Goal: Task Accomplishment & Management: Use online tool/utility

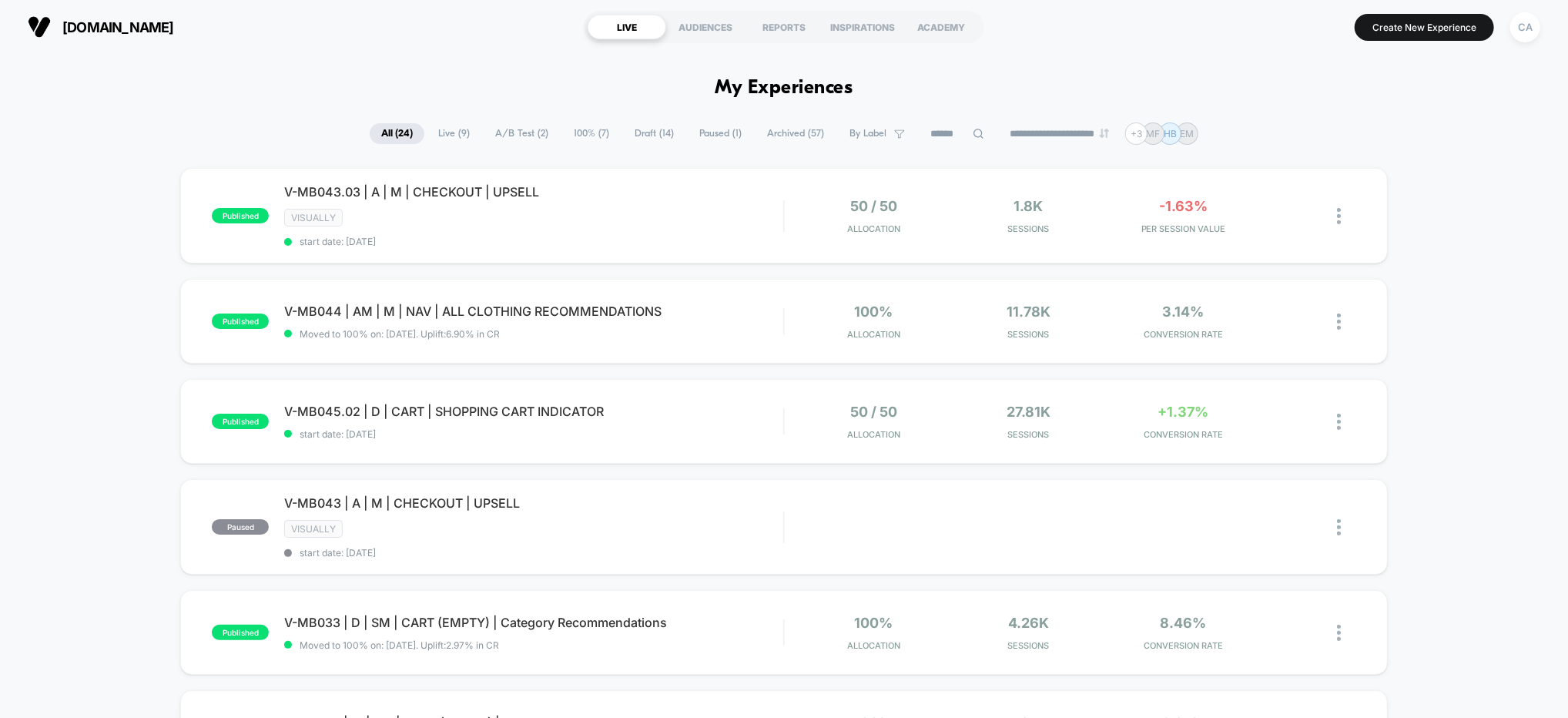
drag, startPoint x: 1540, startPoint y: 187, endPoint x: 1516, endPoint y: 151, distance: 43.3
click at [1413, 23] on button "Create New Experience" at bounding box center [1424, 27] width 140 height 27
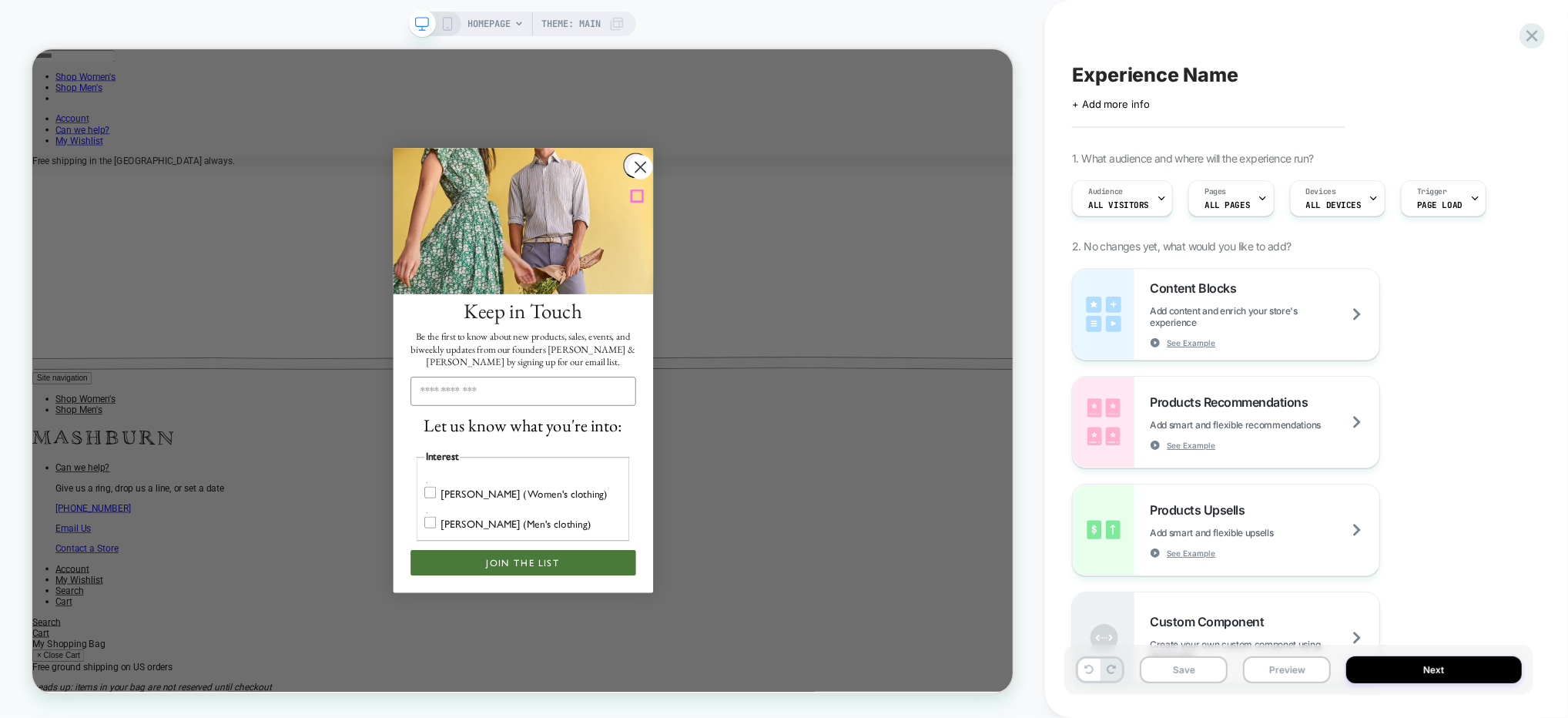
click at [842, 212] on icon "Close dialog" at bounding box center [843, 206] width 14 height 14
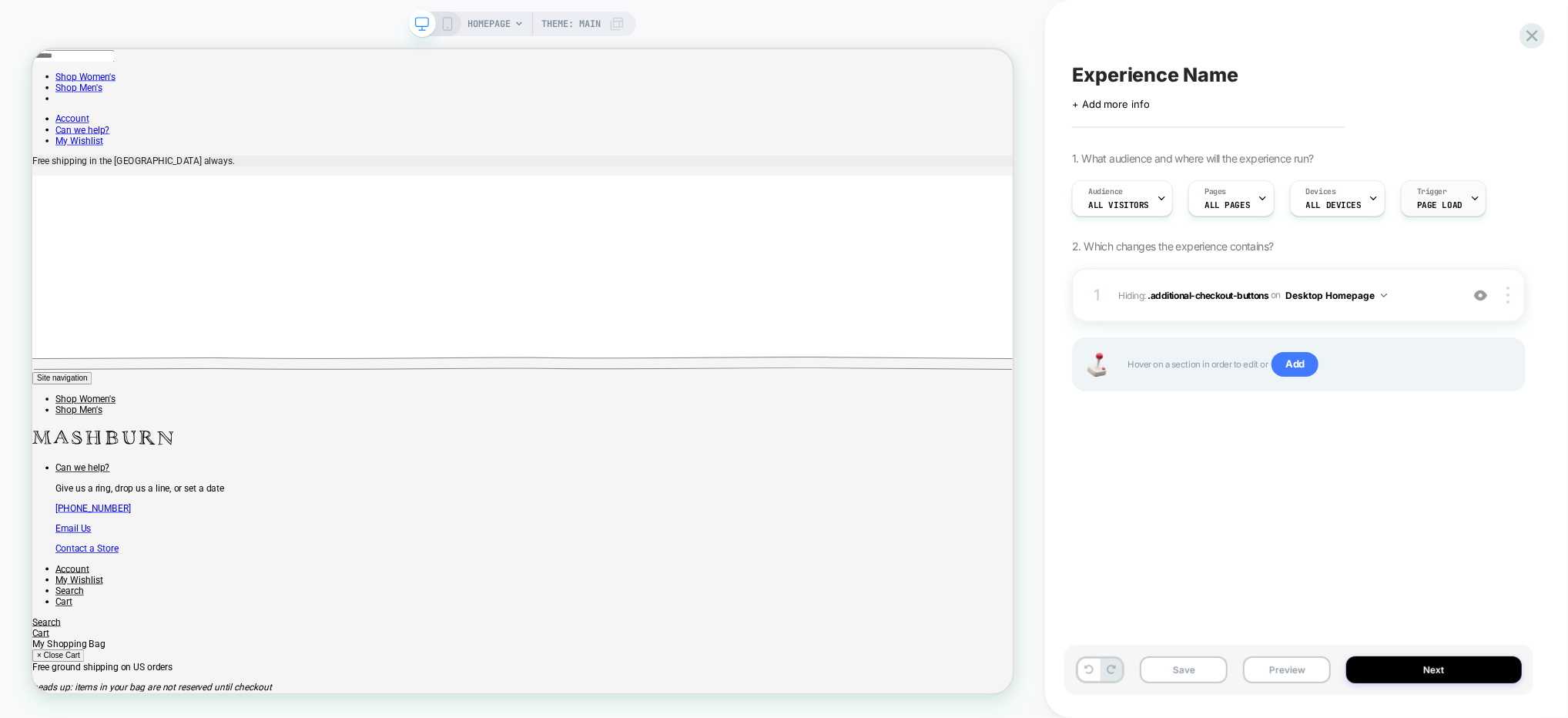
click at [1433, 204] on span "Page Load" at bounding box center [1440, 205] width 46 height 11
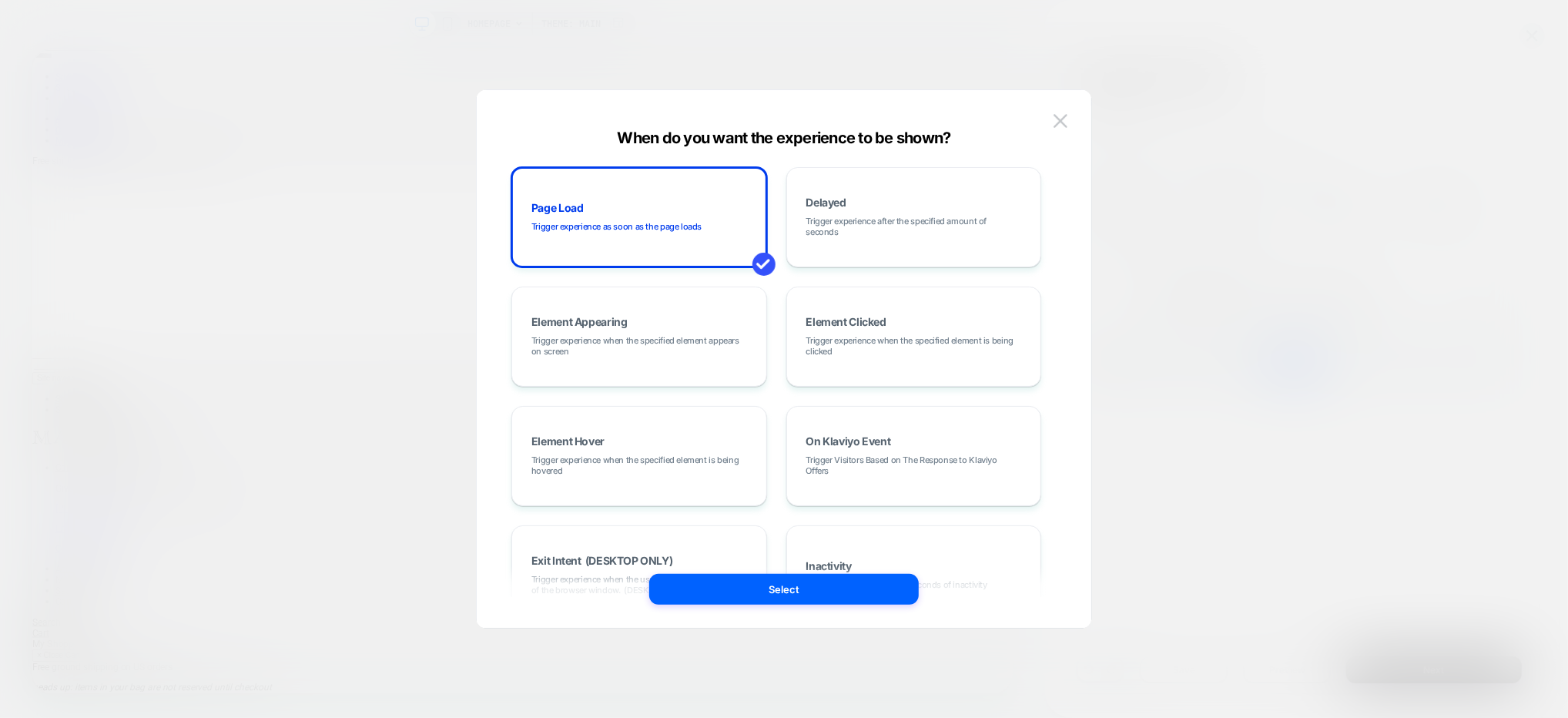
click at [1063, 121] on img at bounding box center [1061, 120] width 14 height 13
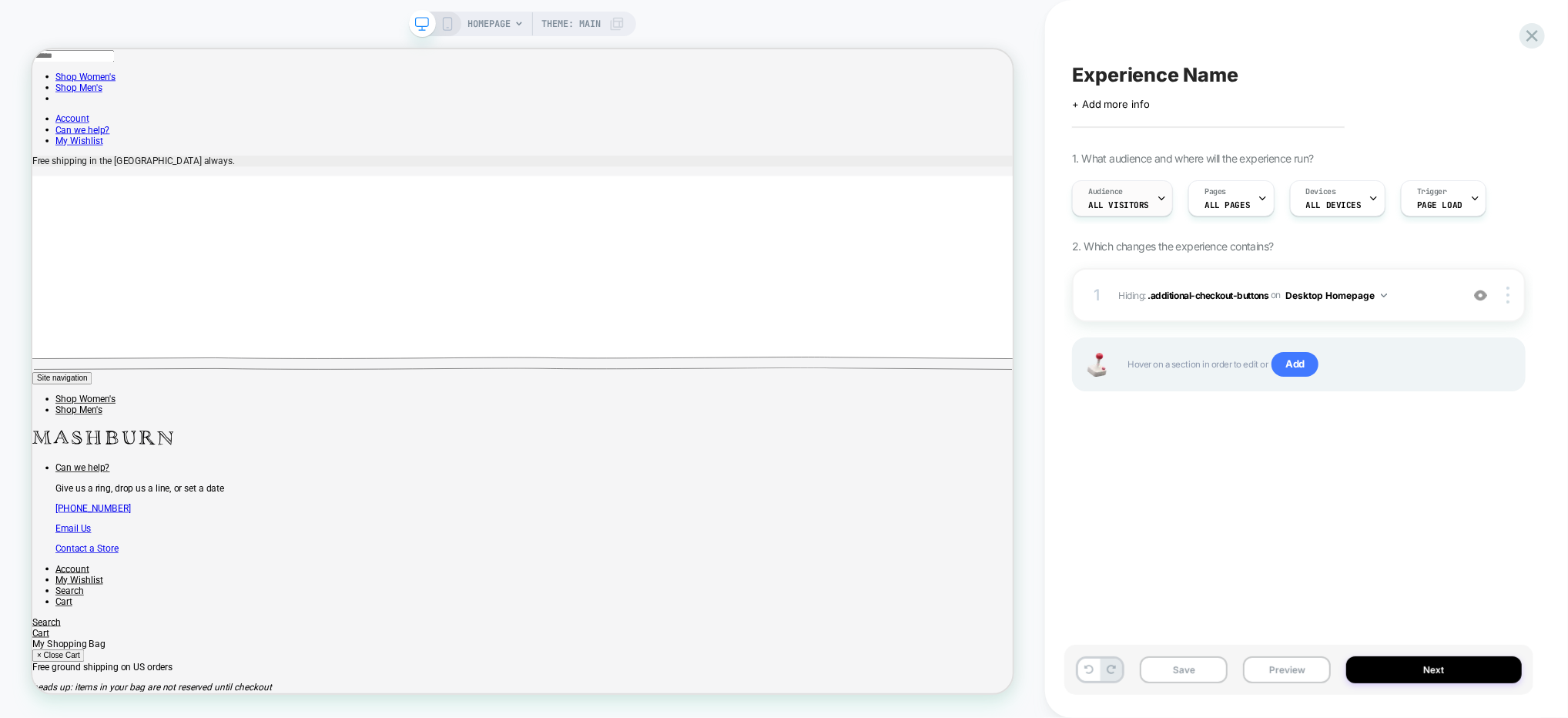
click at [1118, 195] on span "Audience" at bounding box center [1105, 191] width 35 height 11
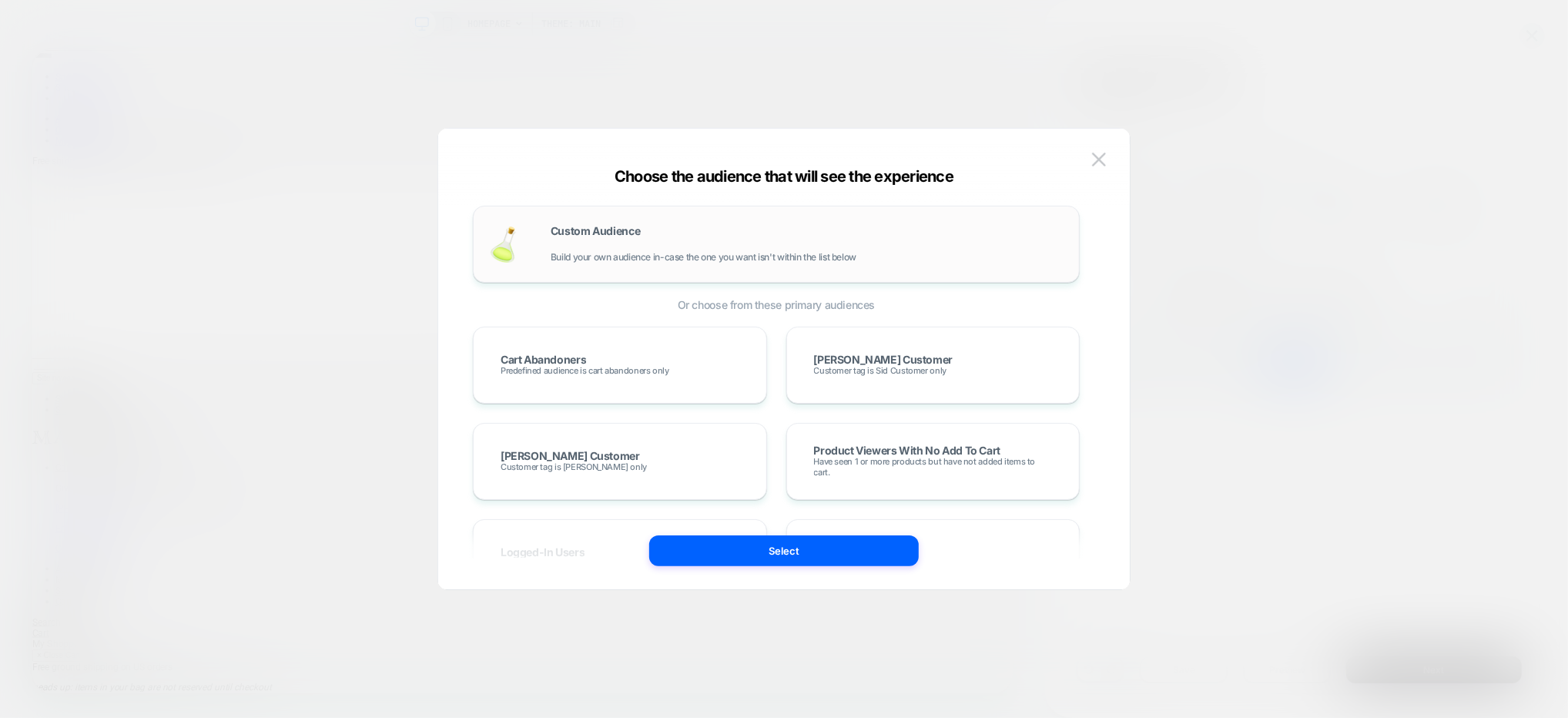
click at [803, 265] on div "Custom Audience Build your own audience in-case the one you want isn't within t…" at bounding box center [776, 244] width 574 height 45
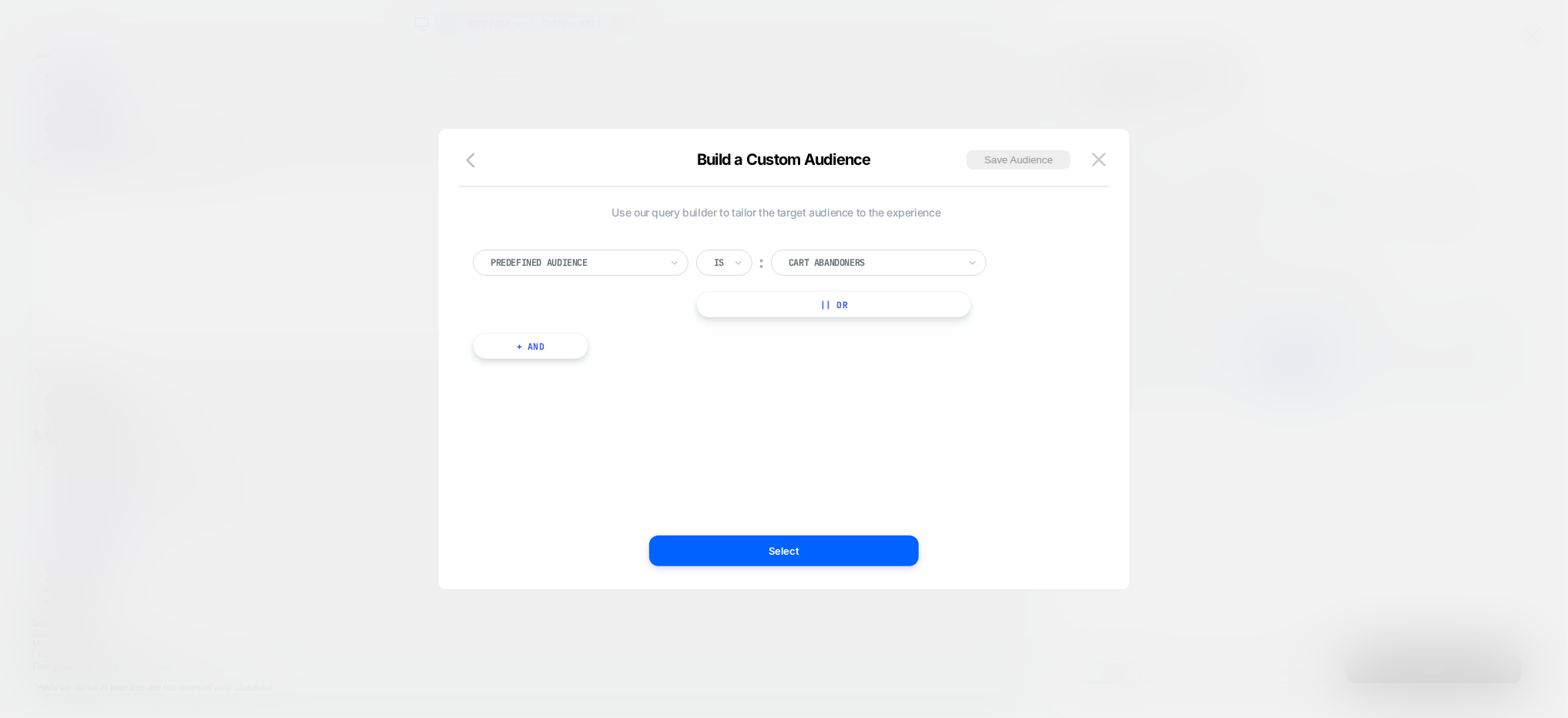
click at [644, 260] on div at bounding box center [575, 262] width 169 height 14
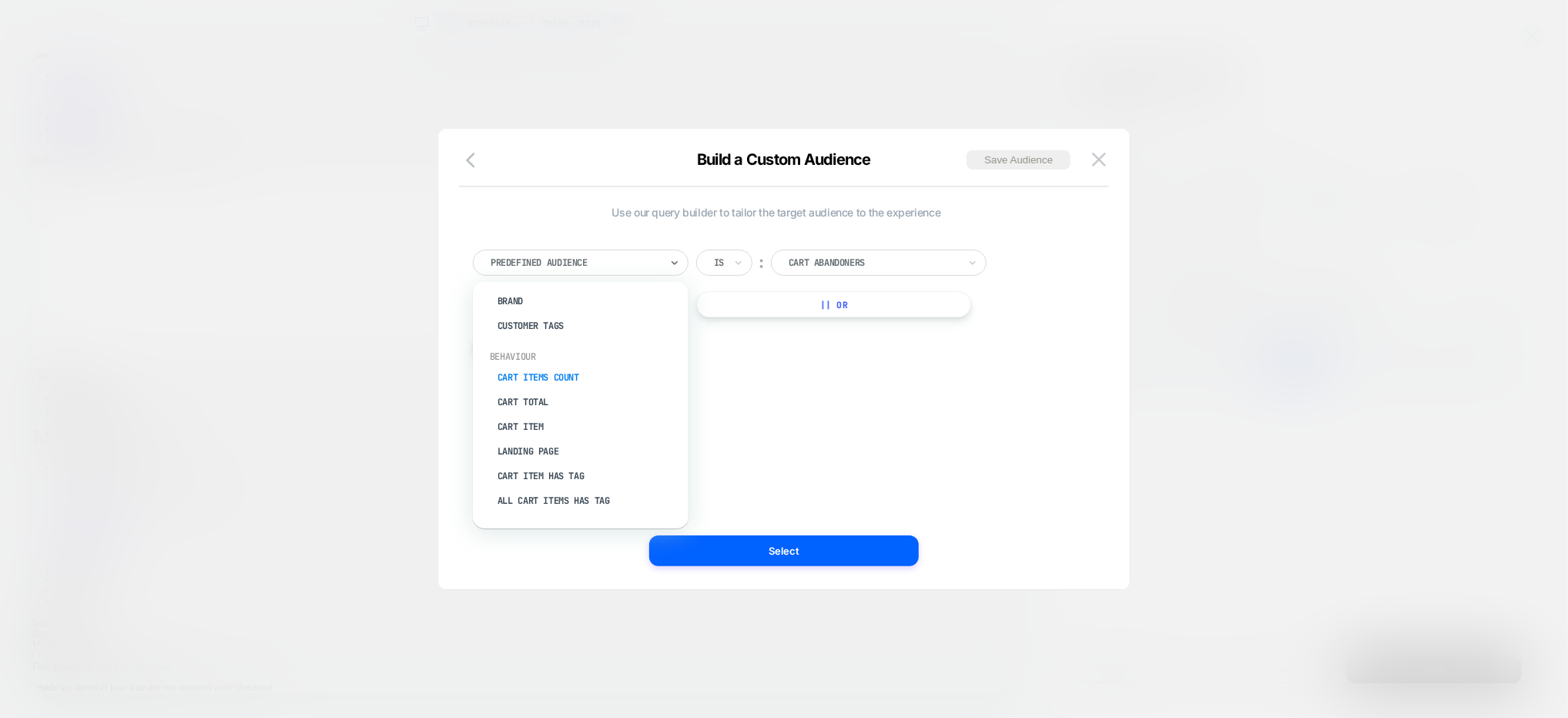
click at [556, 373] on div "Cart Items Count" at bounding box center [588, 377] width 200 height 25
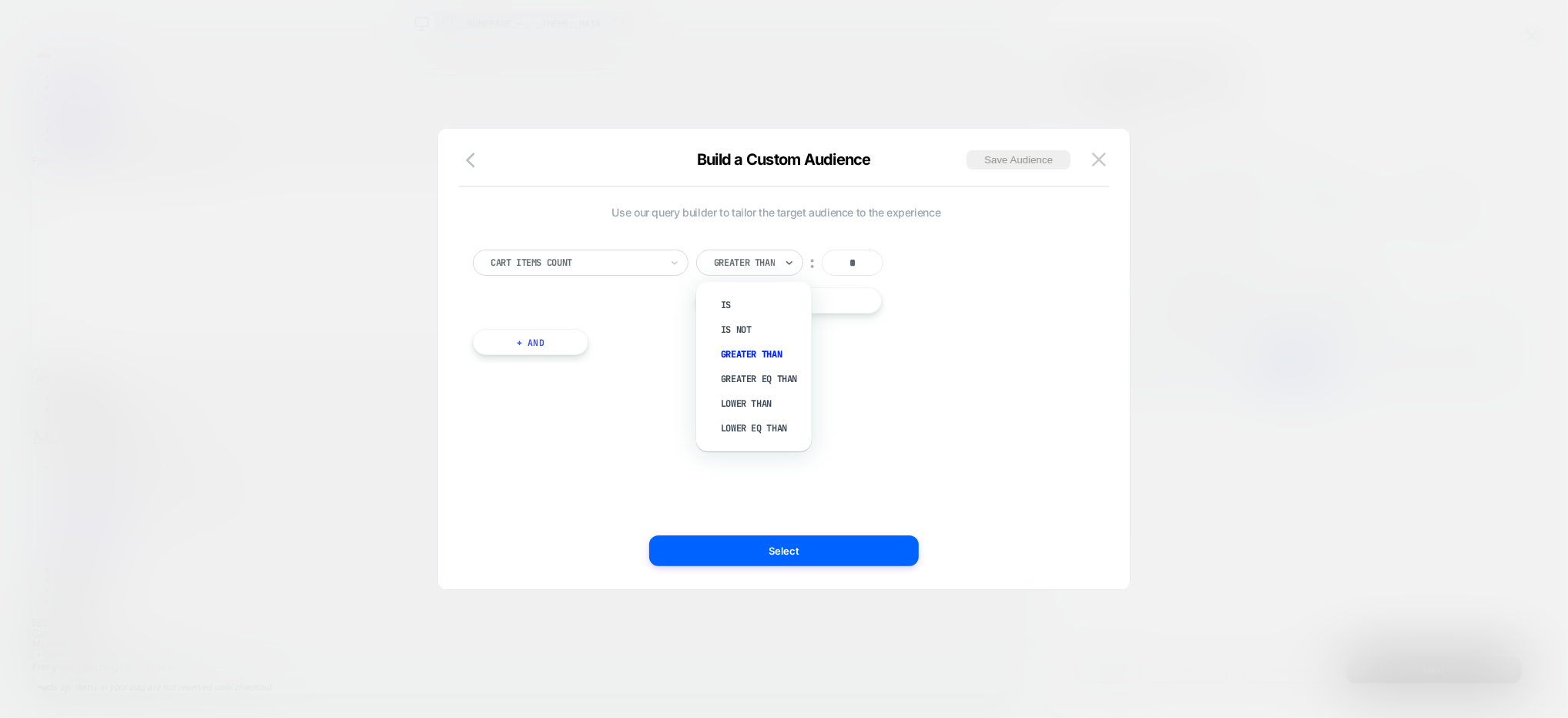
click at [770, 252] on div "Greater Than" at bounding box center [749, 262] width 107 height 26
click at [997, 389] on div "Use our query builder to tailor the target audience to the experience Cart Item…" at bounding box center [776, 359] width 645 height 399
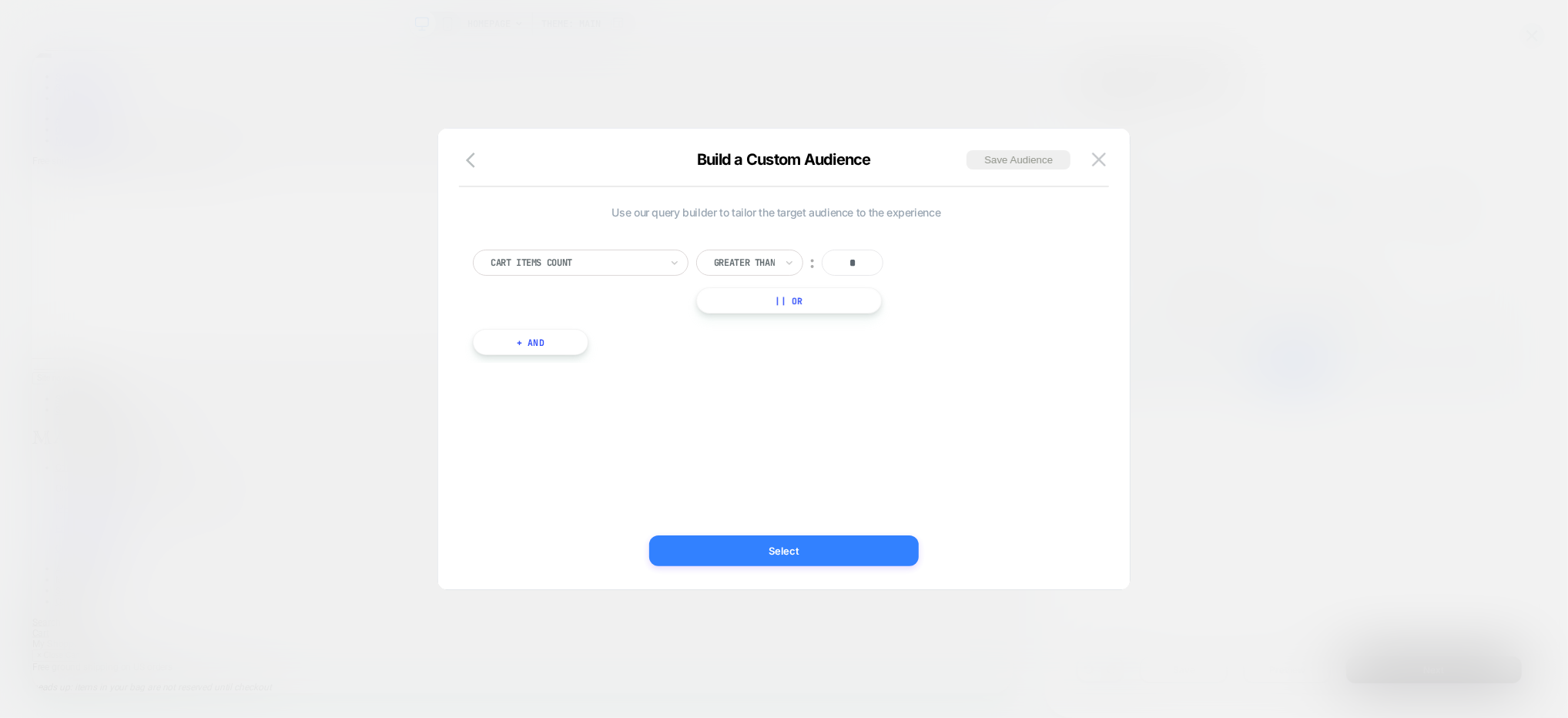
click at [759, 552] on button "Select" at bounding box center [784, 551] width 270 height 30
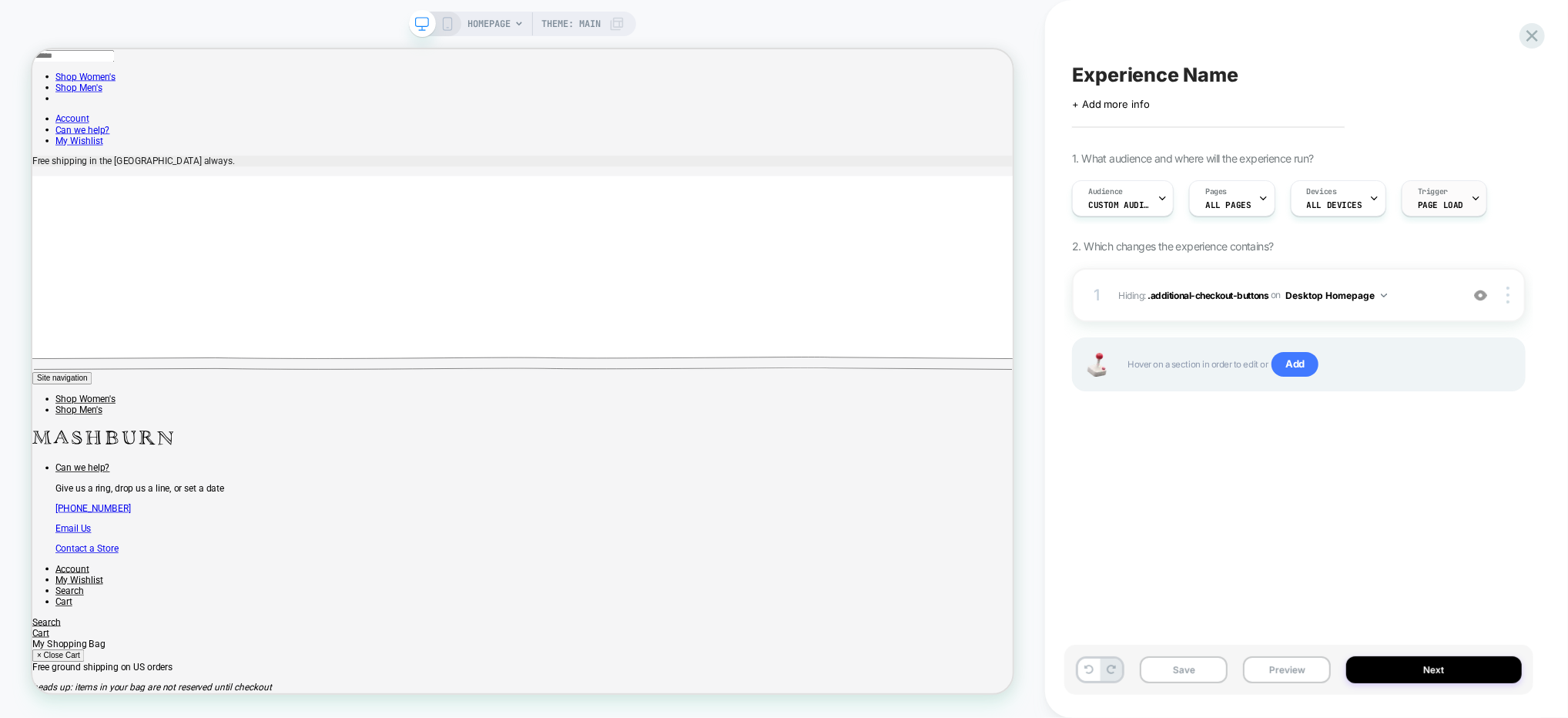
click at [1426, 191] on span "Trigger" at bounding box center [1434, 191] width 30 height 11
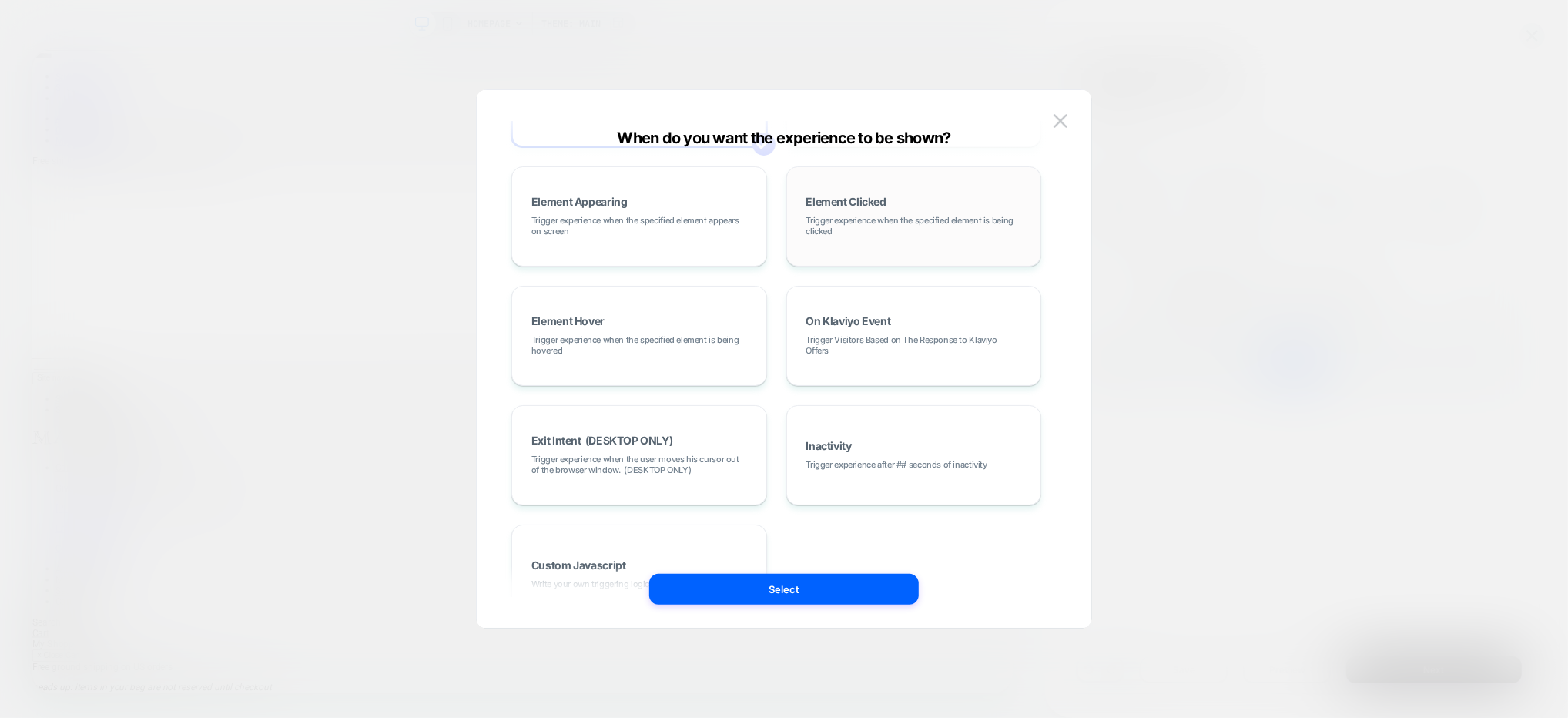
scroll to position [0, 0]
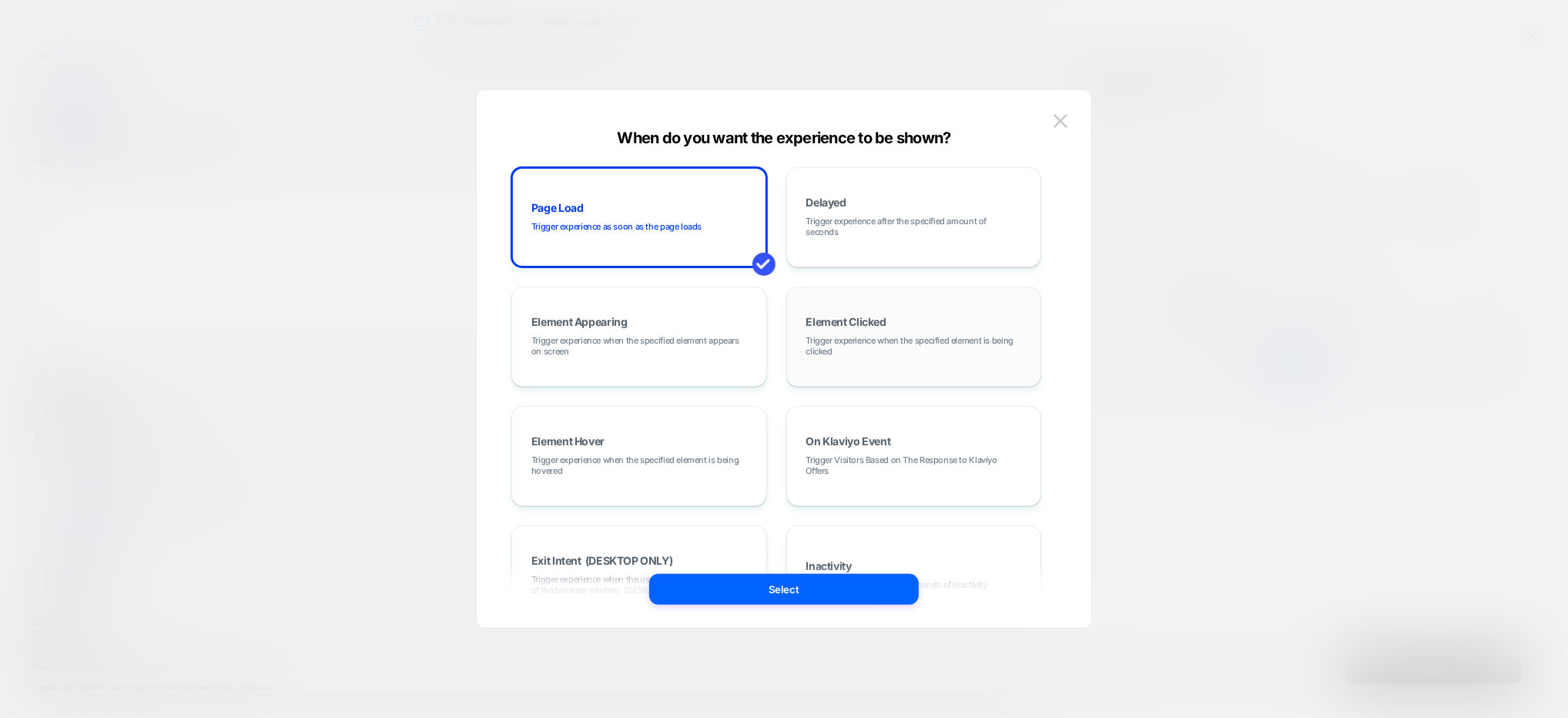
click at [951, 310] on div "Element Clicked Trigger experience when the specified element is being clicked" at bounding box center [914, 337] width 238 height 83
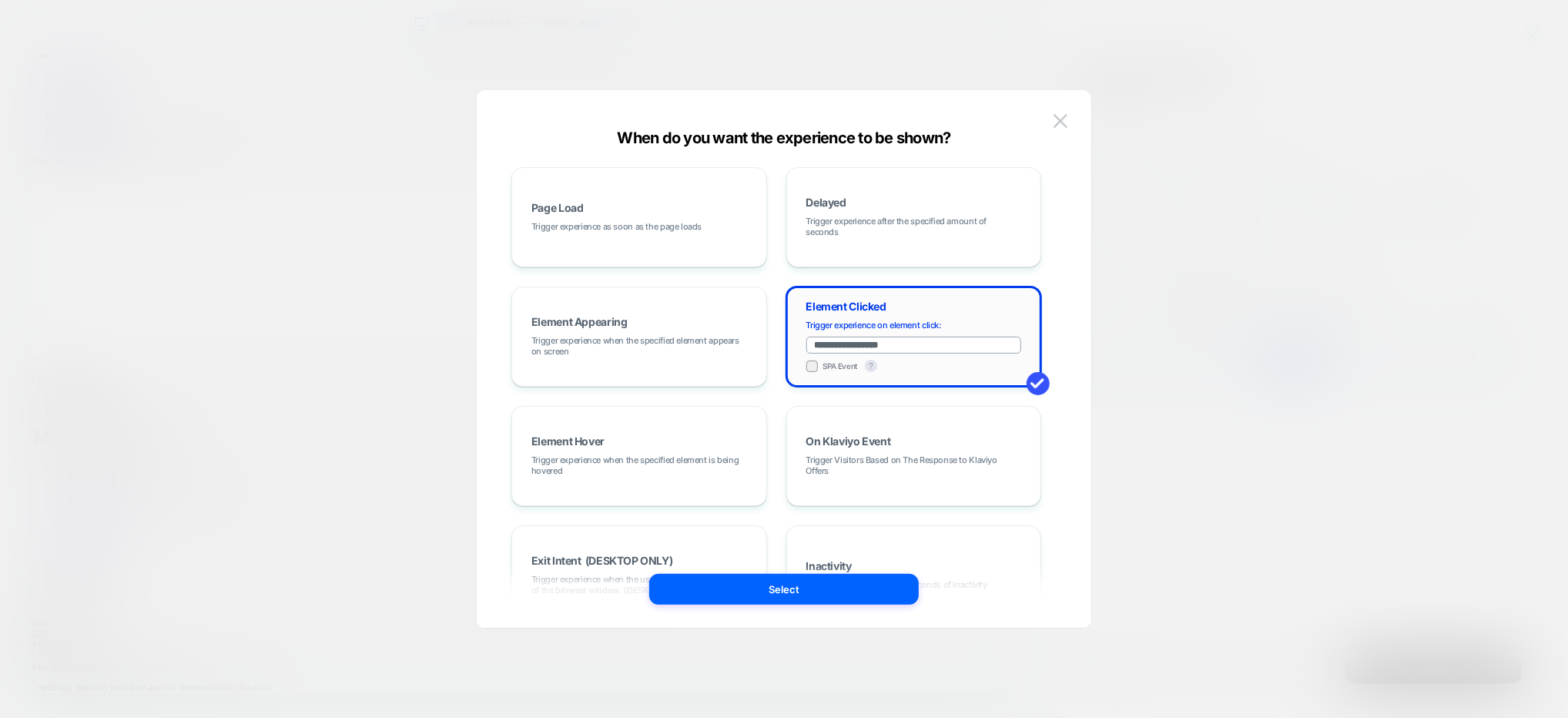
click at [899, 348] on input "**********" at bounding box center [914, 345] width 216 height 17
click at [1063, 117] on img at bounding box center [1061, 120] width 14 height 13
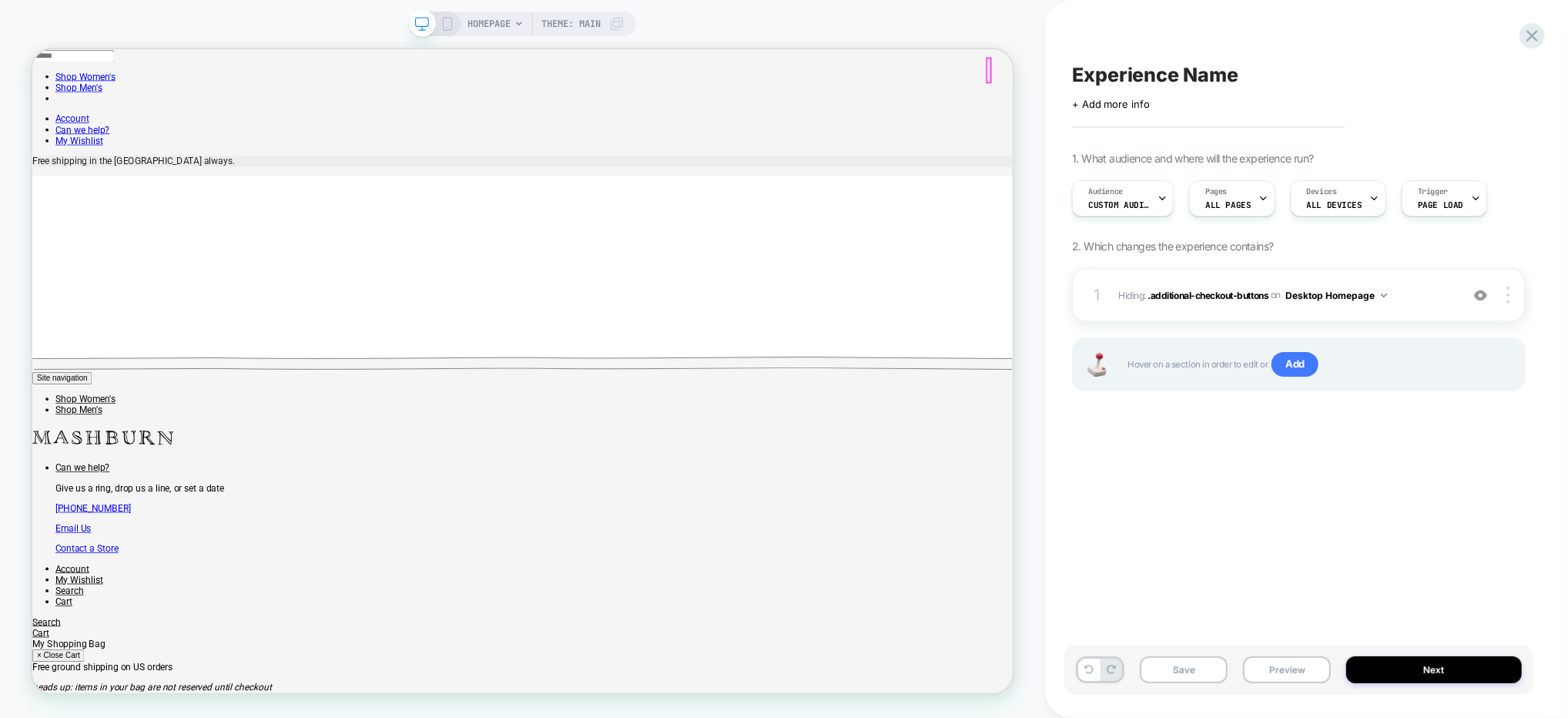
click at [1455, 203] on div "Trigger Page Load" at bounding box center [1441, 198] width 76 height 35
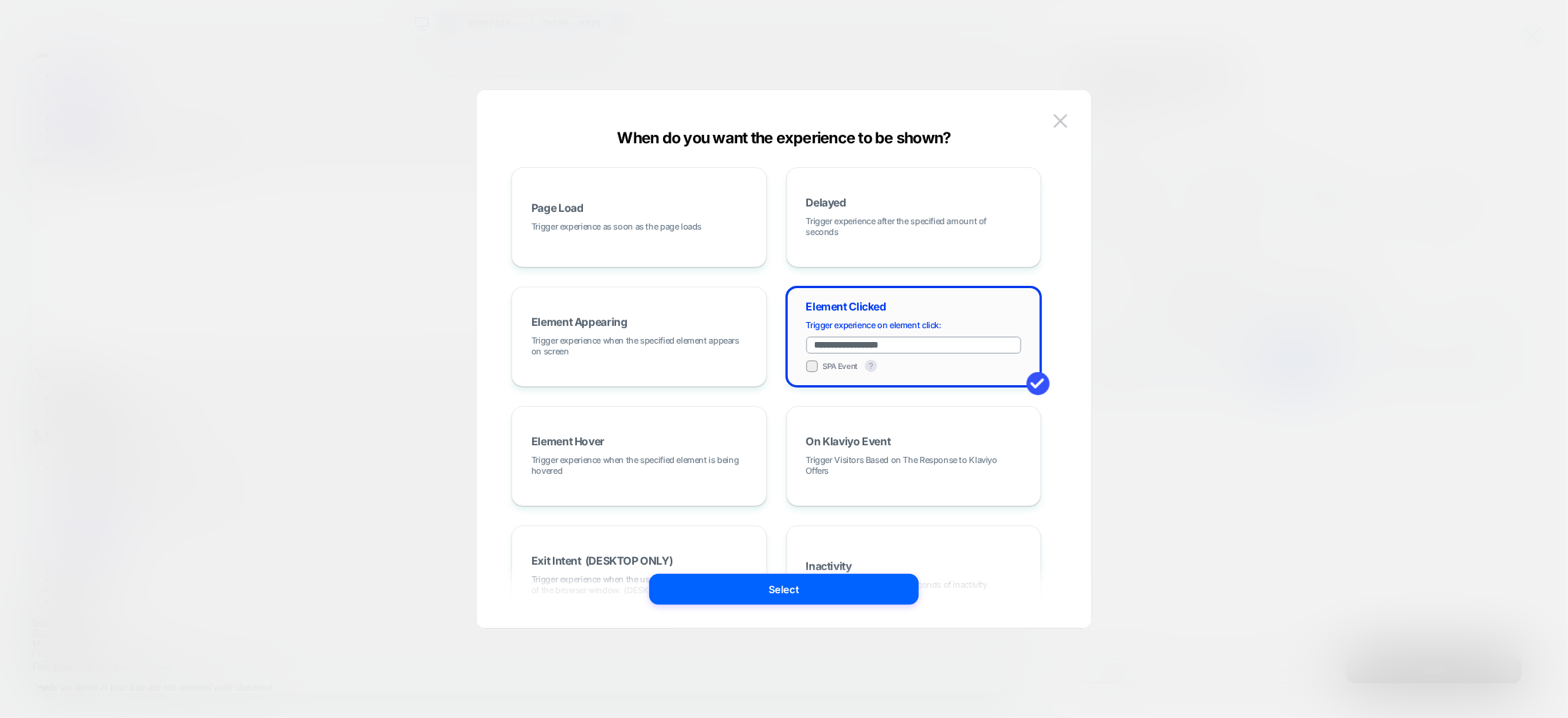
drag, startPoint x: 823, startPoint y: 343, endPoint x: 943, endPoint y: 337, distance: 120.1
click at [943, 337] on input "**********" at bounding box center [914, 345] width 216 height 17
click at [839, 346] on input "**********" at bounding box center [914, 345] width 216 height 17
drag, startPoint x: 816, startPoint y: 343, endPoint x: 947, endPoint y: 346, distance: 131.0
click at [947, 346] on input "**********" at bounding box center [914, 345] width 216 height 17
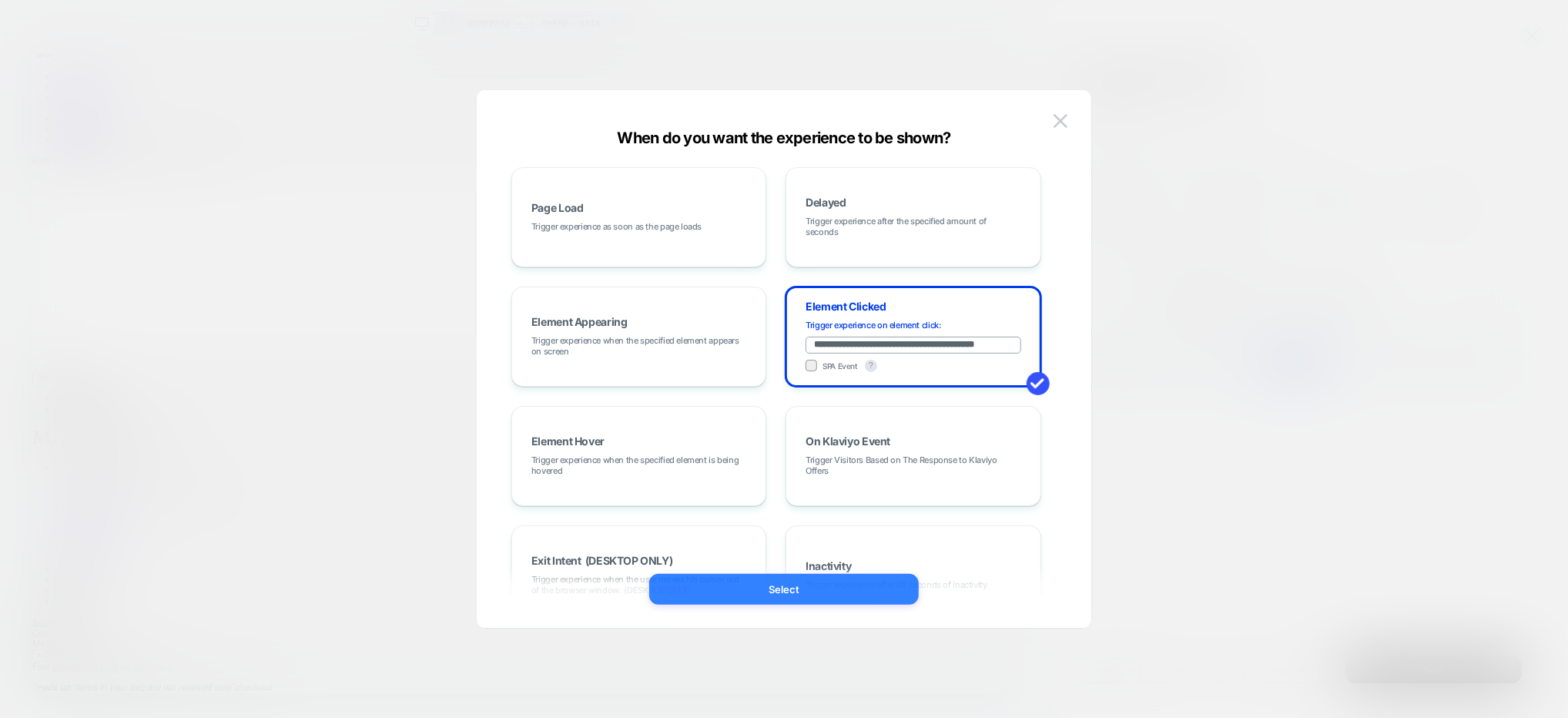
type input "**********"
click at [793, 584] on button "Select" at bounding box center [784, 589] width 270 height 30
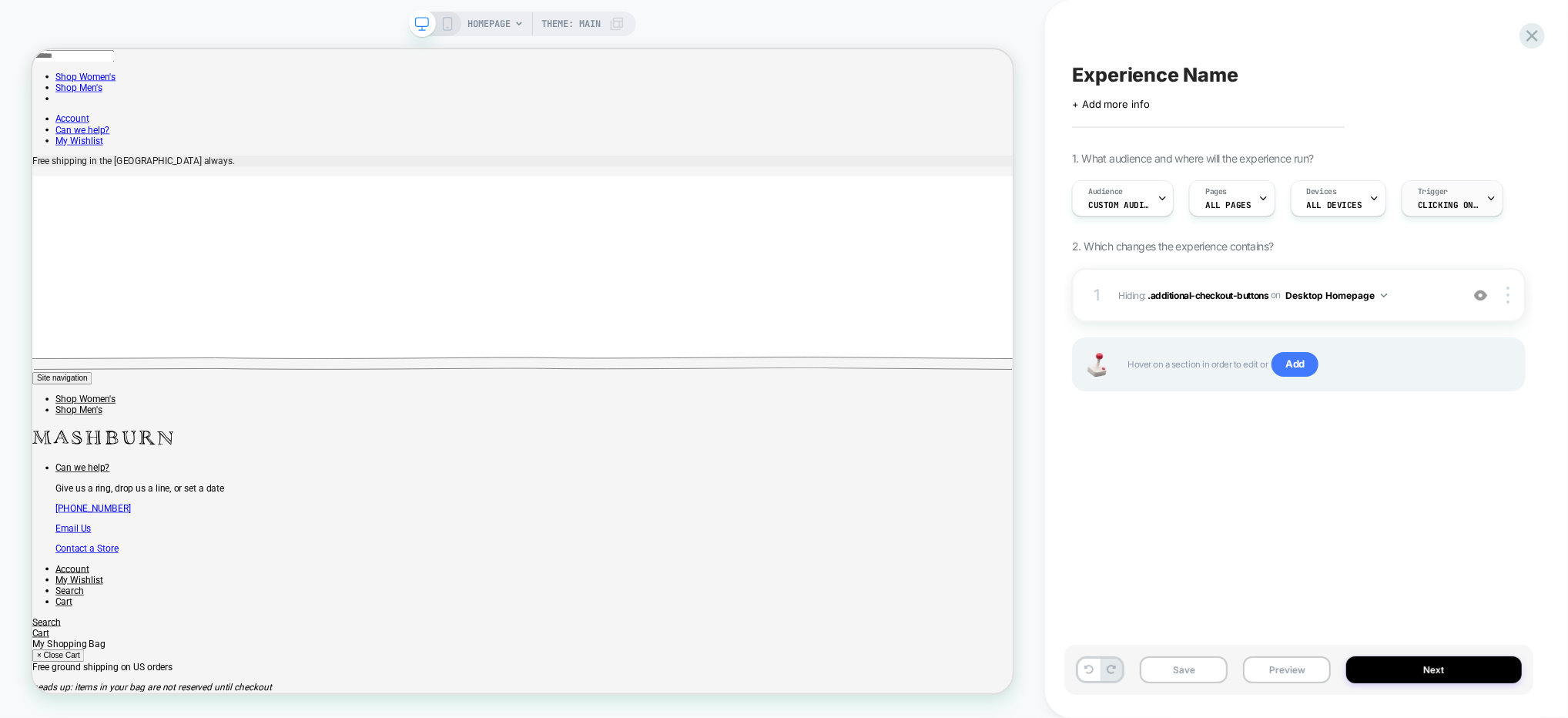
click at [1434, 210] on div "Trigger Clicking on #site-nav__item site nav__item--compressed" at bounding box center [1449, 198] width 92 height 35
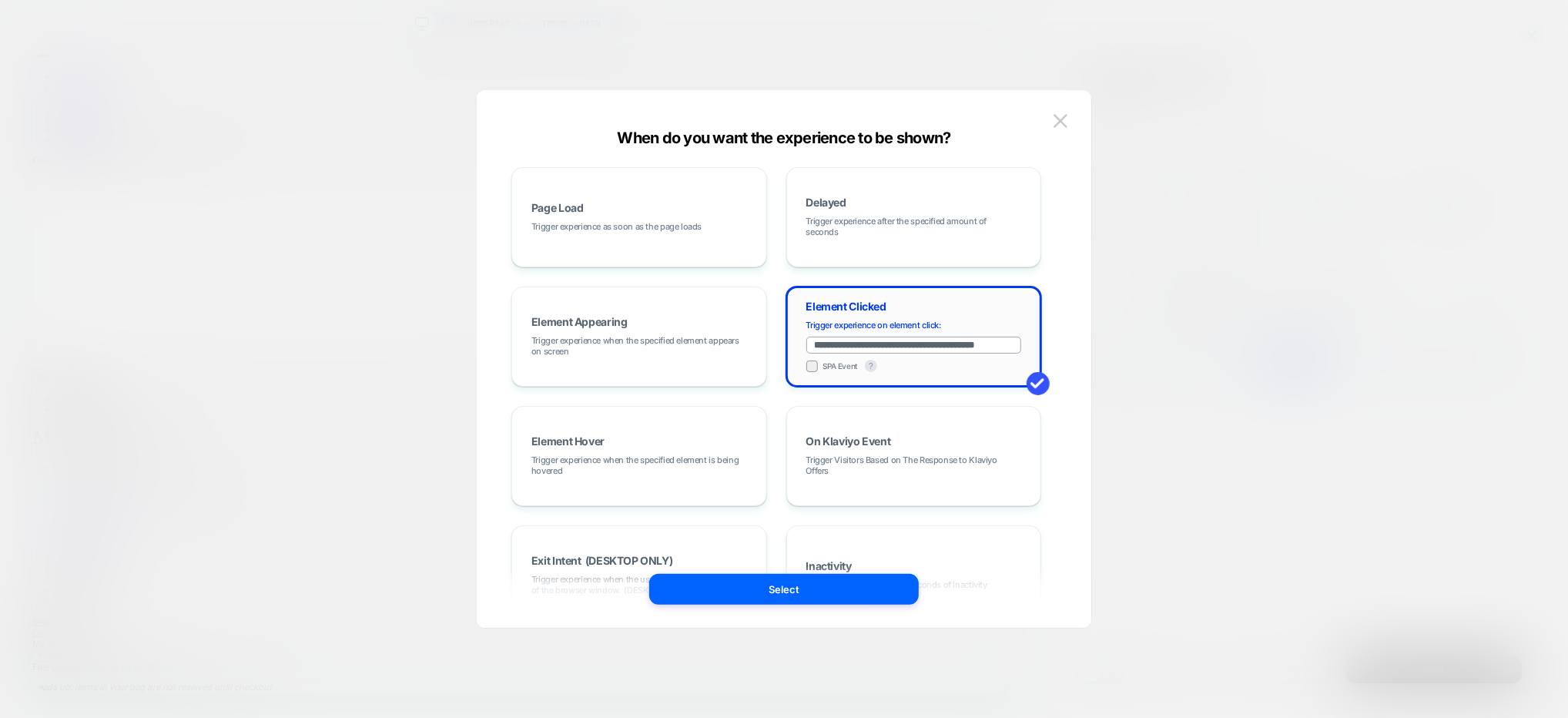
click at [949, 334] on div "**********" at bounding box center [914, 346] width 216 height 52
click at [951, 340] on input "**********" at bounding box center [914, 345] width 216 height 17
click at [929, 332] on div "**********" at bounding box center [914, 345] width 216 height 52
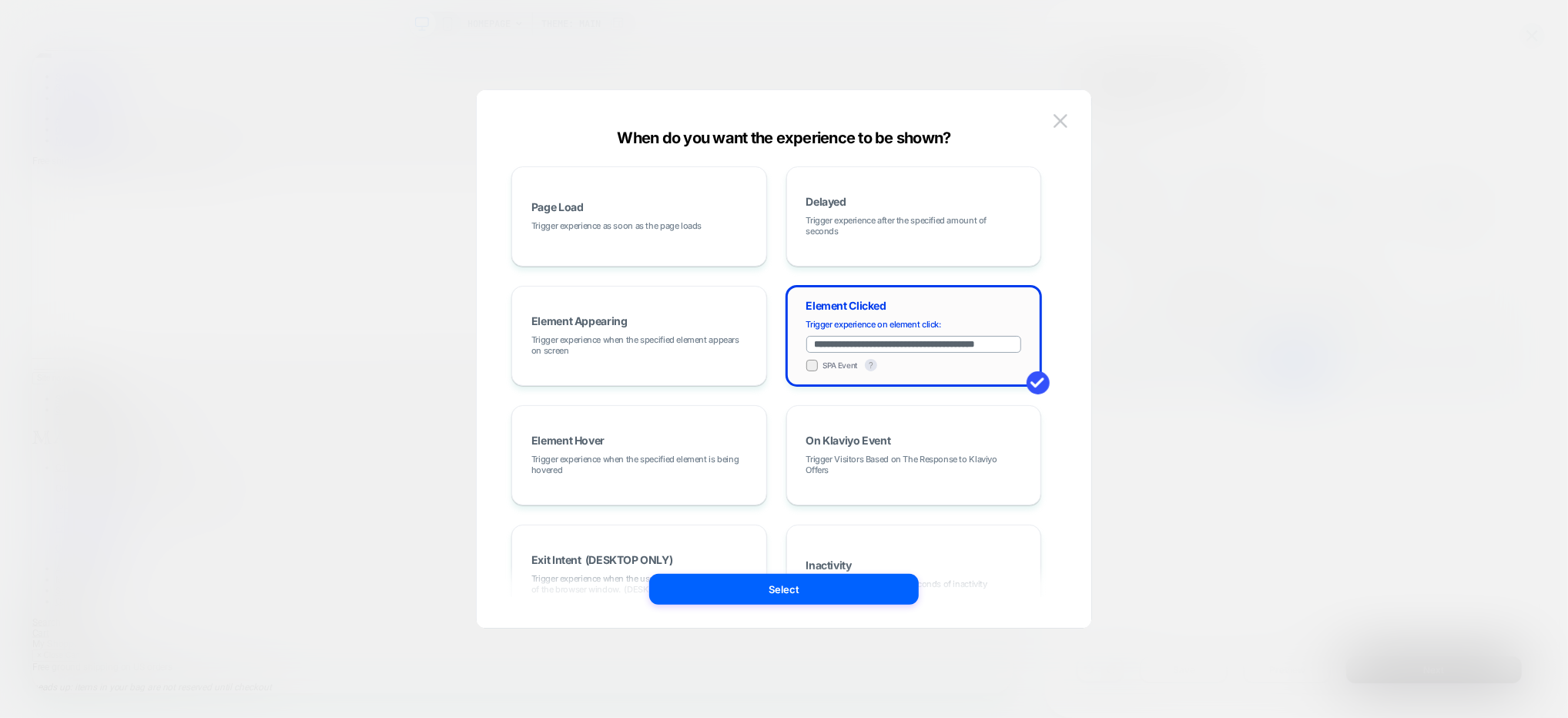
click at [929, 332] on div "**********" at bounding box center [914, 345] width 216 height 52
click at [929, 332] on input "**********" at bounding box center [914, 341] width 216 height 17
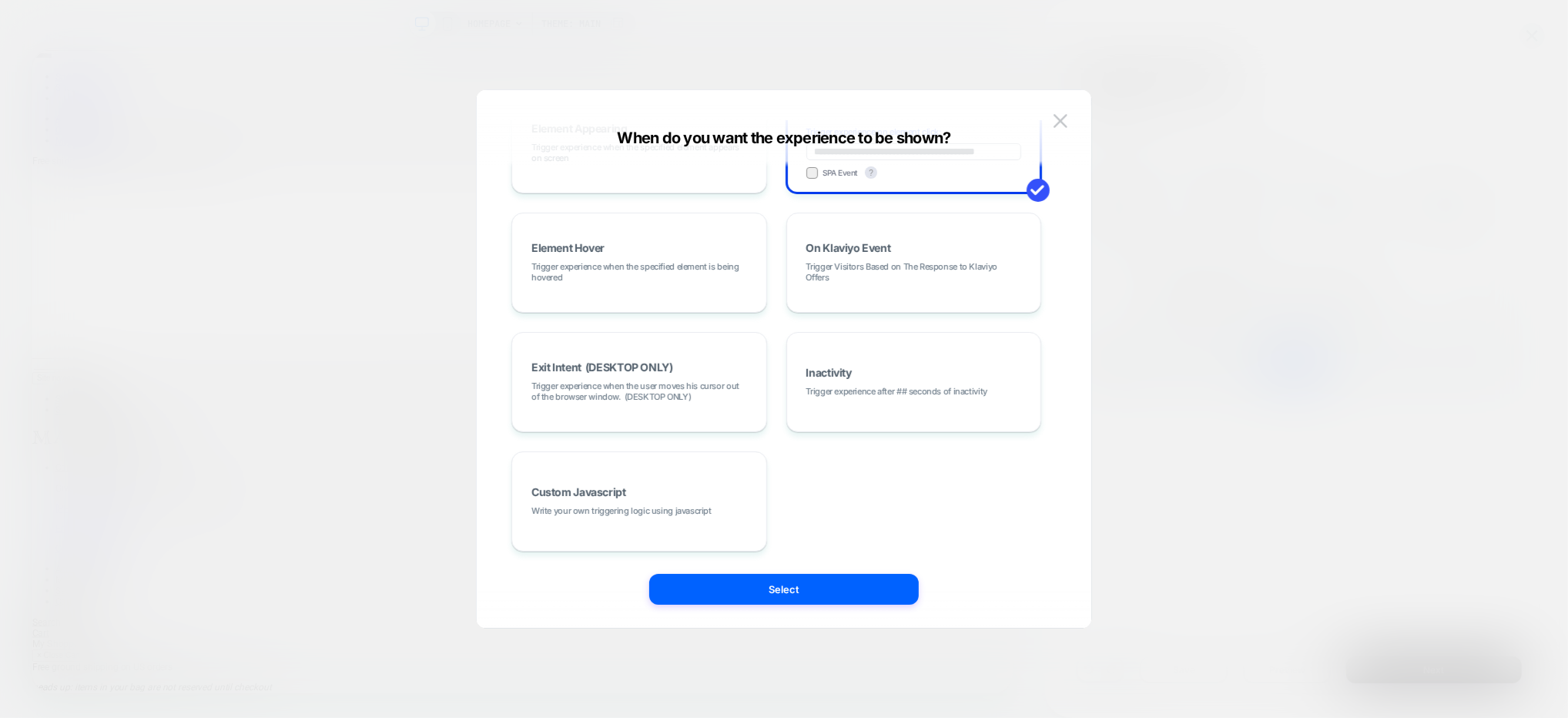
scroll to position [0, 0]
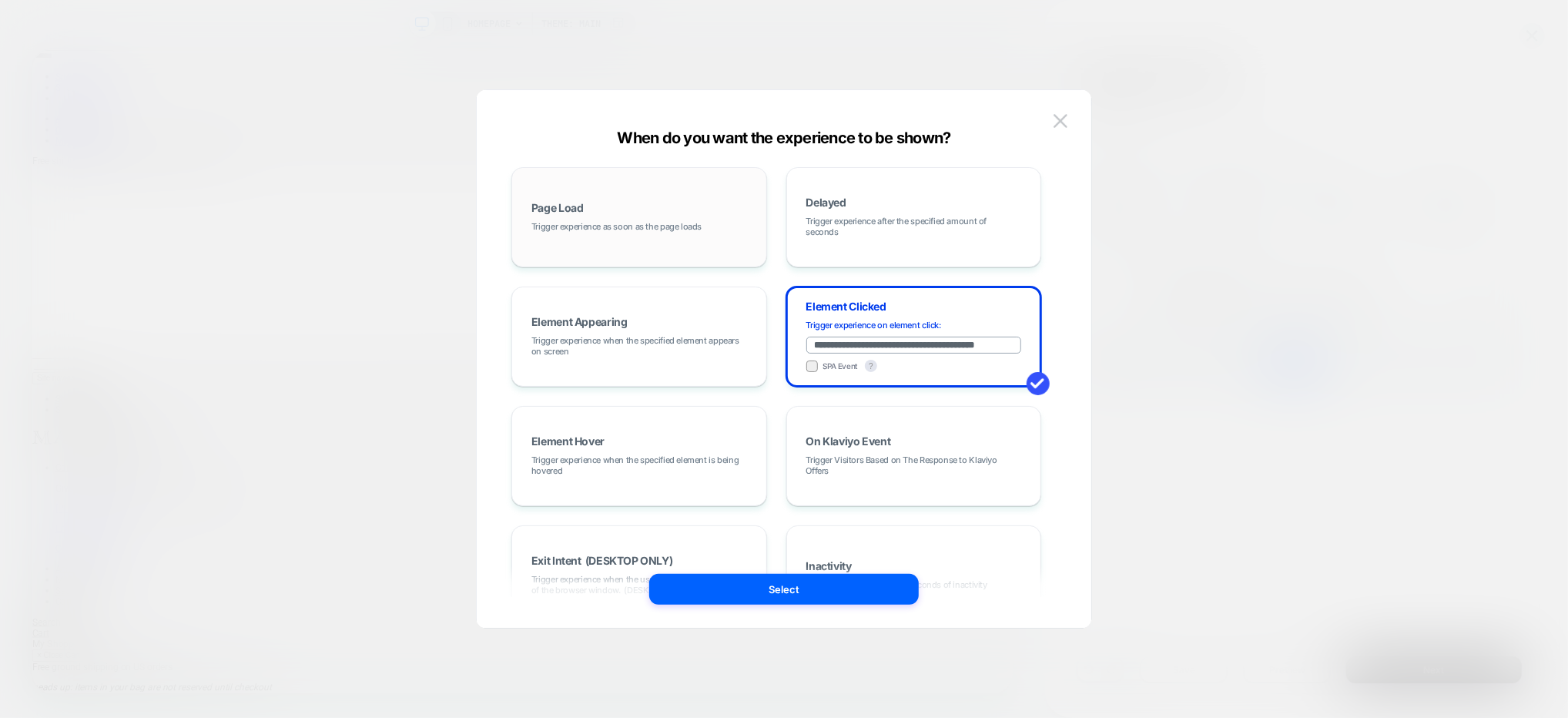
click at [721, 233] on div "Page Load Trigger experience as soon as the page loads" at bounding box center [639, 217] width 238 height 83
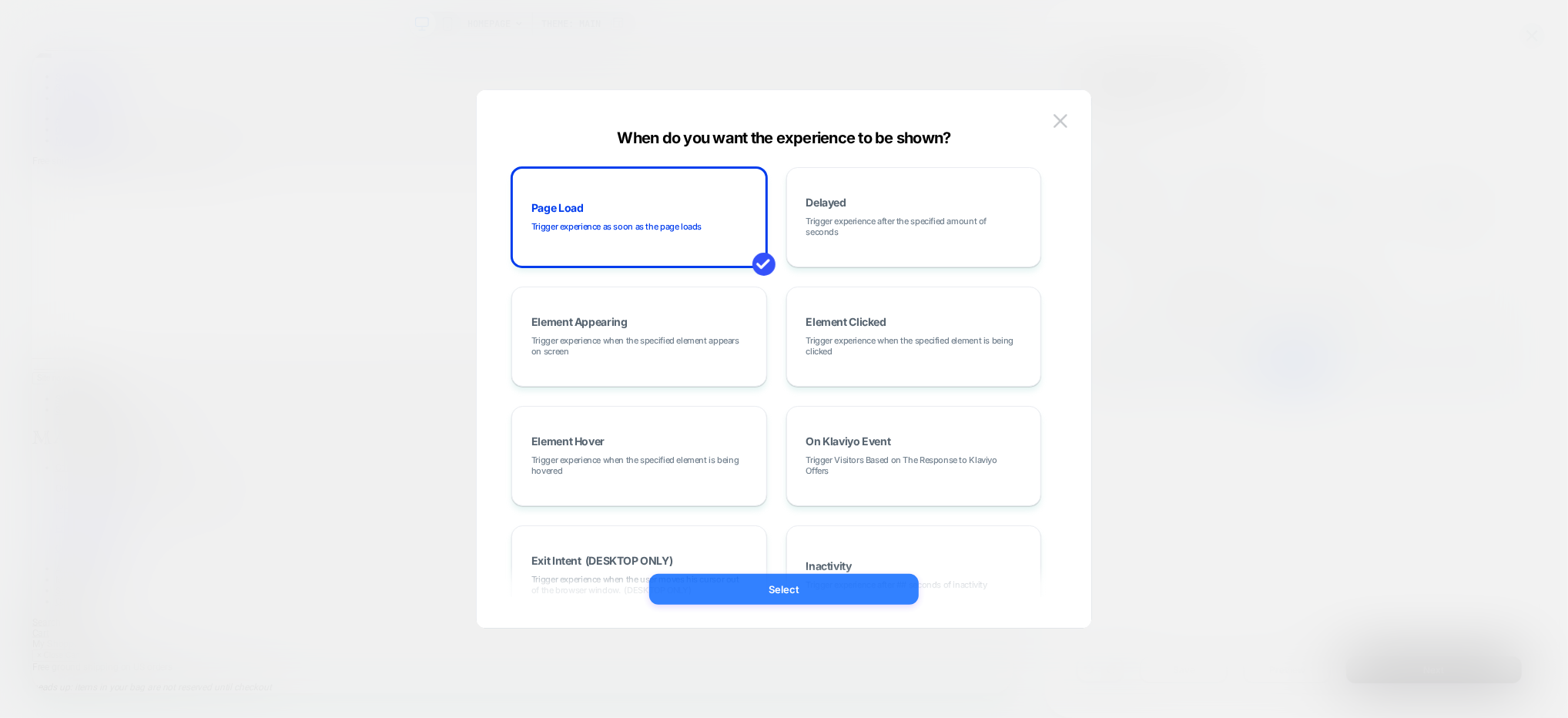
click at [783, 582] on button "Select" at bounding box center [784, 589] width 270 height 30
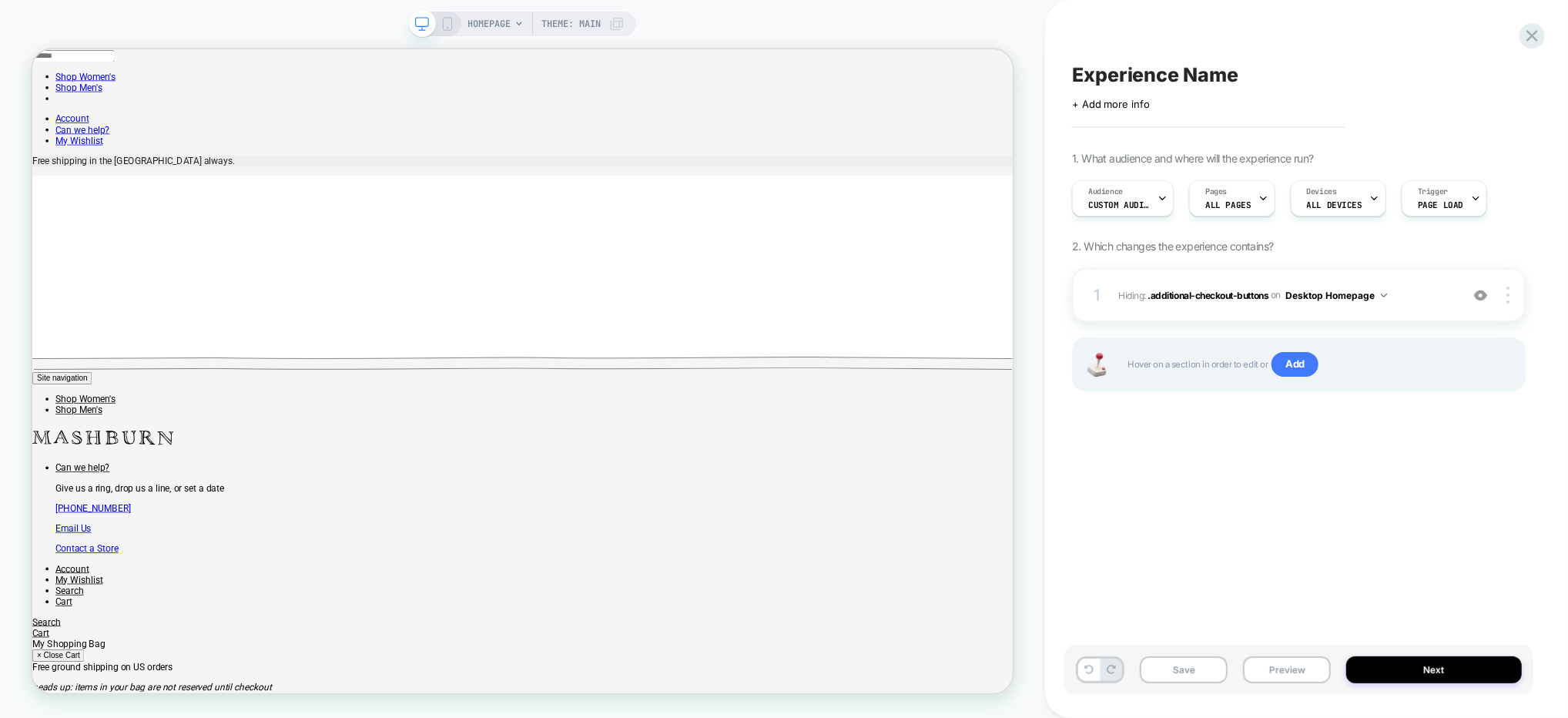
click at [1532, 229] on div "Experience Name Click to edit experience details + Add more info 1. What audien…" at bounding box center [1299, 359] width 469 height 687
click at [1193, 660] on button "Save" at bounding box center [1184, 670] width 88 height 27
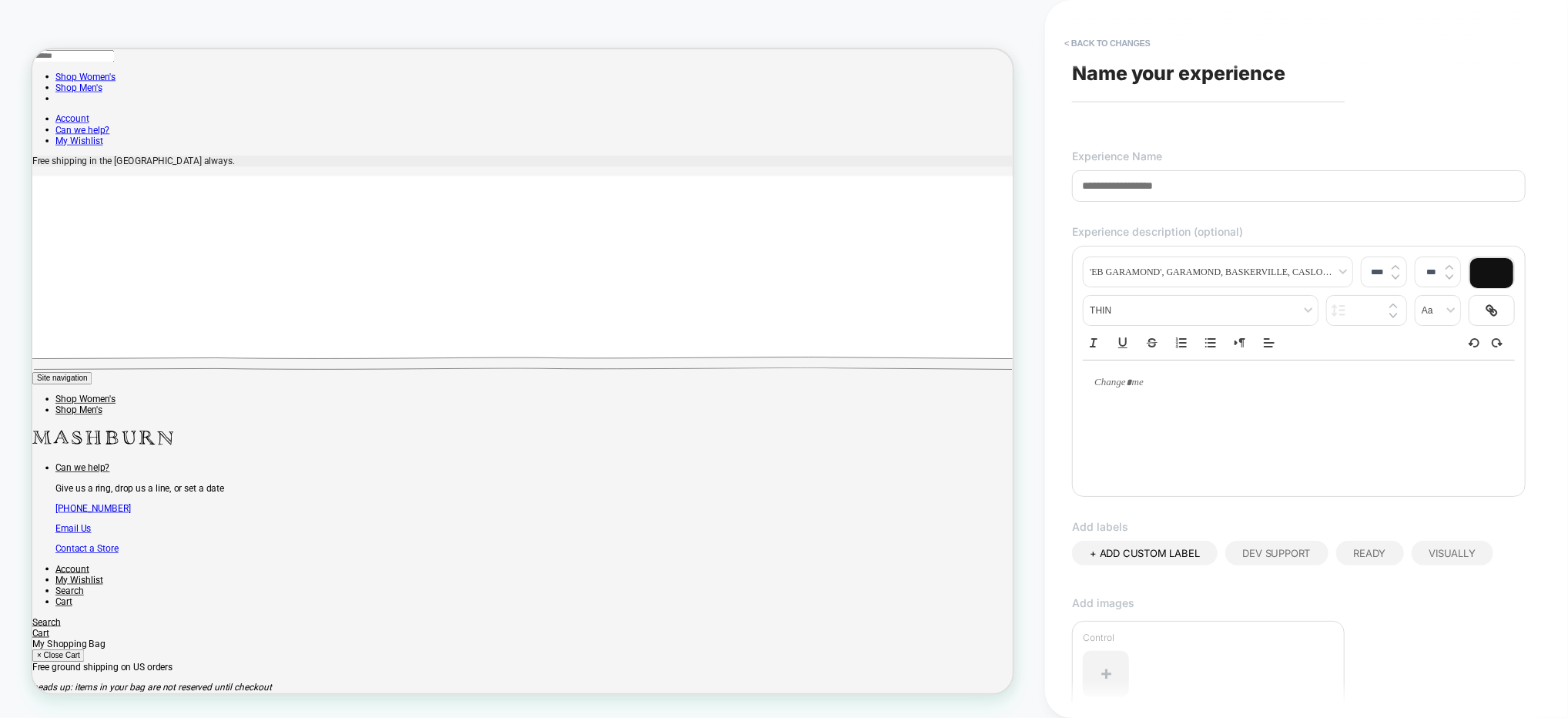
click at [1169, 186] on input at bounding box center [1299, 185] width 453 height 31
paste input "**********"
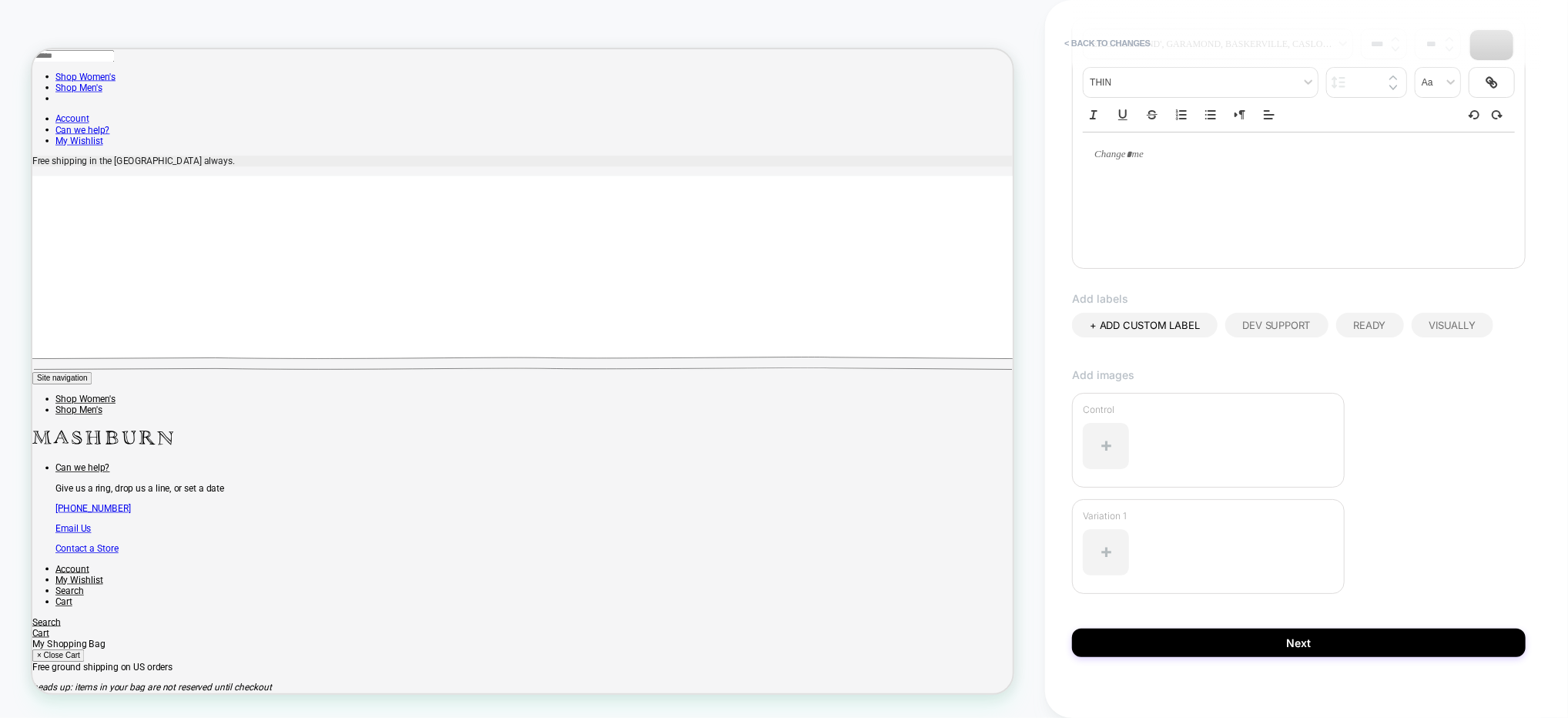
scroll to position [243, 0]
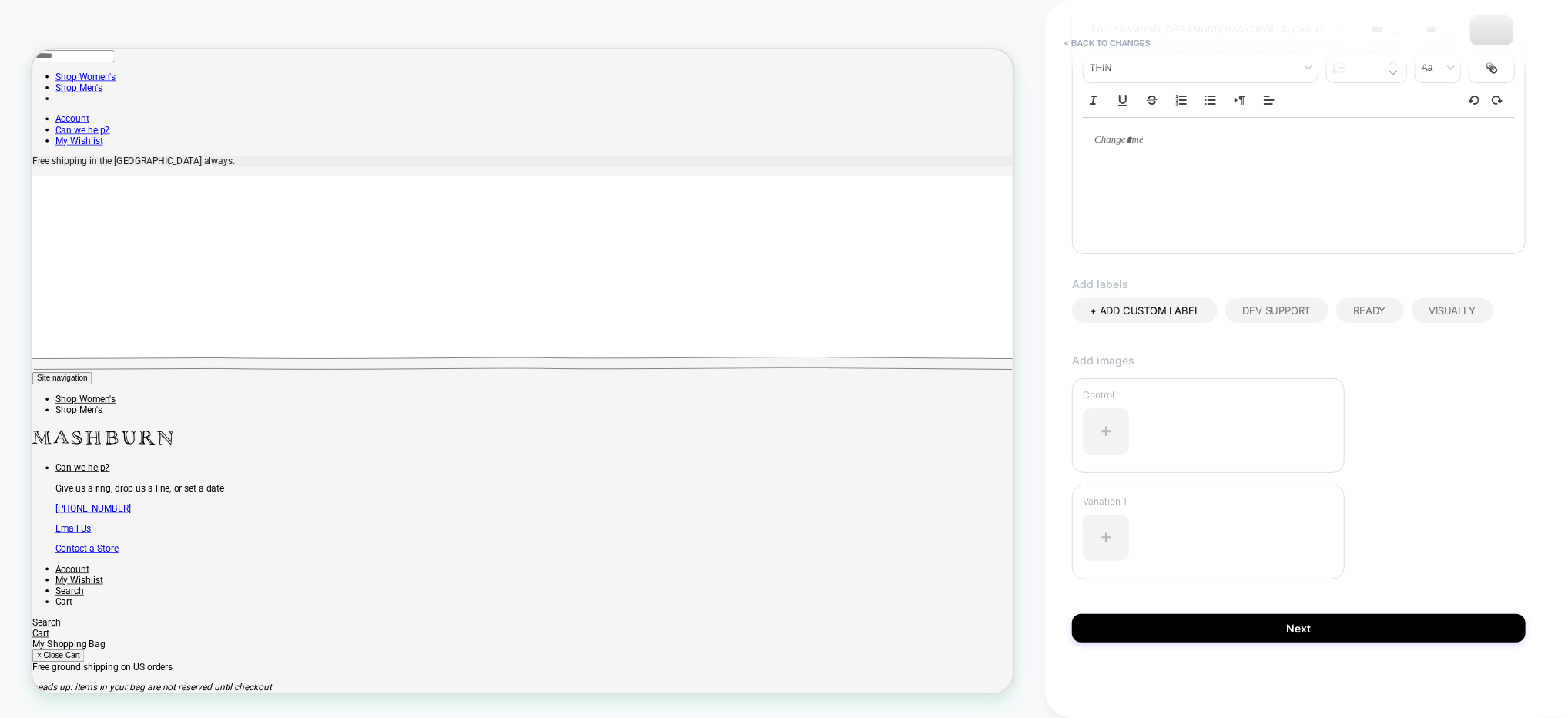
type input "**********"
click at [1276, 156] on div at bounding box center [1299, 140] width 432 height 45
type input "****"
click at [1276, 156] on div at bounding box center [1299, 140] width 432 height 45
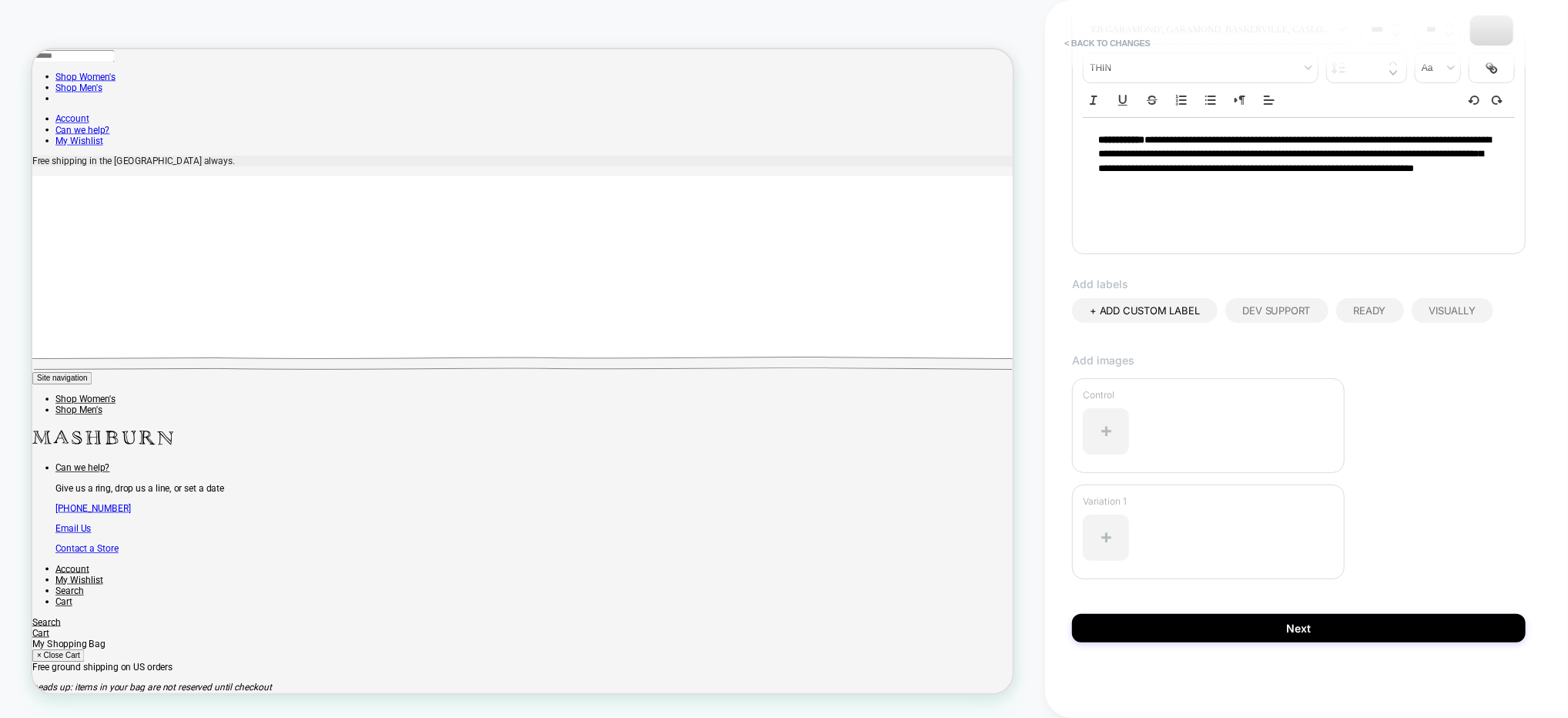
drag, startPoint x: 1098, startPoint y: 137, endPoint x: 1141, endPoint y: 144, distance: 43.6
click at [1100, 138] on div "**********" at bounding box center [1299, 162] width 432 height 88
click at [1104, 434] on div at bounding box center [1106, 431] width 47 height 47
click at [1518, 446] on div "Add images Control Variation 1" at bounding box center [1299, 484] width 453 height 260
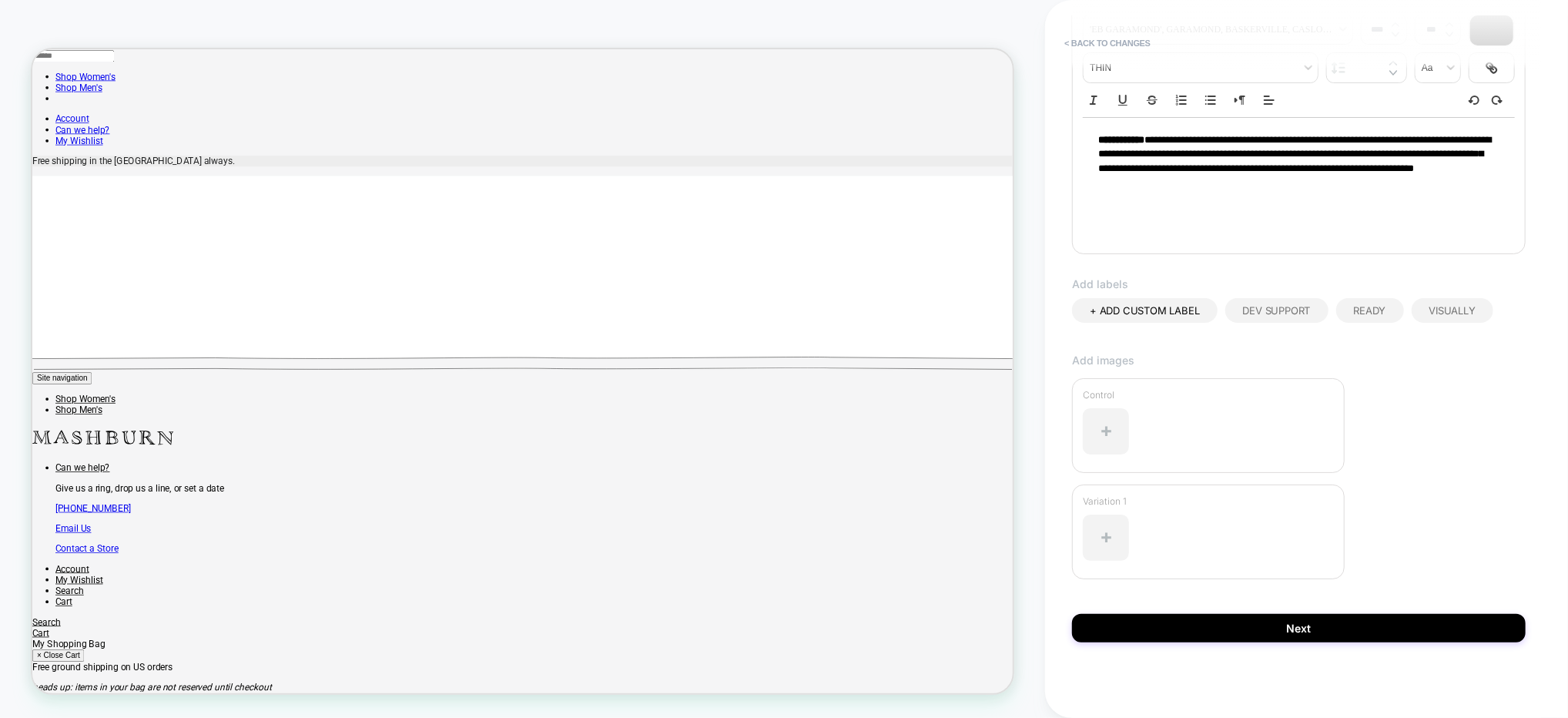
click at [1455, 424] on div "Add images Control Variation 1" at bounding box center [1299, 484] width 453 height 260
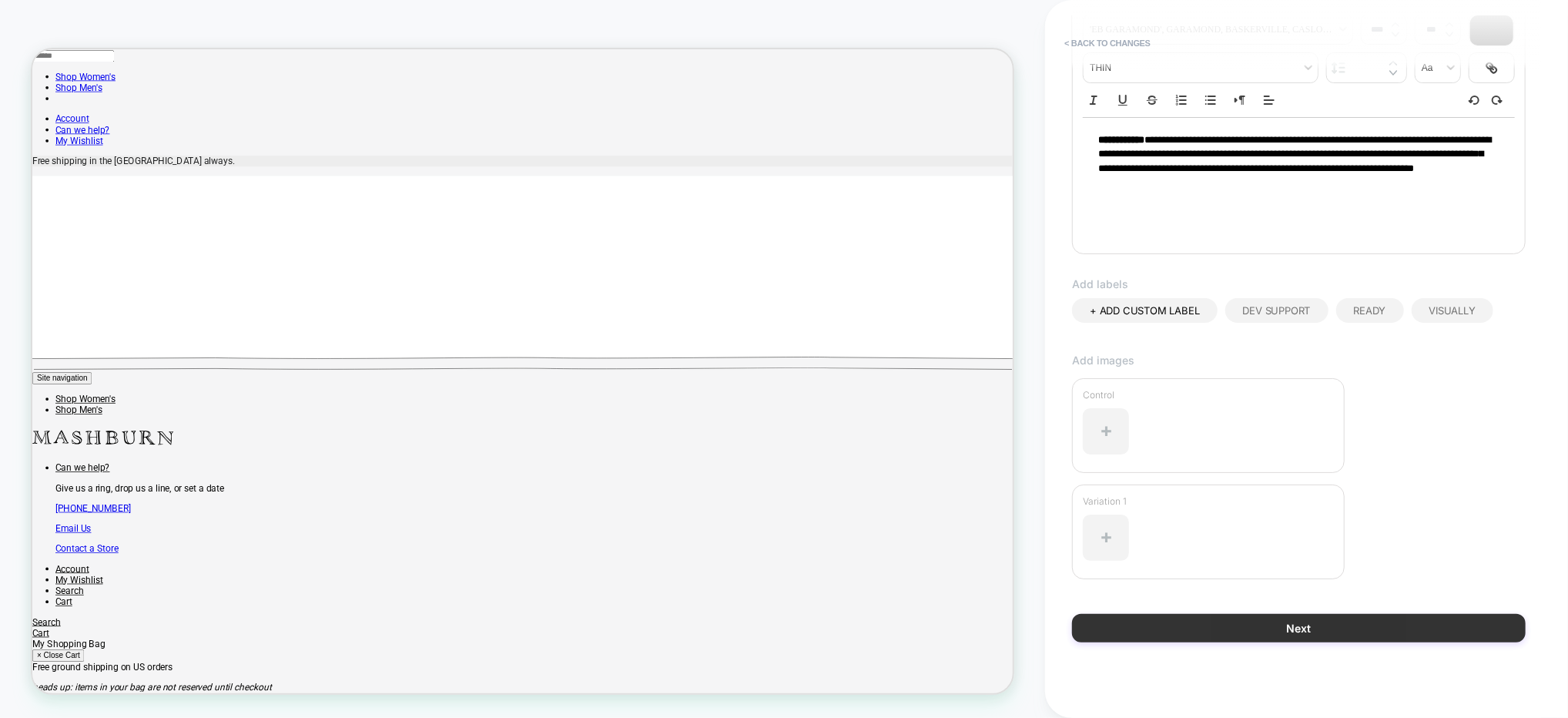
click at [1366, 623] on button "Next" at bounding box center [1299, 628] width 453 height 29
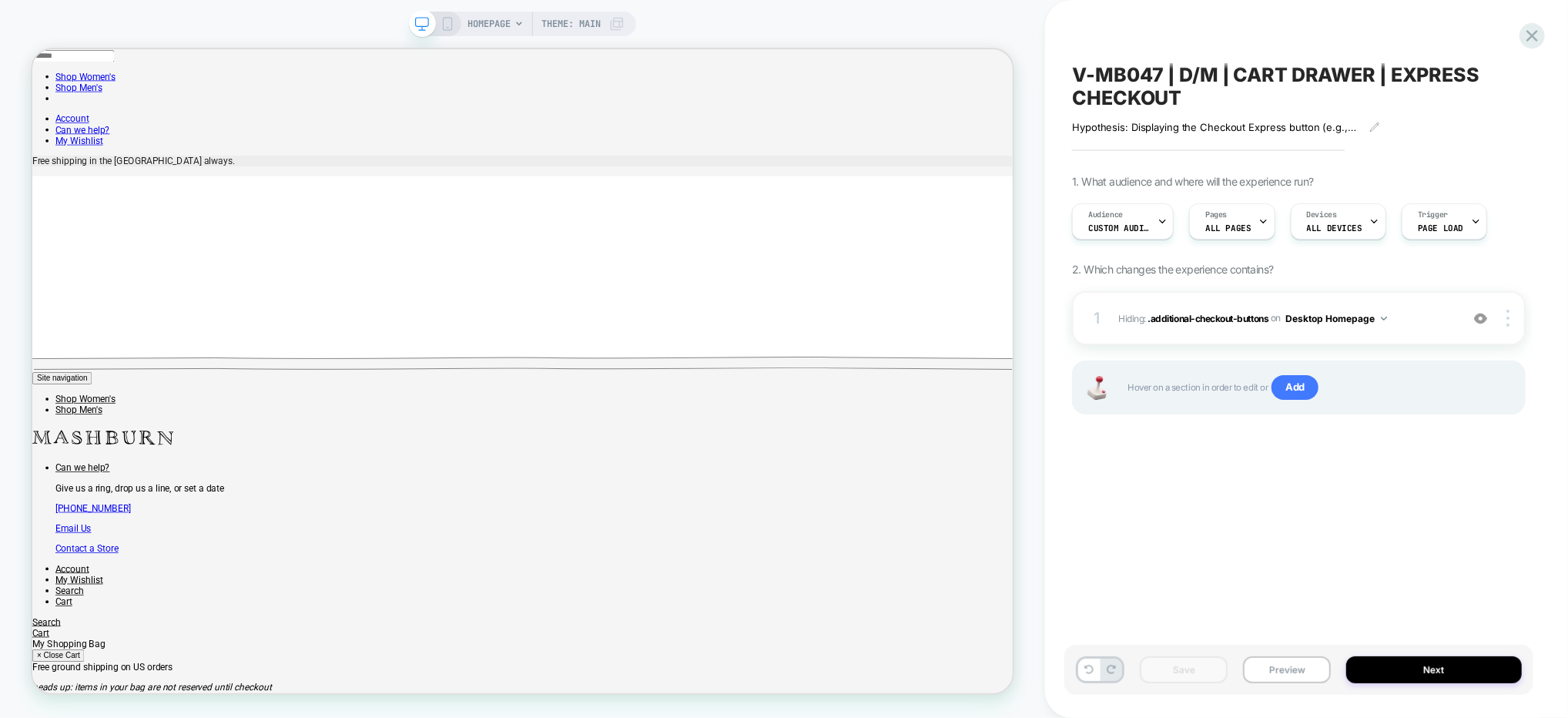
scroll to position [0, 0]
click at [1484, 316] on img at bounding box center [1480, 318] width 13 height 13
click at [1172, 671] on button "Save" at bounding box center [1184, 670] width 88 height 27
click at [1483, 314] on img at bounding box center [1480, 318] width 13 height 13
click at [1174, 665] on button "Save" at bounding box center [1184, 670] width 88 height 27
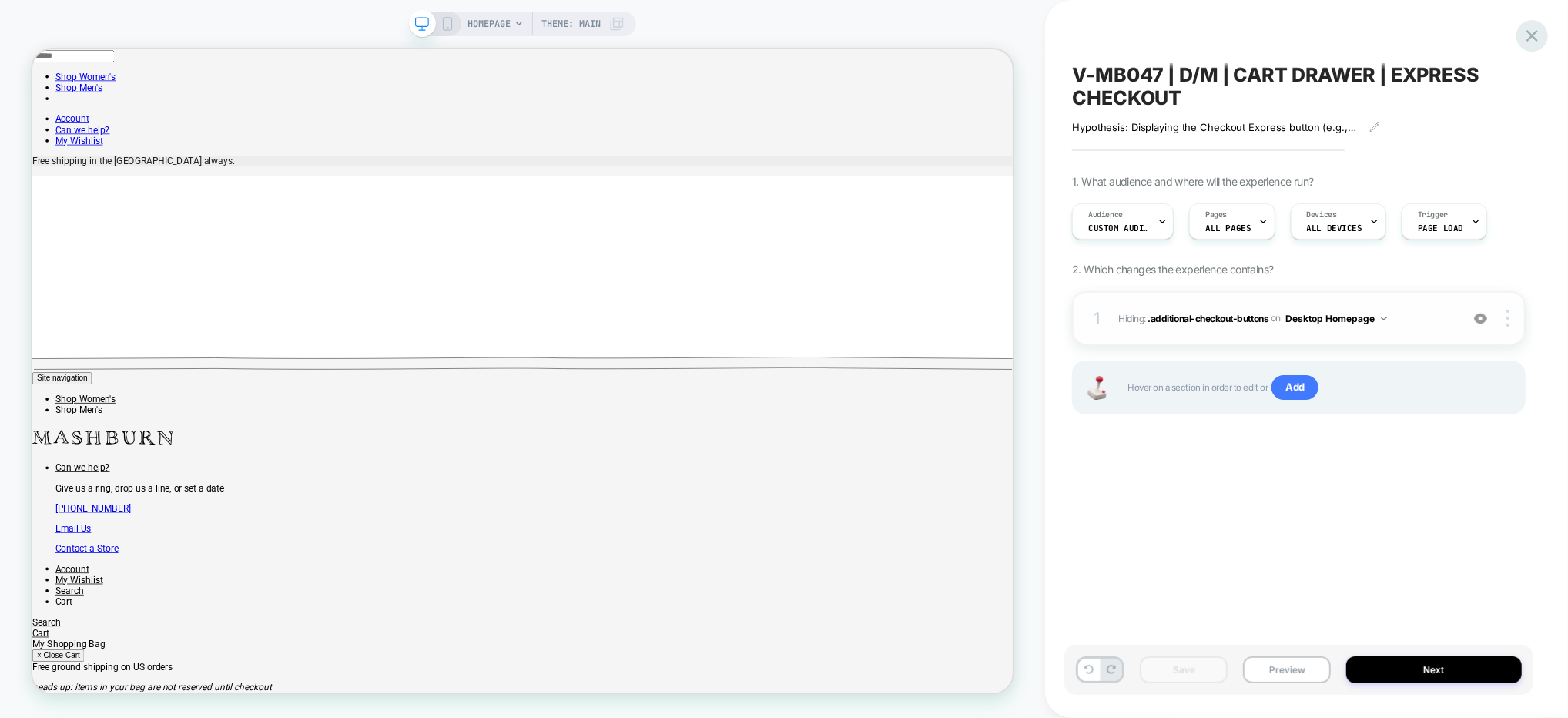
click at [1539, 35] on icon at bounding box center [1532, 36] width 21 height 21
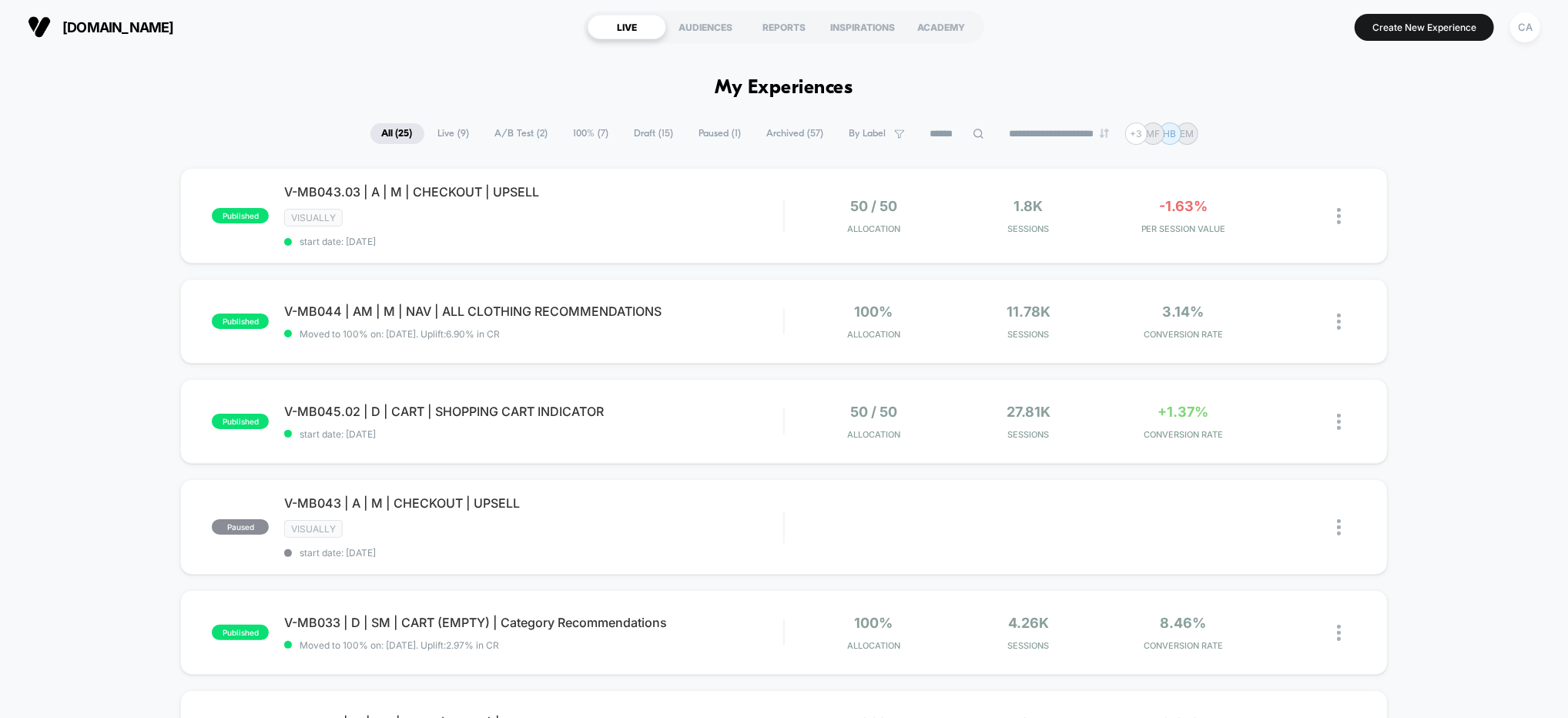
click at [655, 134] on span "Draft ( 15 )" at bounding box center [655, 134] width 63 height 21
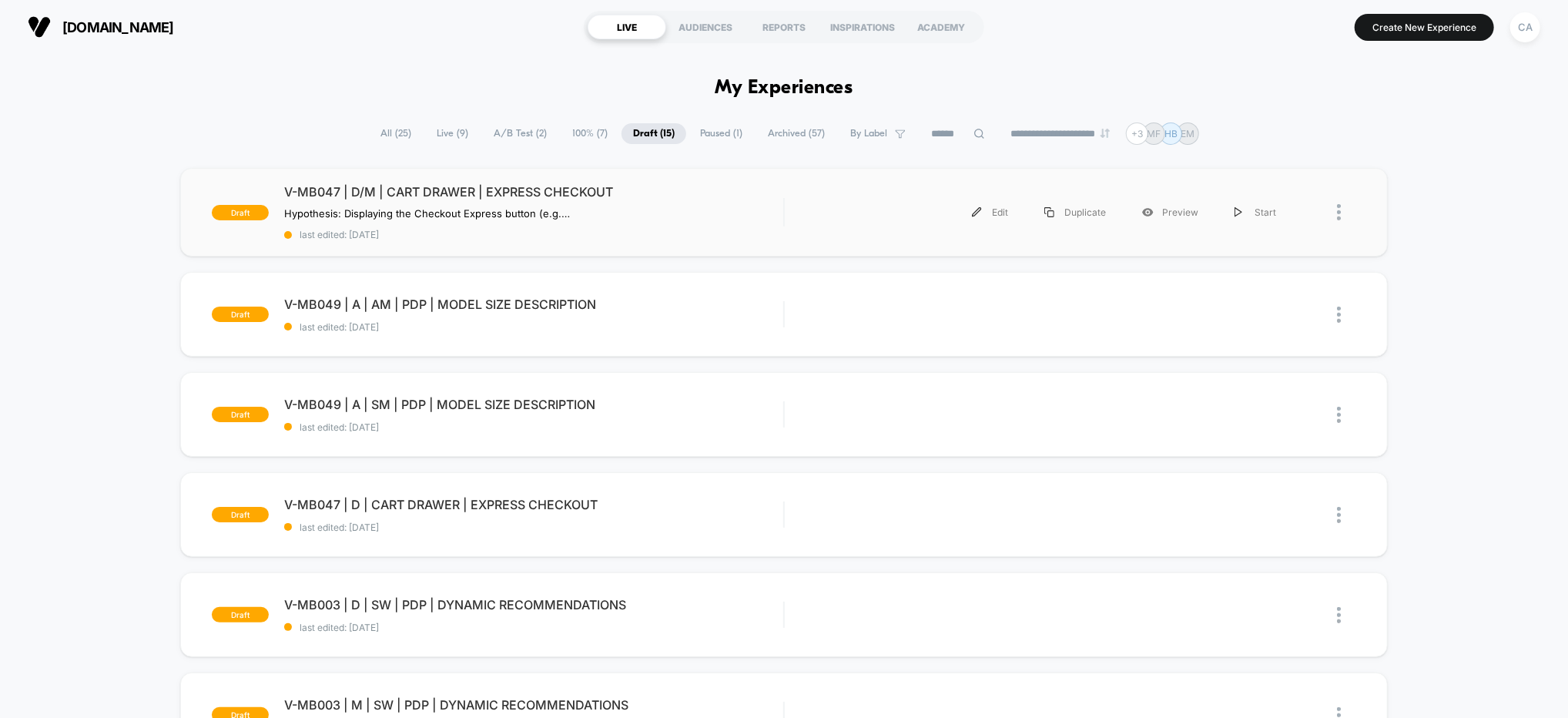
click at [891, 239] on div "draft V-MB047 | D/M | CART DRAWER | EXPRESS CHECKOUT Hypothesis: Displaying the…" at bounding box center [784, 212] width 1208 height 89
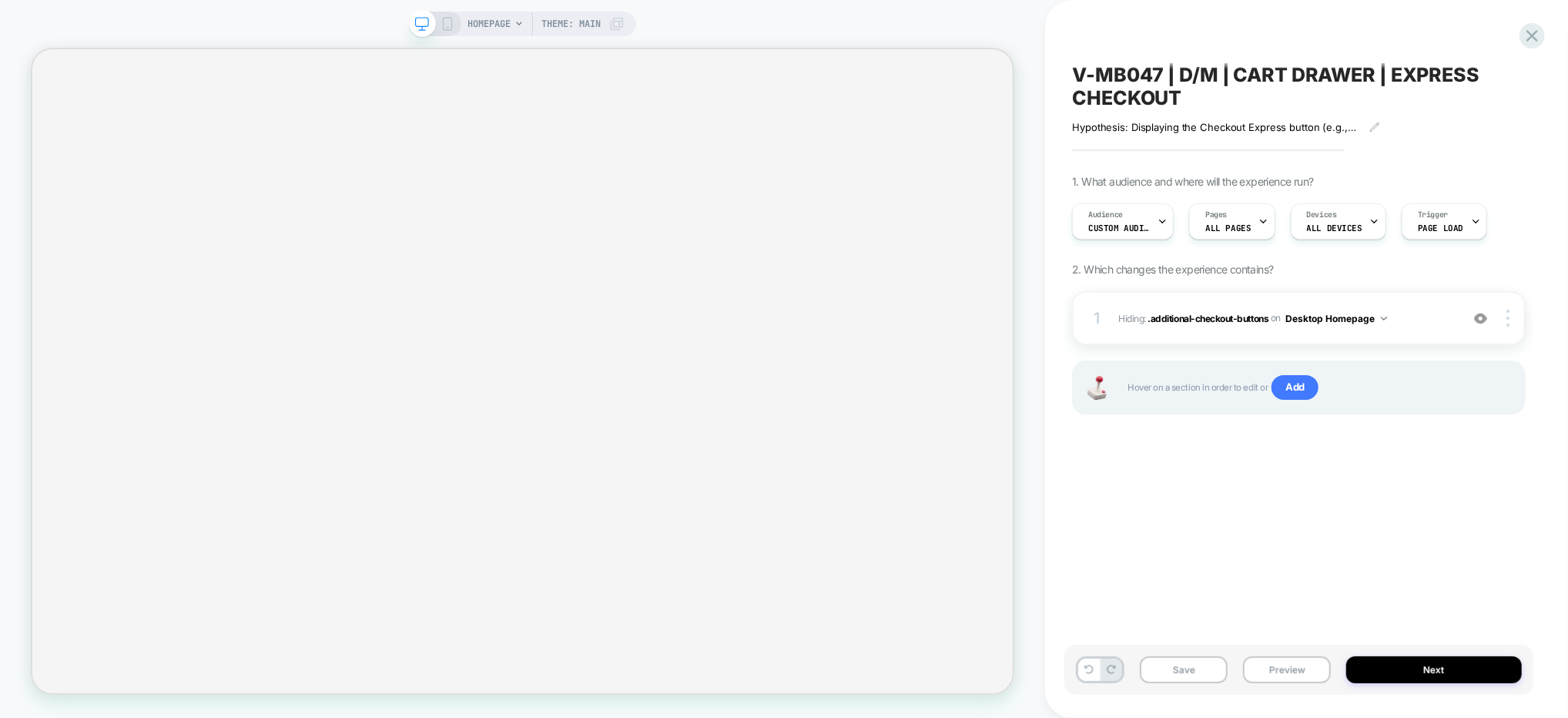
click at [453, 22] on div "HOMEPAGE Theme: MAIN" at bounding box center [523, 24] width 228 height 25
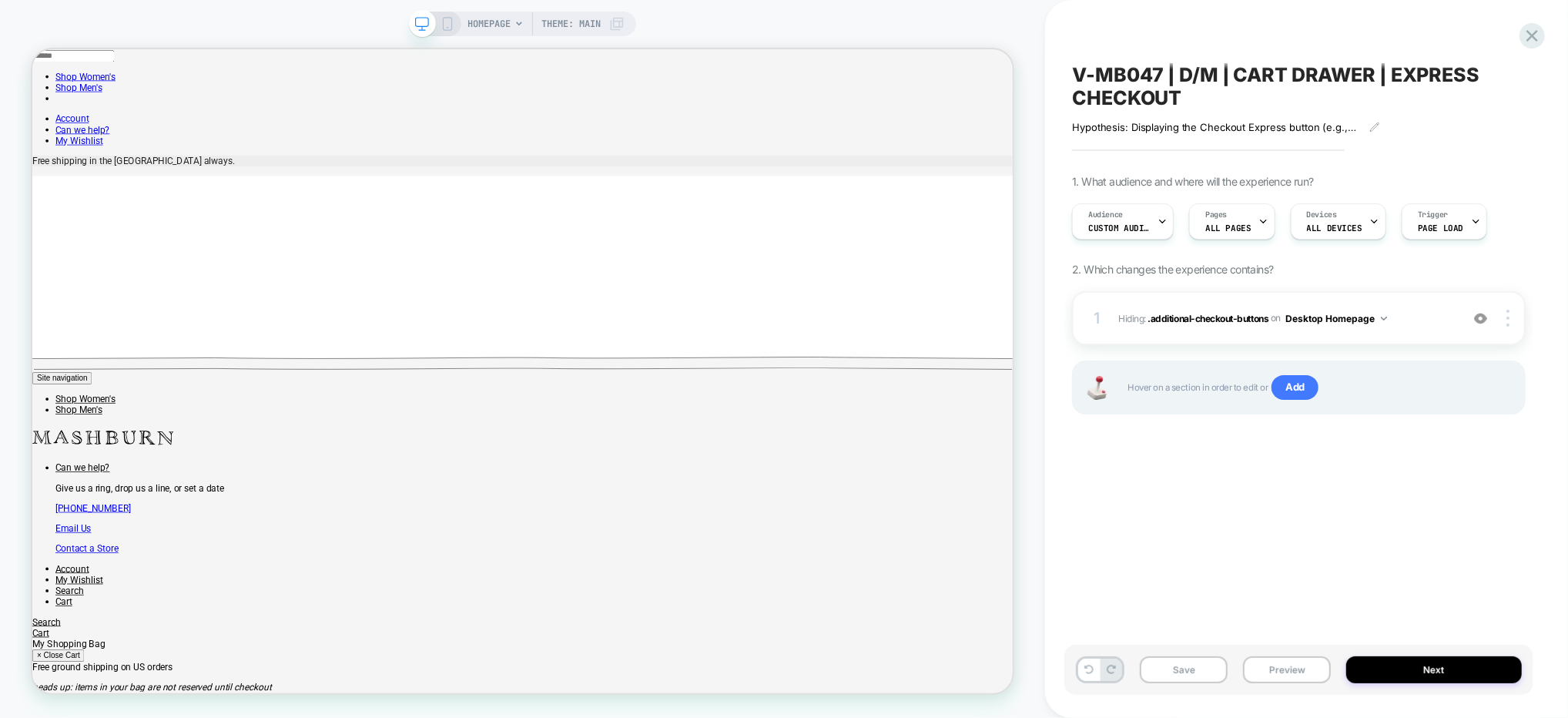
click at [447, 23] on icon at bounding box center [447, 24] width 14 height 14
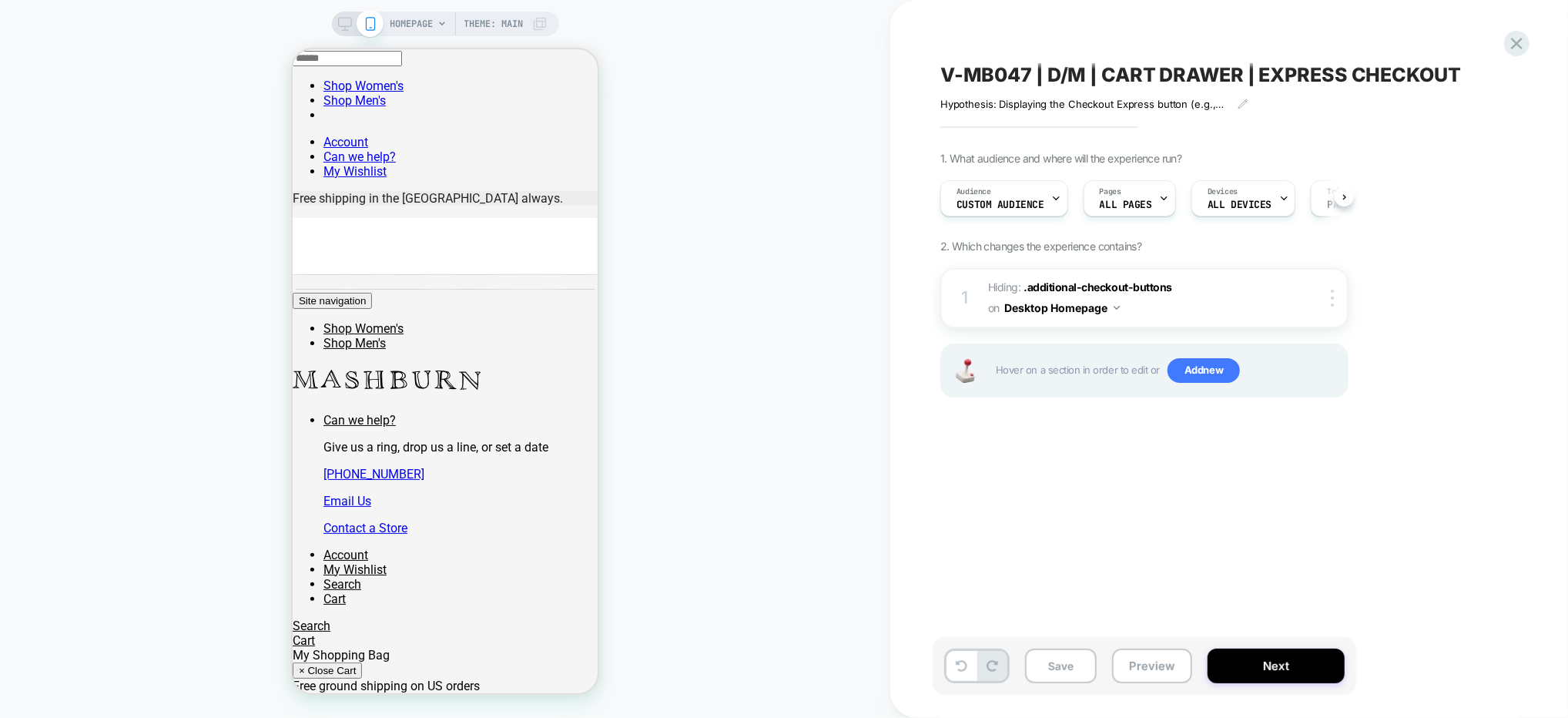
click at [703, 110] on div "HOMEPAGE Theme: MAIN" at bounding box center [445, 359] width 891 height 687
click at [342, 21] on icon at bounding box center [345, 24] width 14 height 14
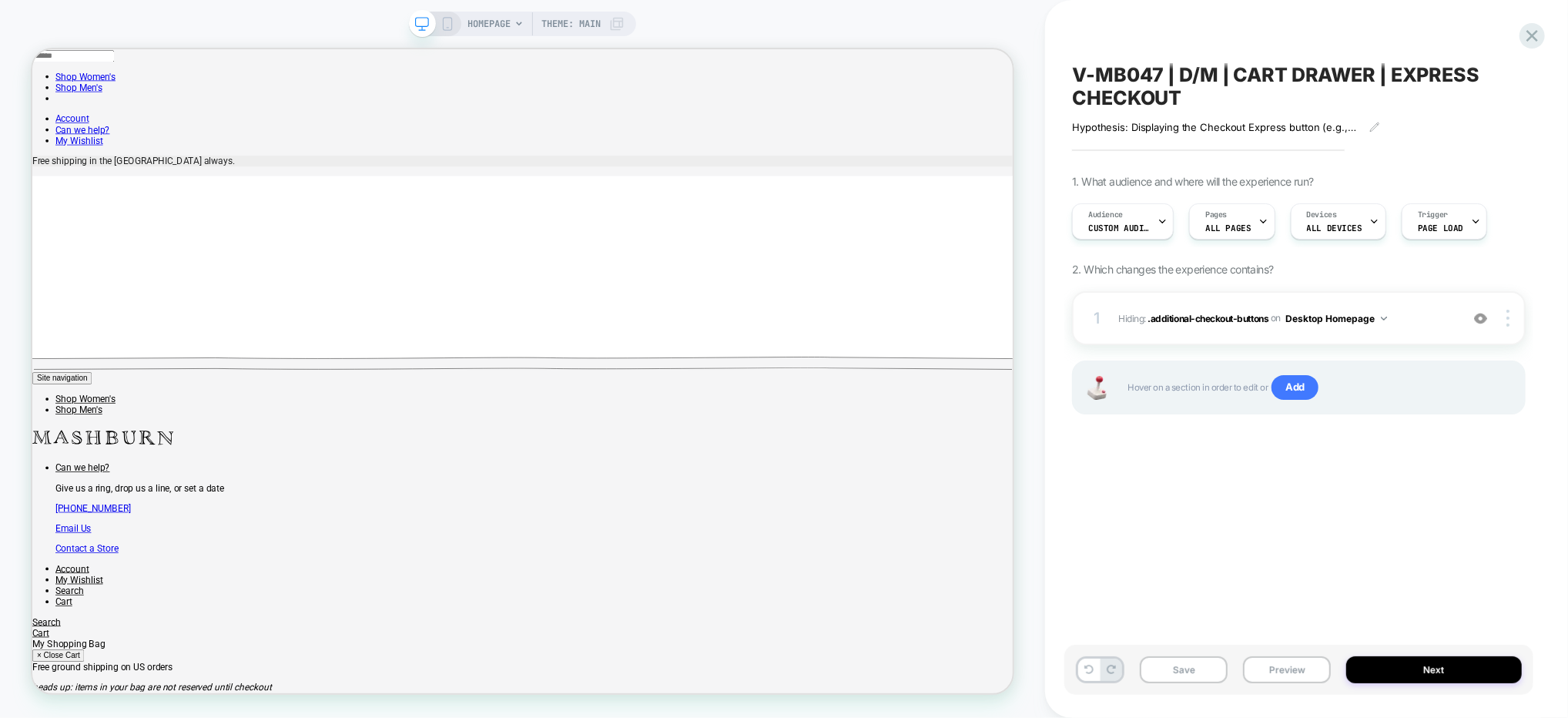
click at [443, 25] on icon at bounding box center [447, 24] width 14 height 14
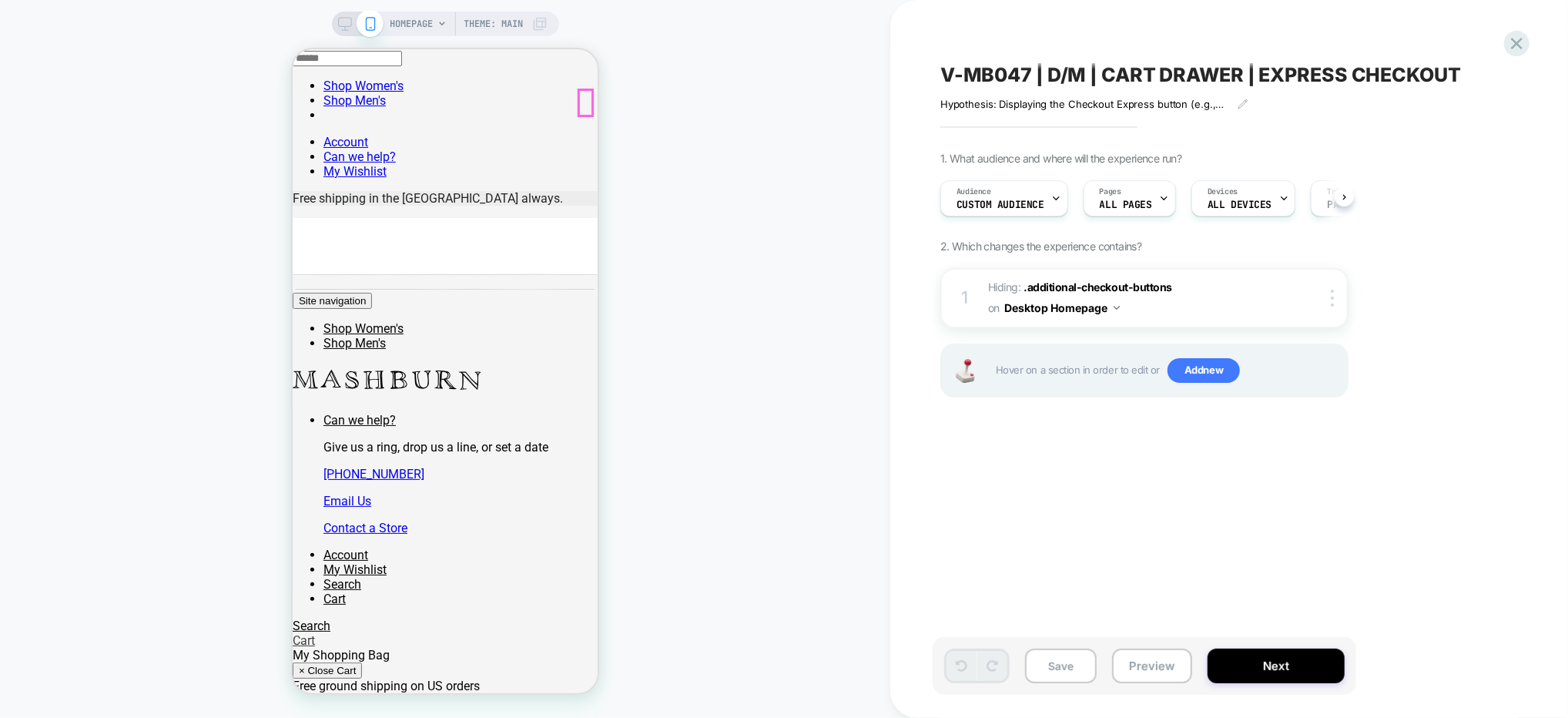
click at [292, 633] on span at bounding box center [292, 639] width 0 height 14
click at [304, 664] on span "×" at bounding box center [300, 670] width 6 height 12
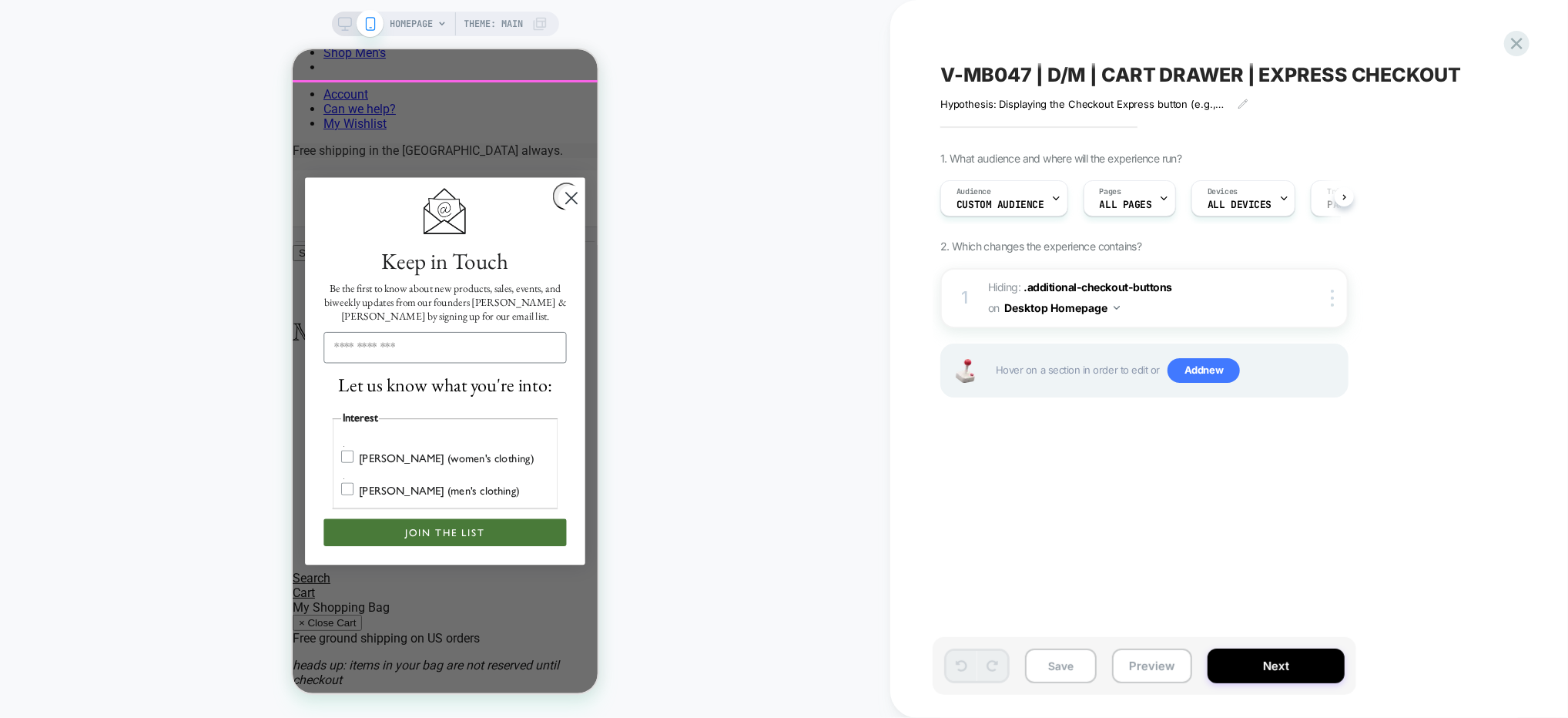
scroll to position [86, 0]
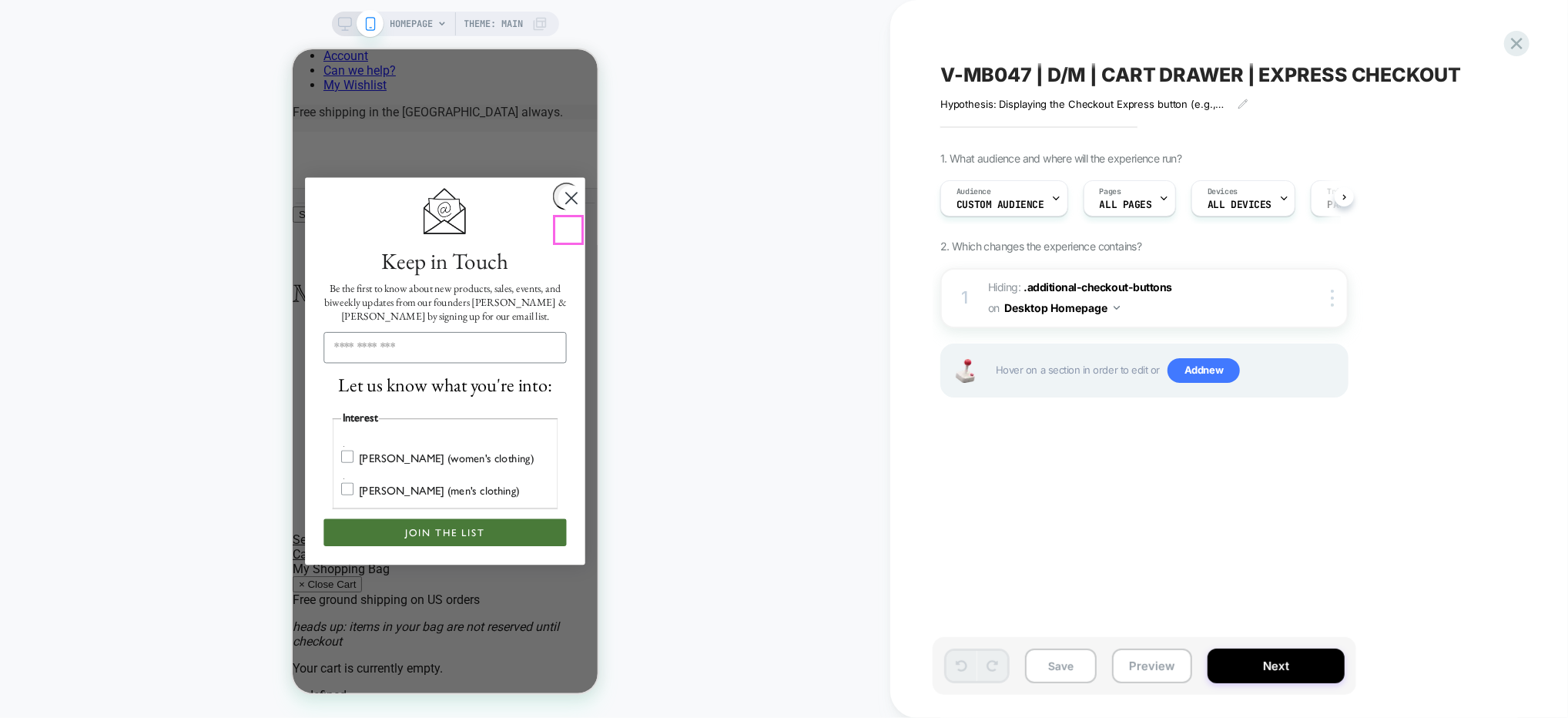
click at [573, 211] on circle "Close dialog" at bounding box center [570, 197] width 26 height 26
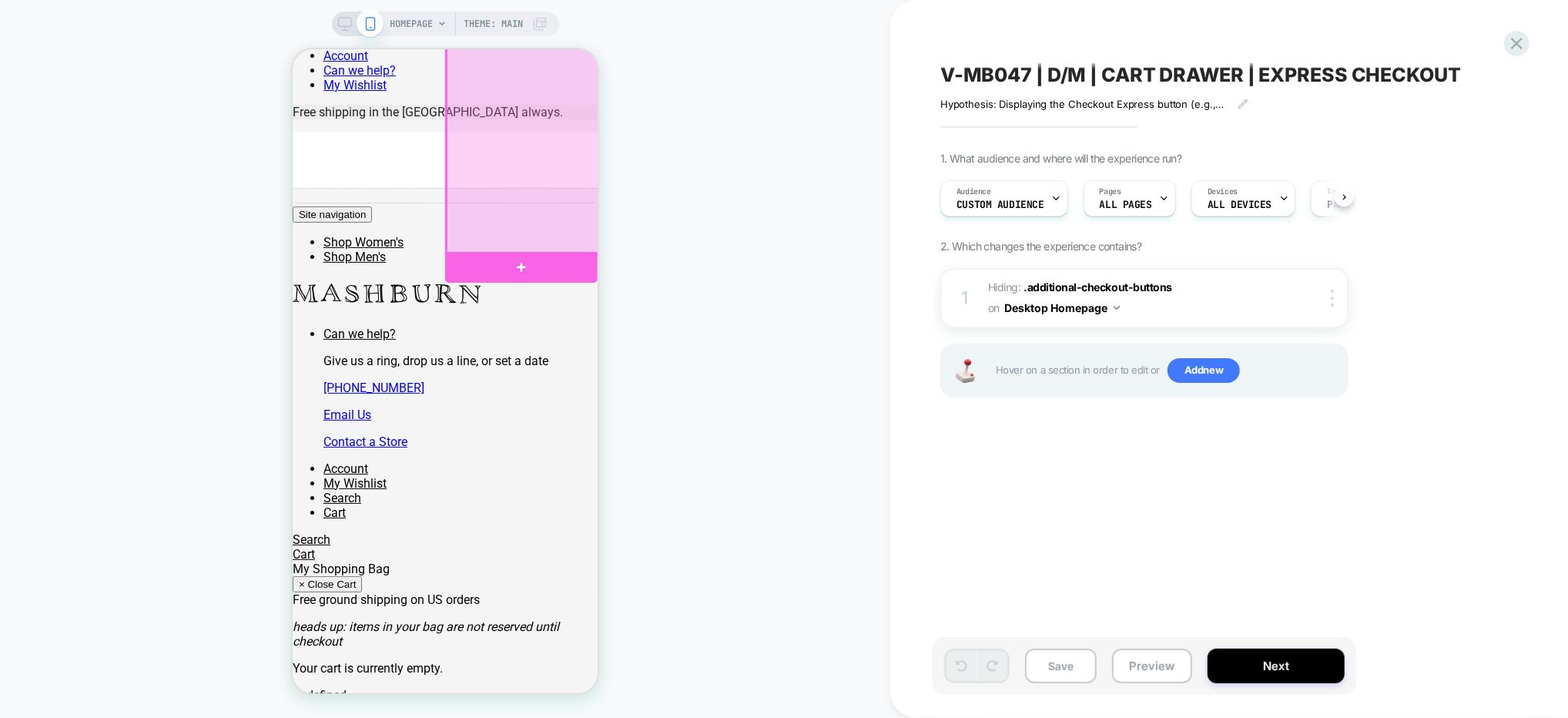
click at [506, 151] on div at bounding box center [522, 145] width 152 height 216
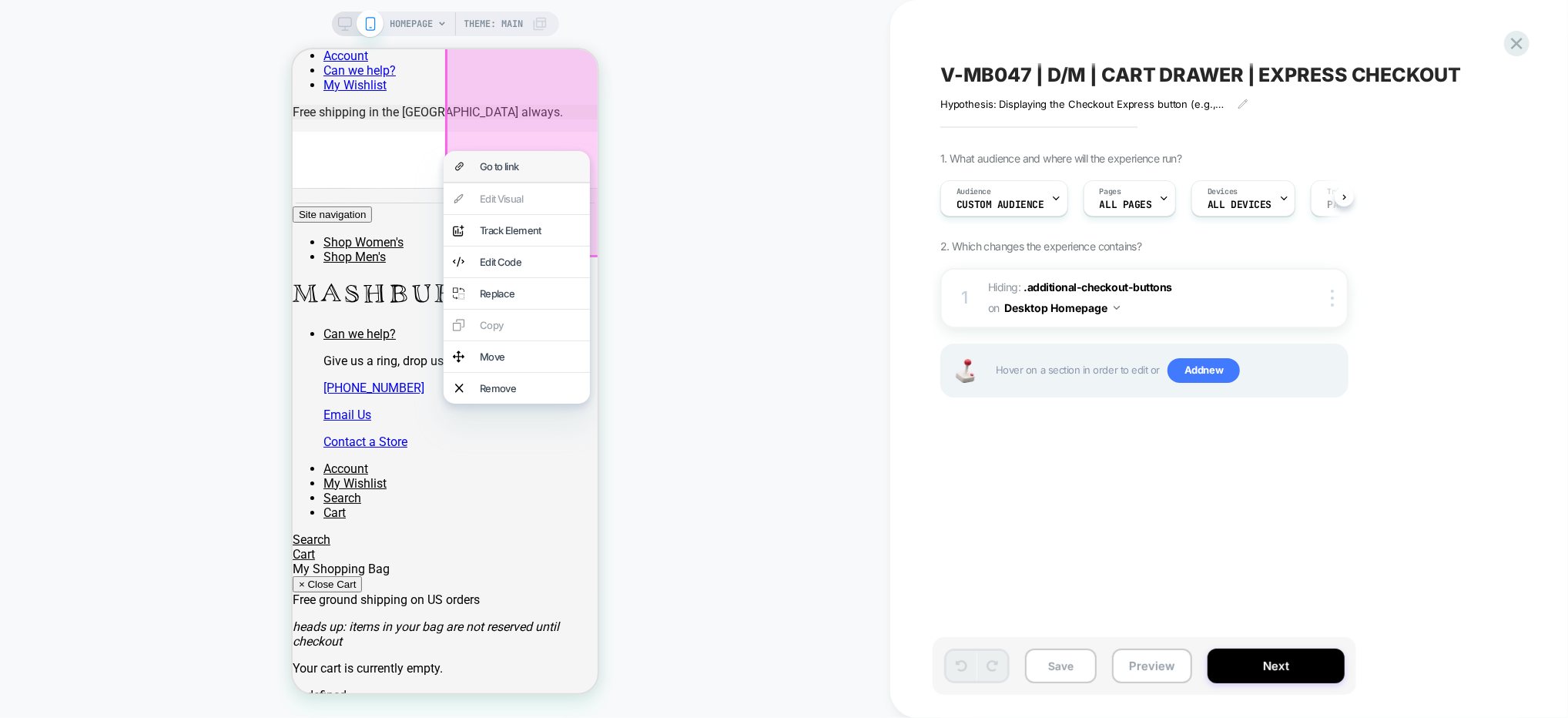
click at [507, 164] on div "Go to link" at bounding box center [529, 166] width 101 height 13
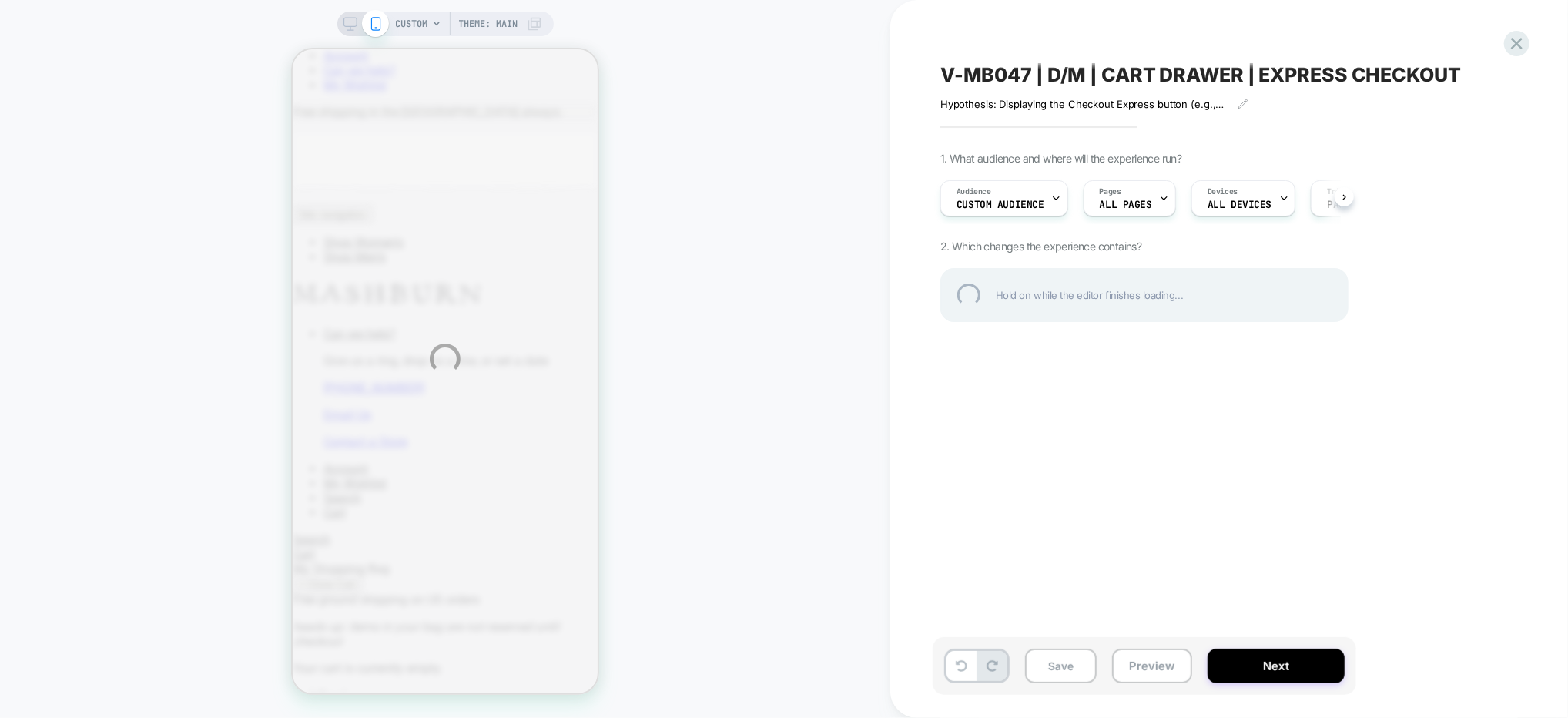
click at [432, 22] on div "CUSTOM Theme: MAIN V-MB047 | D/M | CART DRAWER | EXPRESS CHECKOUT Hypothesis: D…" at bounding box center [784, 359] width 1568 height 718
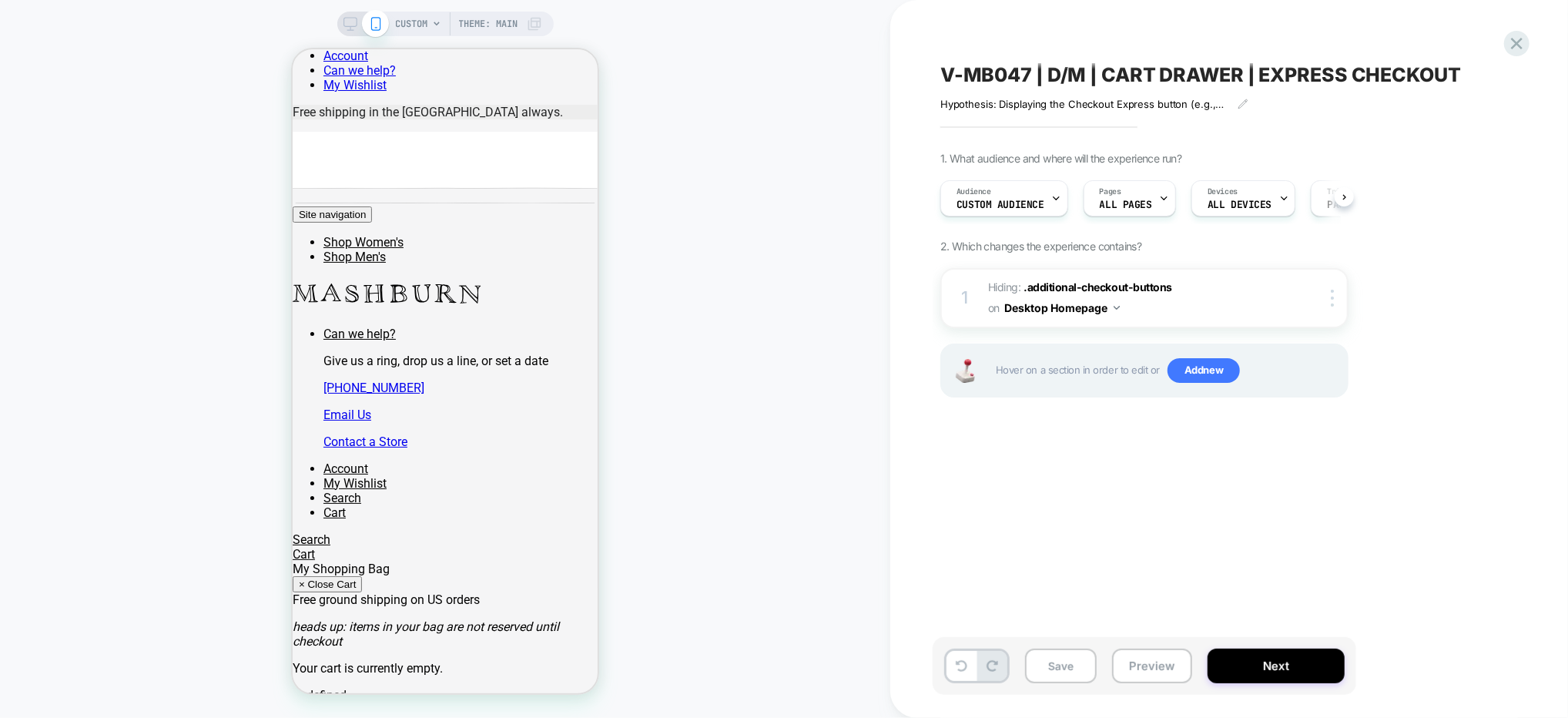
scroll to position [0, 1]
click at [436, 25] on icon at bounding box center [436, 24] width 9 height 9
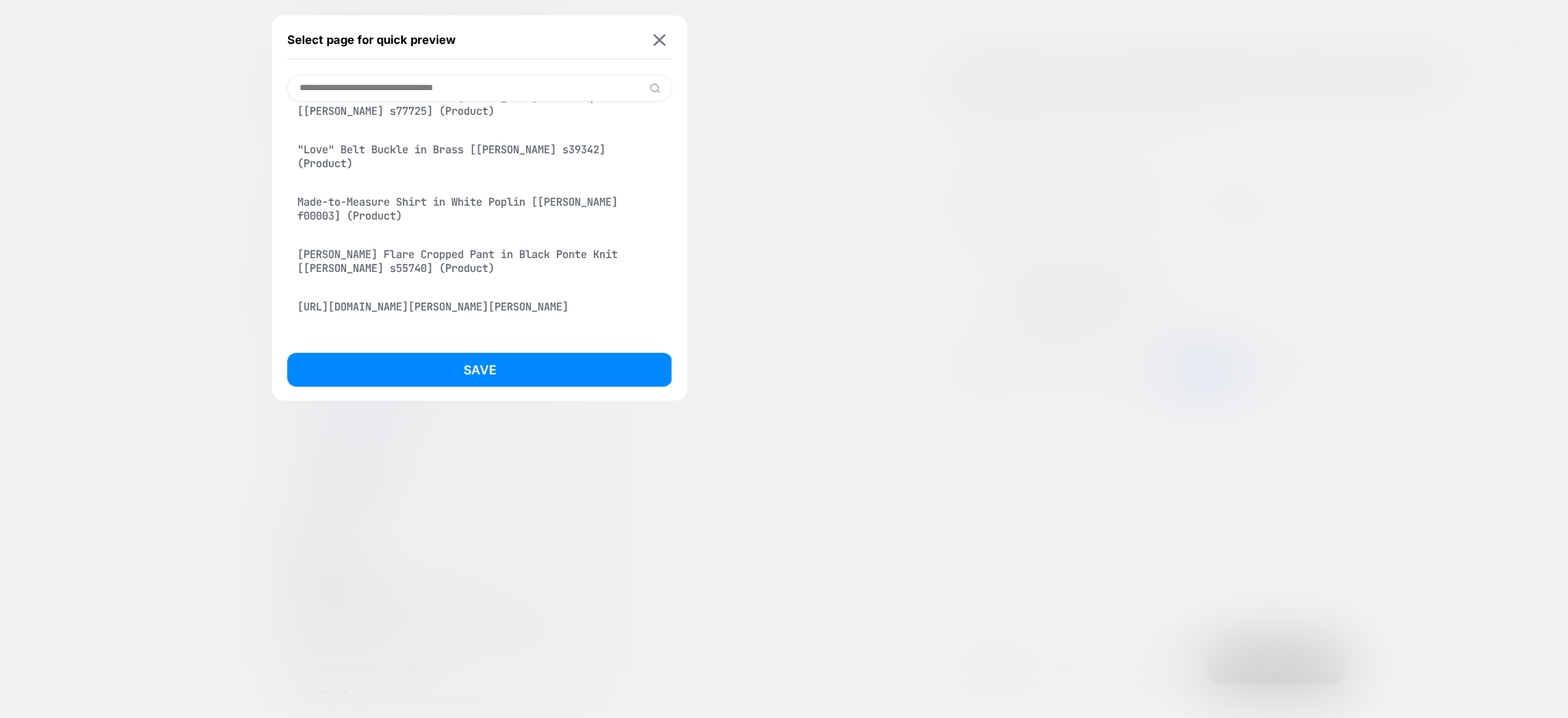
scroll to position [50, 0]
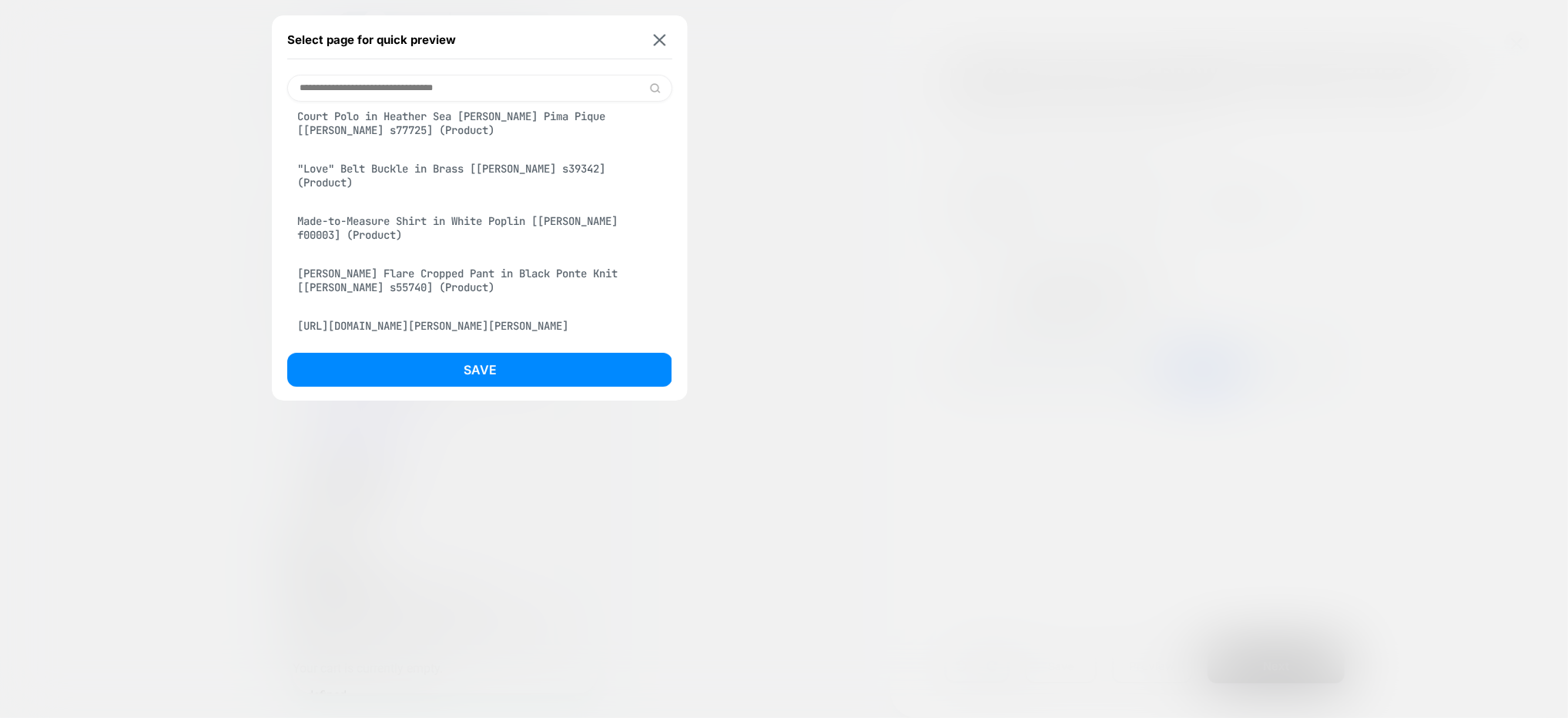
click at [788, 154] on div at bounding box center [784, 359] width 1568 height 718
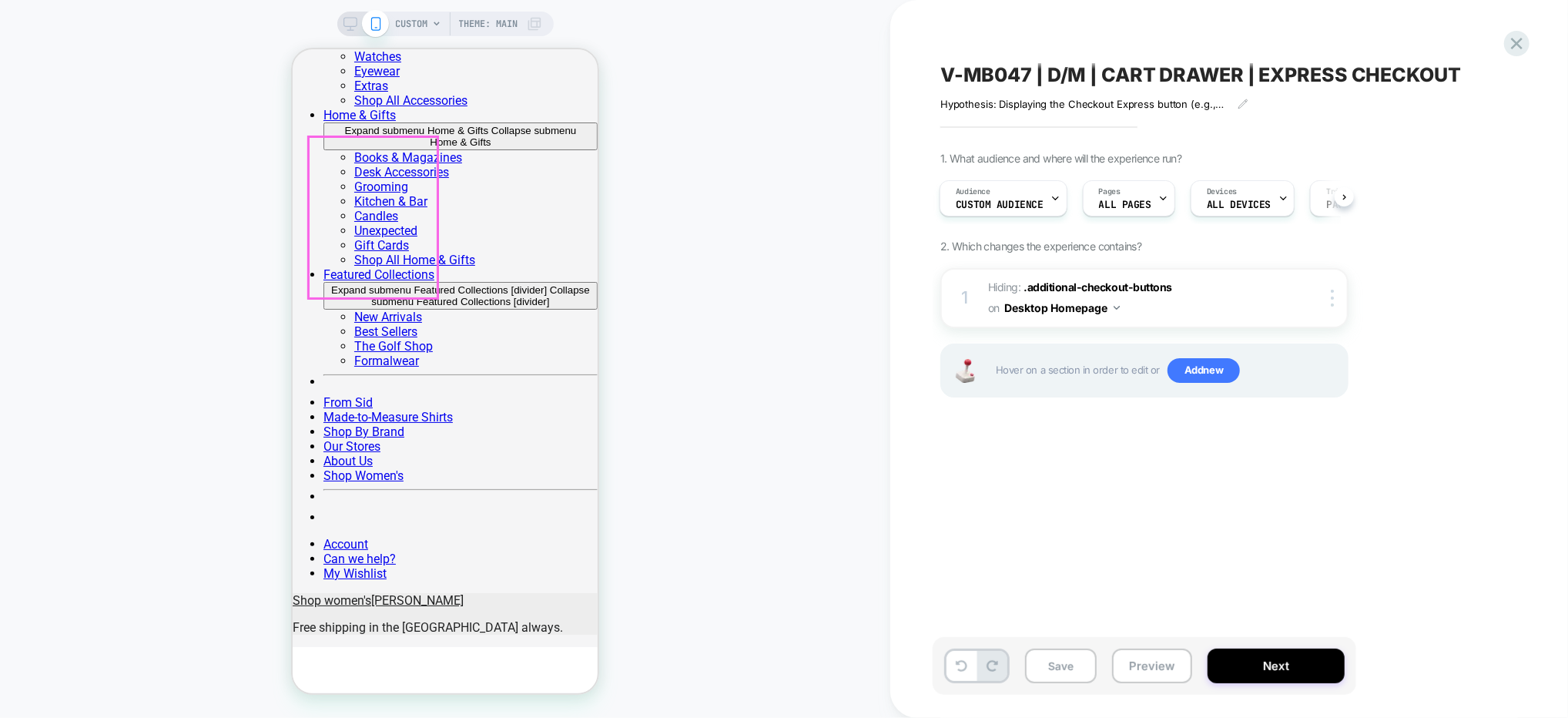
scroll to position [0, 0]
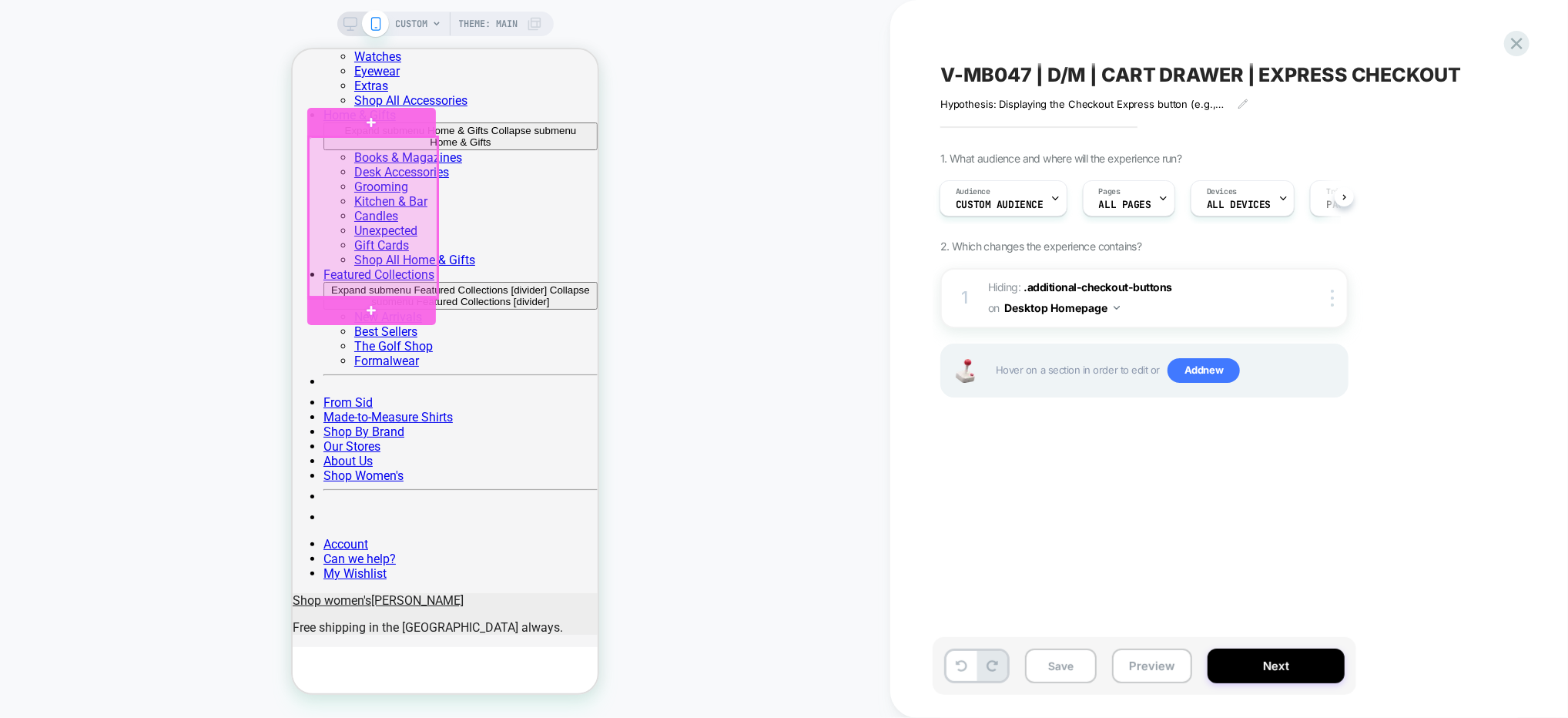
click at [343, 216] on div at bounding box center [372, 216] width 129 height 161
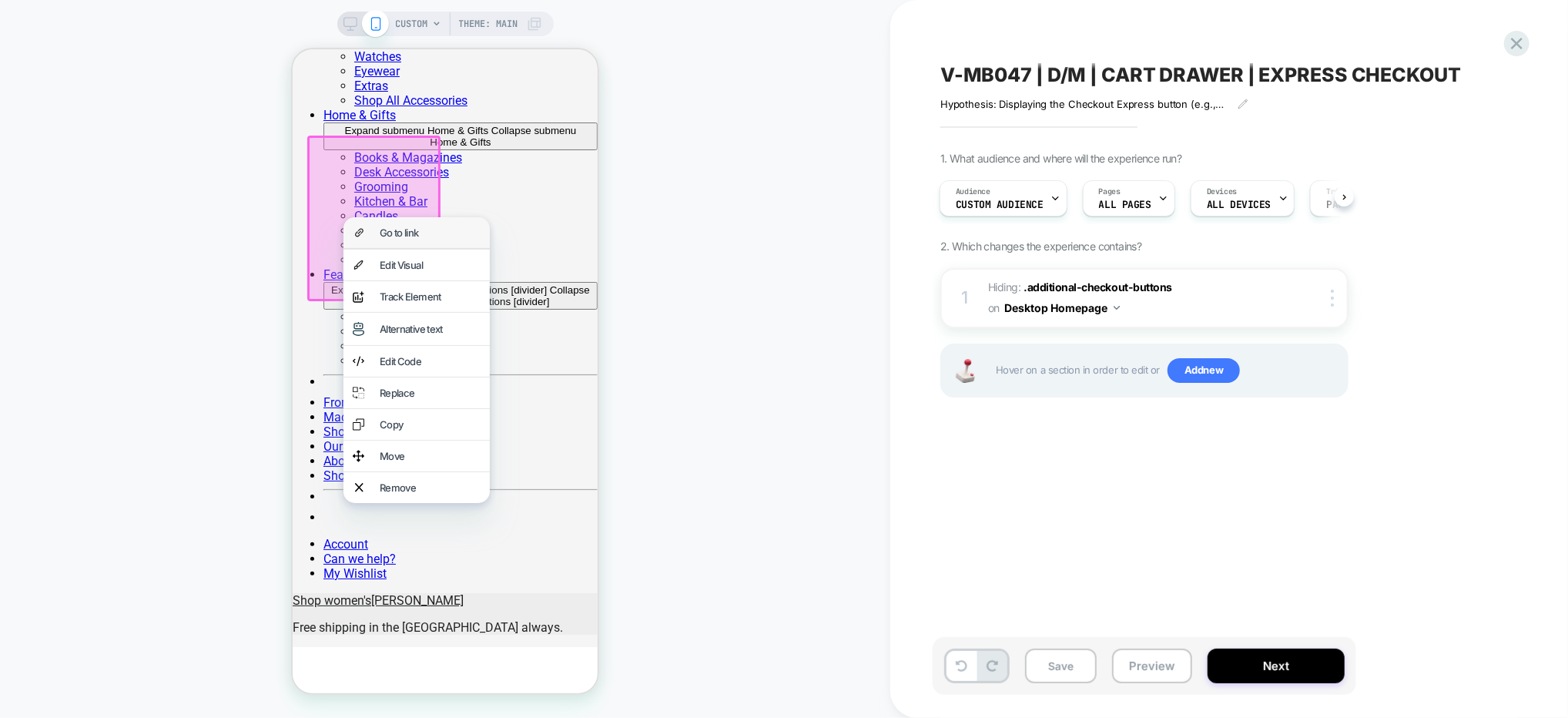
click at [441, 236] on div "Go to link" at bounding box center [429, 232] width 101 height 13
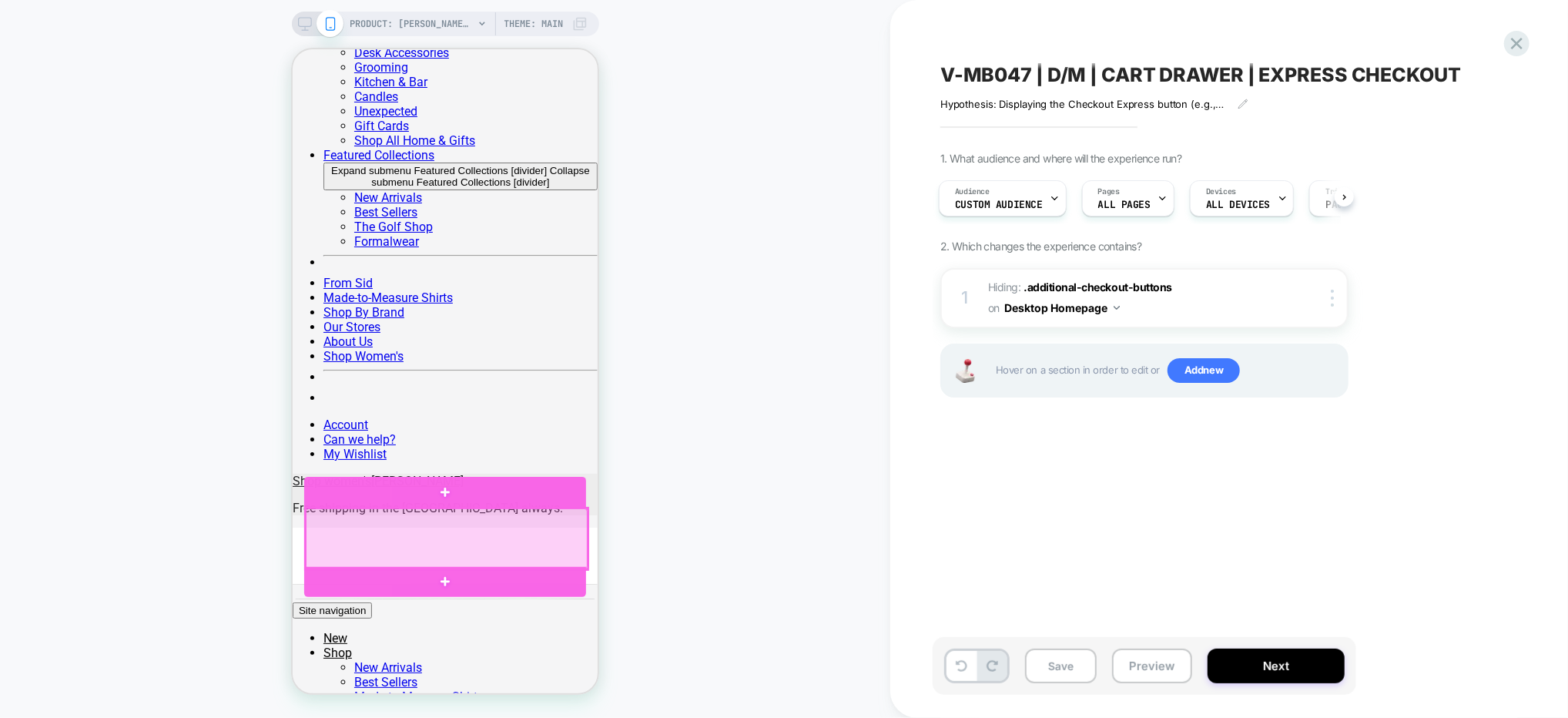
click at [540, 526] on div at bounding box center [446, 538] width 282 height 61
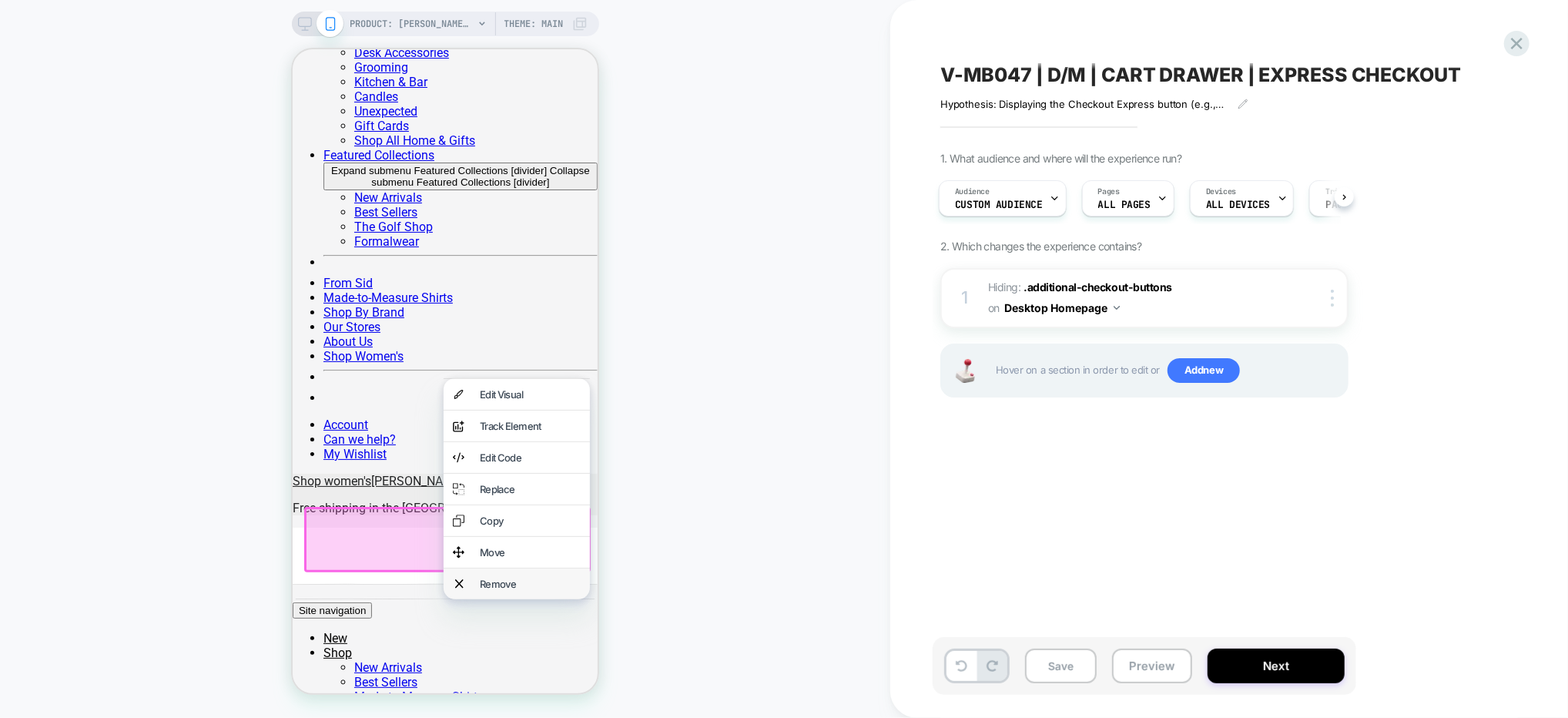
click at [508, 589] on div "Remove" at bounding box center [529, 583] width 101 height 13
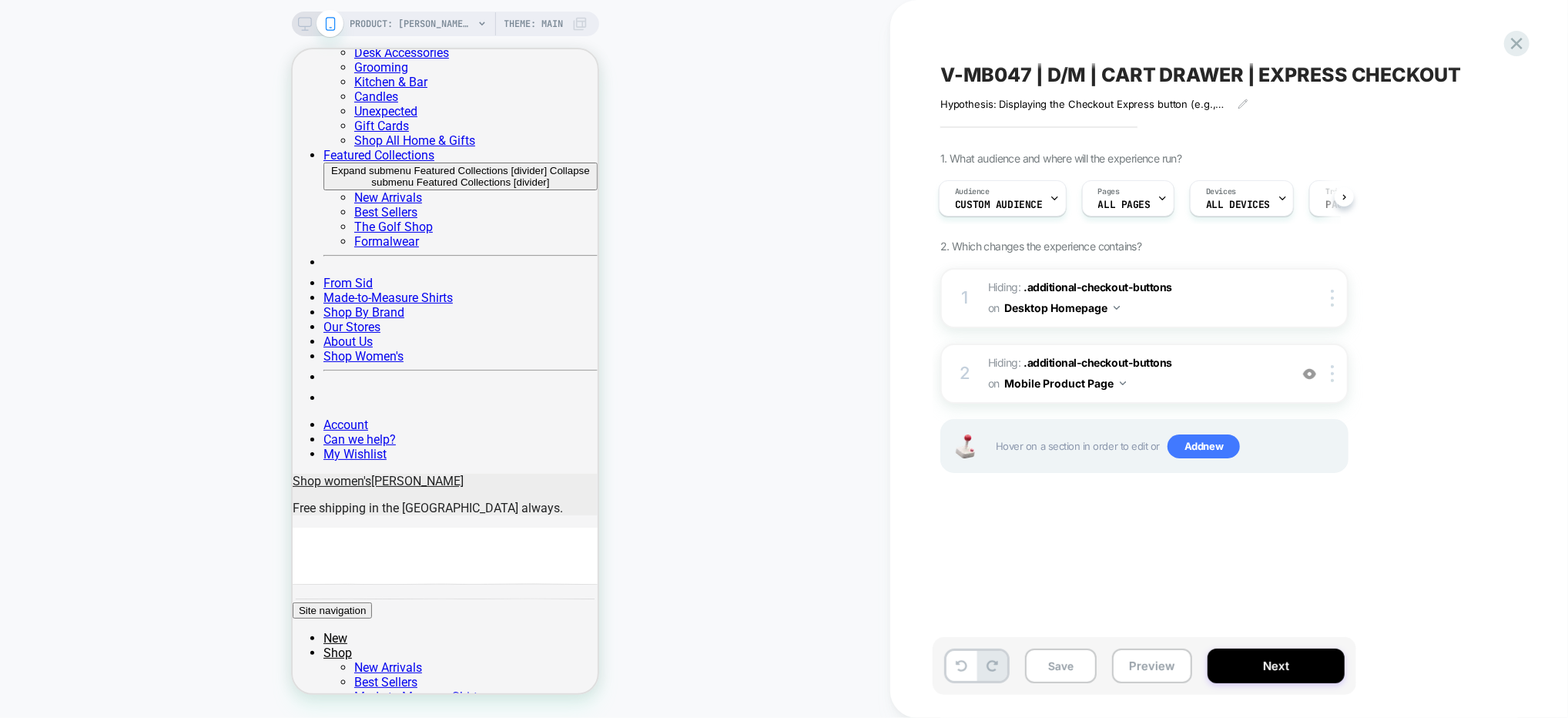
click at [1504, 359] on div "V-MB047 | D/M | CART DRAWER | EXPRESS CHECKOUT Hypothesis: Displaying the Check…" at bounding box center [1221, 359] width 578 height 687
click at [588, 86] on div at bounding box center [584, 77] width 16 height 29
click at [586, 79] on div at bounding box center [584, 77] width 13 height 25
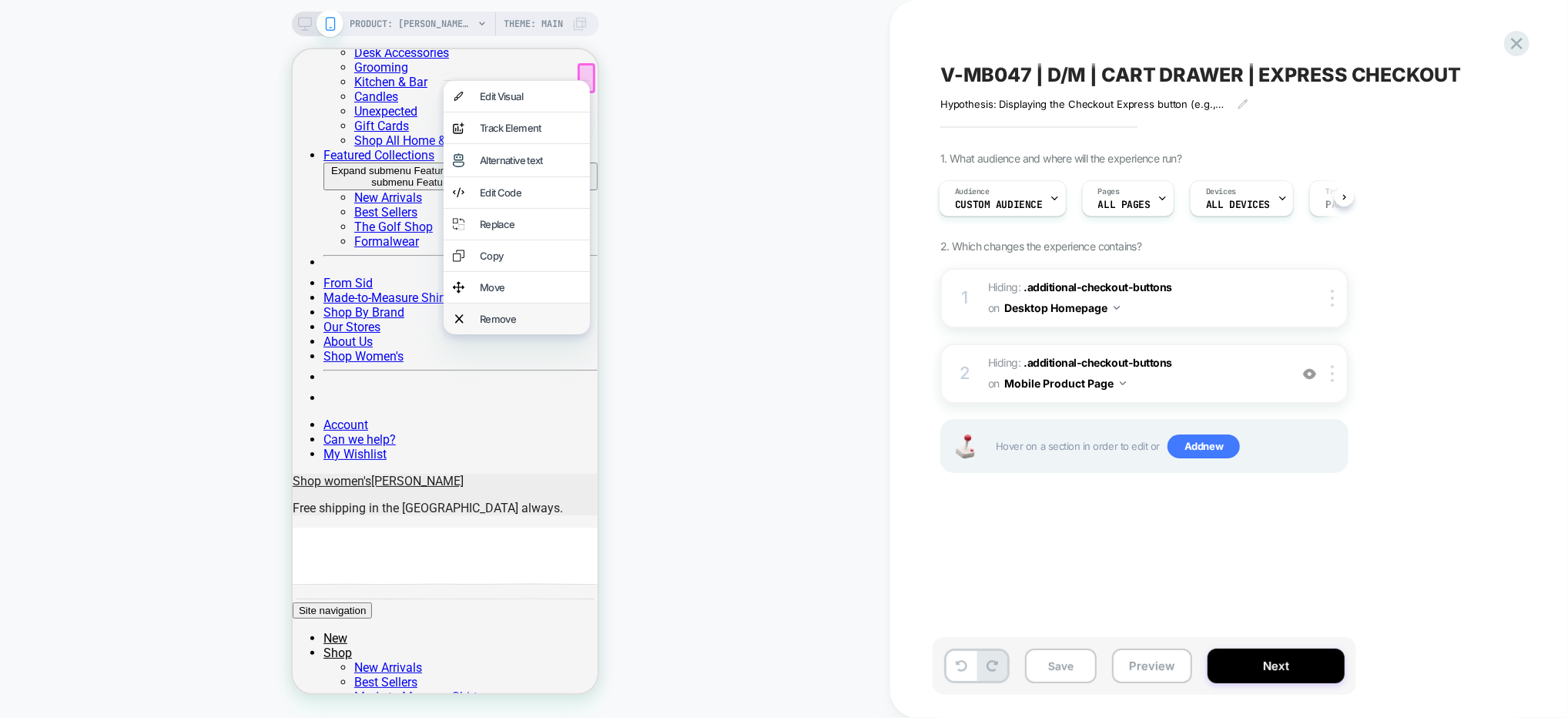
click at [487, 324] on div "Remove" at bounding box center [529, 318] width 101 height 13
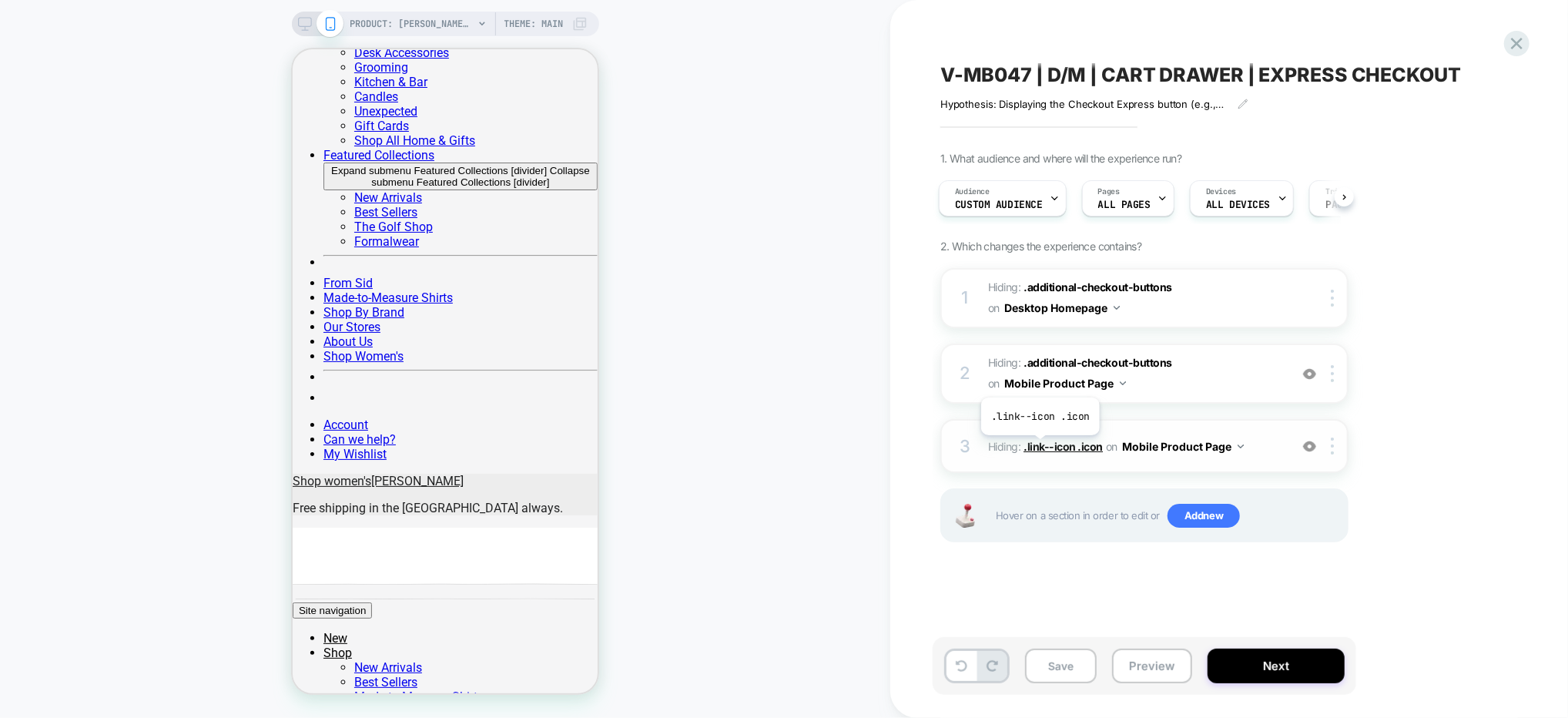
click at [1039, 447] on span ".link--icon .icon" at bounding box center [1063, 446] width 79 height 13
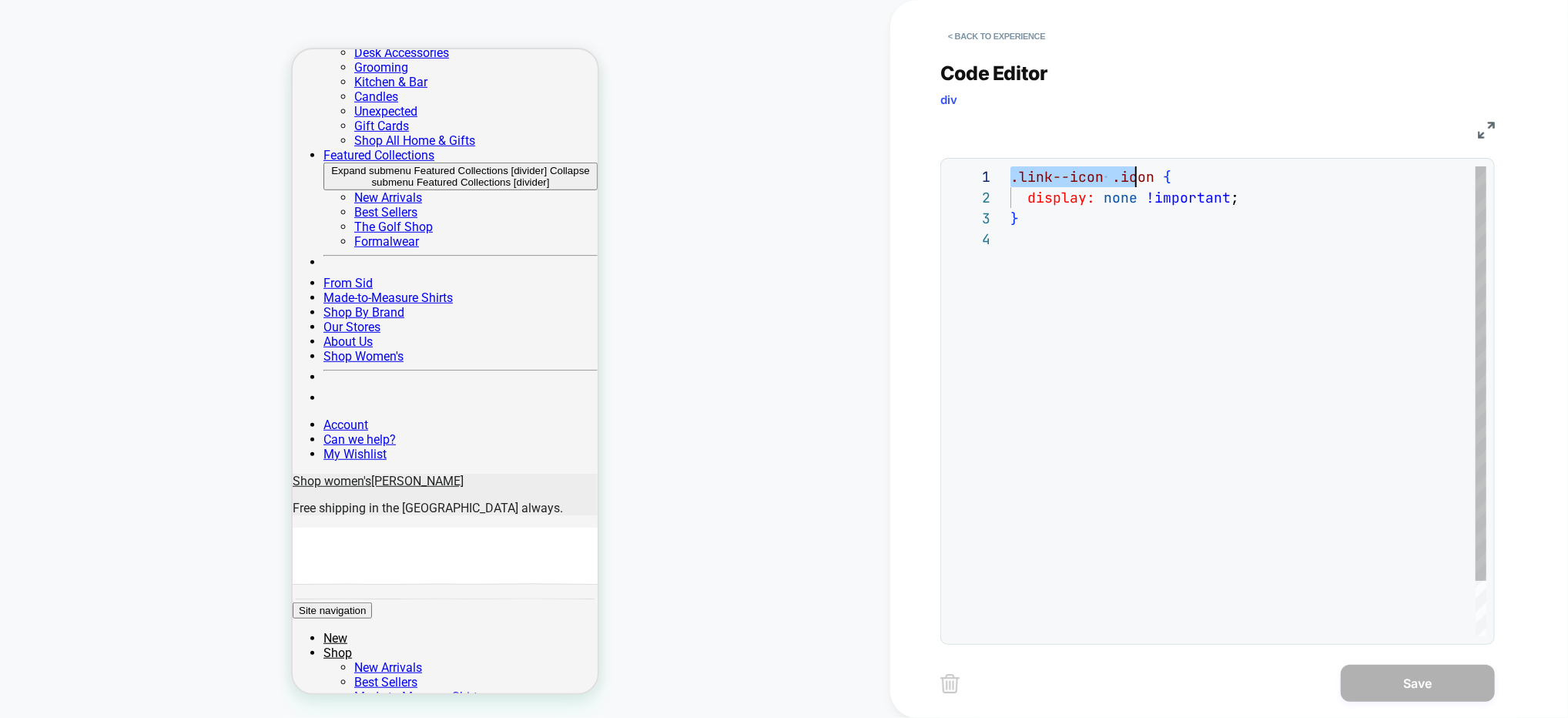
scroll to position [0, 142]
drag, startPoint x: 1012, startPoint y: 174, endPoint x: 1151, endPoint y: 177, distance: 139.0
click at [1151, 177] on span ".link--icon .icon {" at bounding box center [1091, 177] width 161 height 18
click at [1004, 35] on button "< Back to experience" at bounding box center [996, 36] width 112 height 25
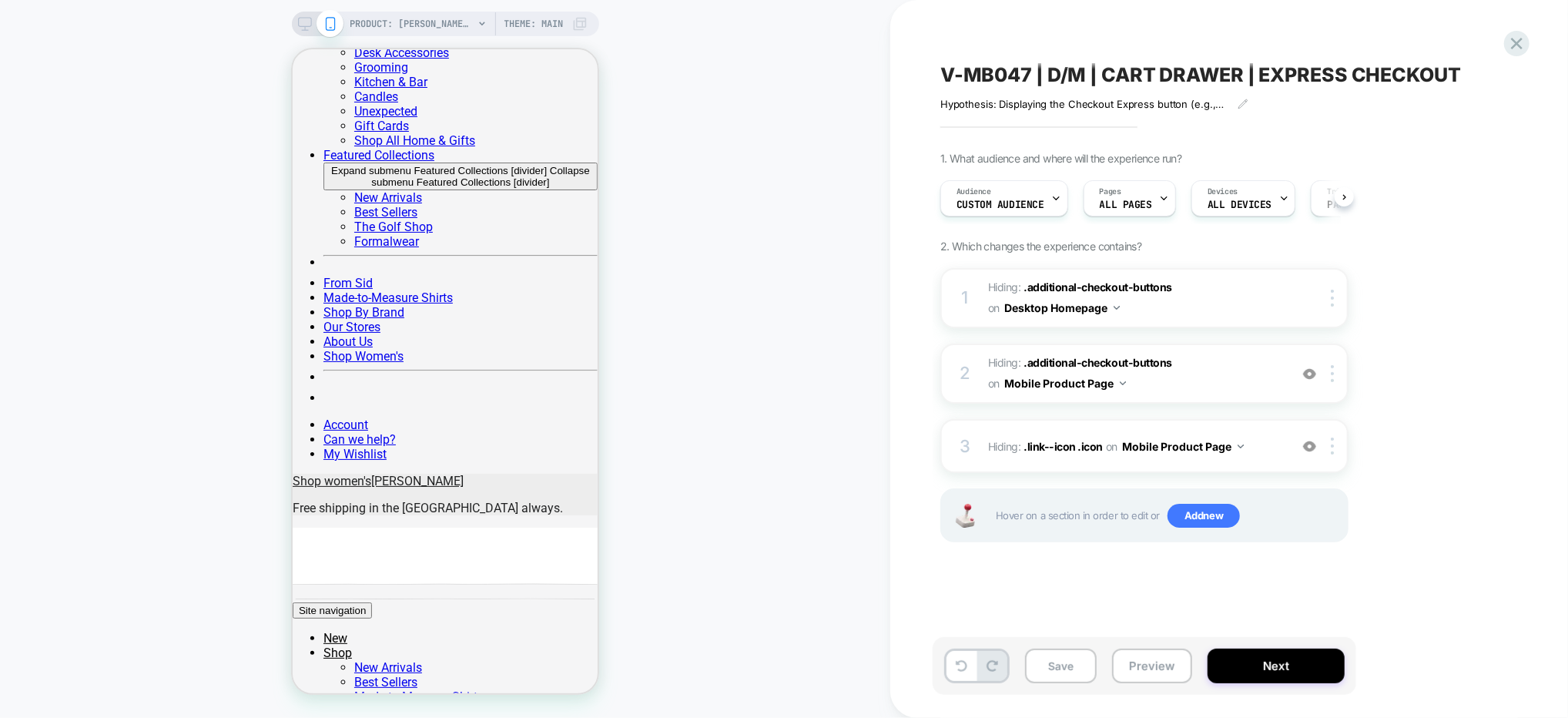
scroll to position [0, 0]
click at [1377, 442] on div "1. What audience and where will the experience run? Audience Custom Audience Pa…" at bounding box center [1221, 365] width 562 height 429
click at [1335, 441] on div at bounding box center [1335, 446] width 25 height 17
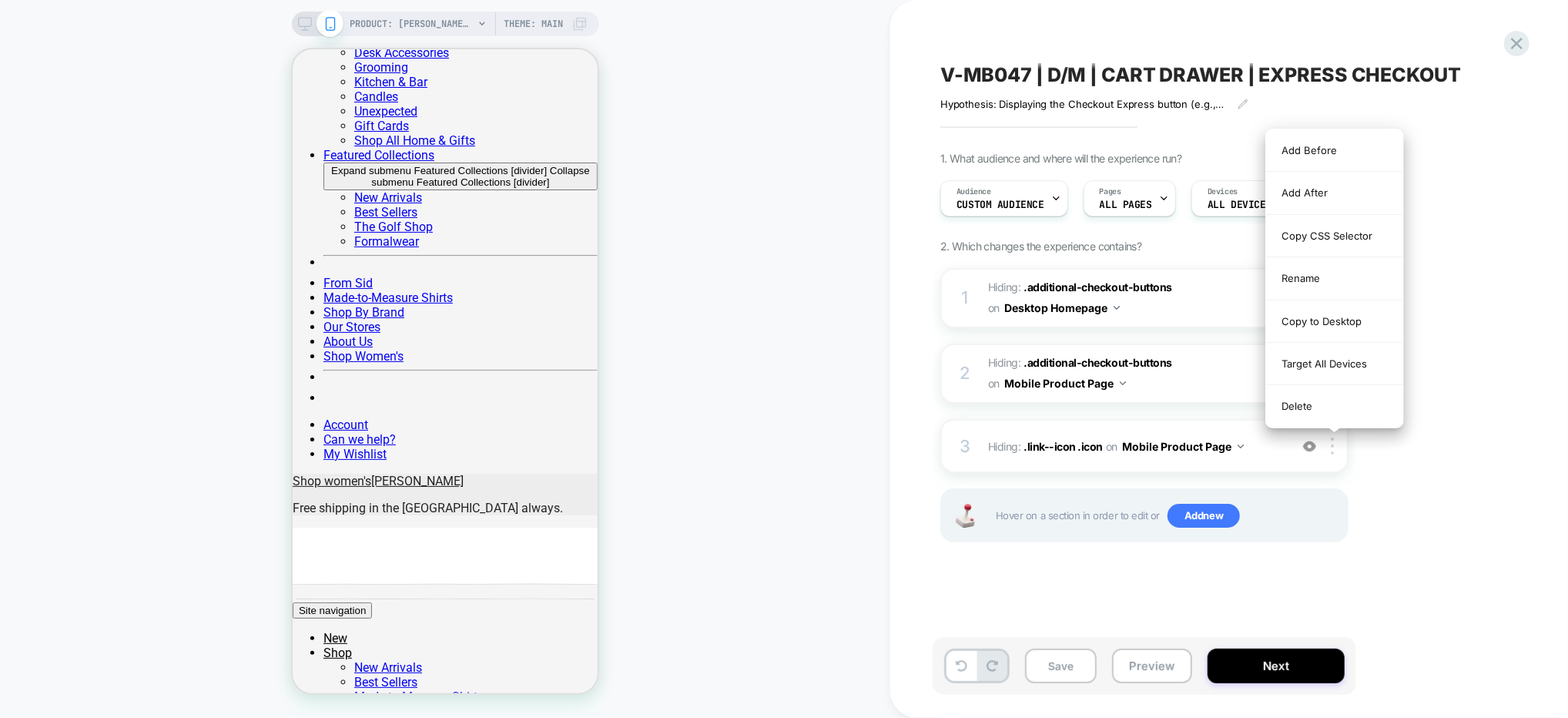
click at [1445, 460] on div "1. What audience and where will the experience run? Audience Custom Audience Pa…" at bounding box center [1221, 365] width 562 height 429
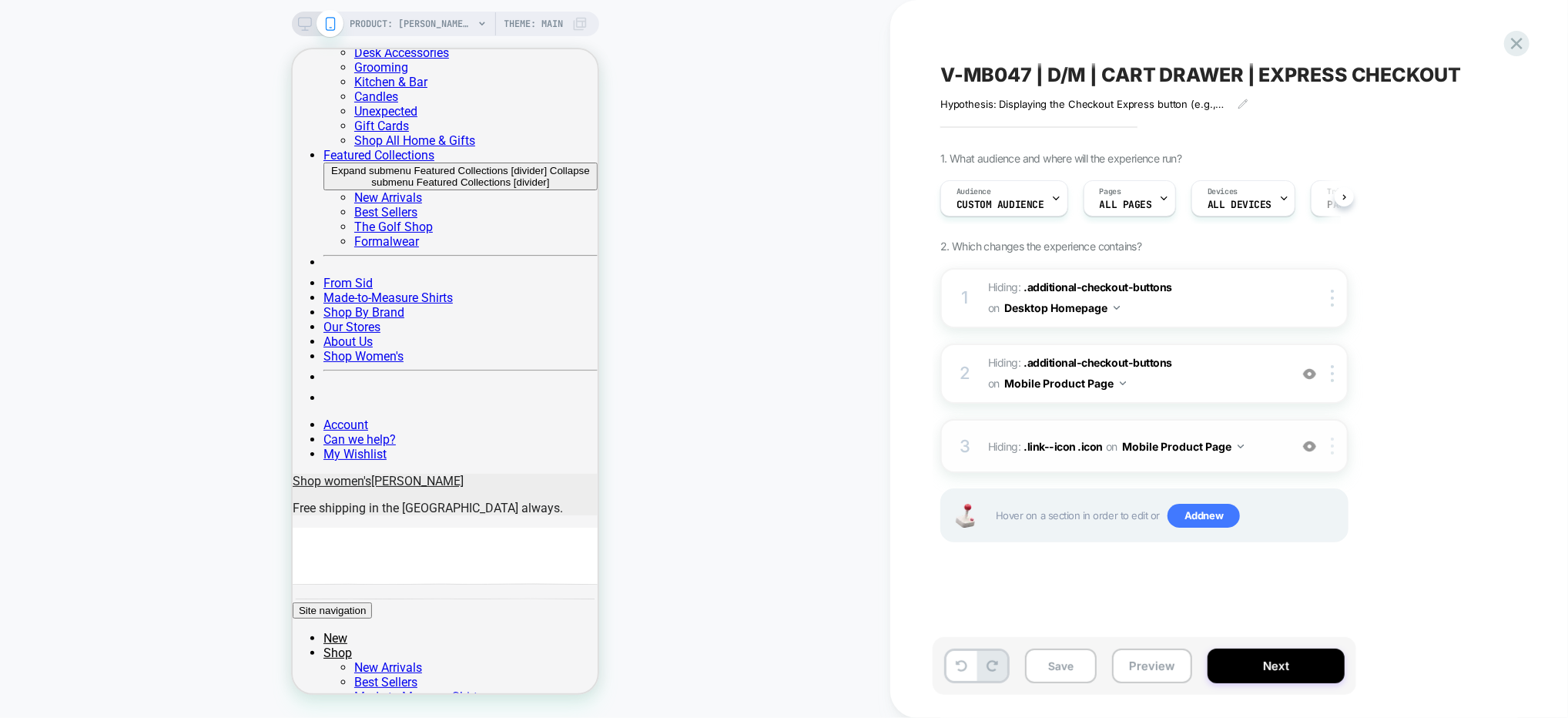
click at [1336, 448] on div at bounding box center [1335, 446] width 25 height 17
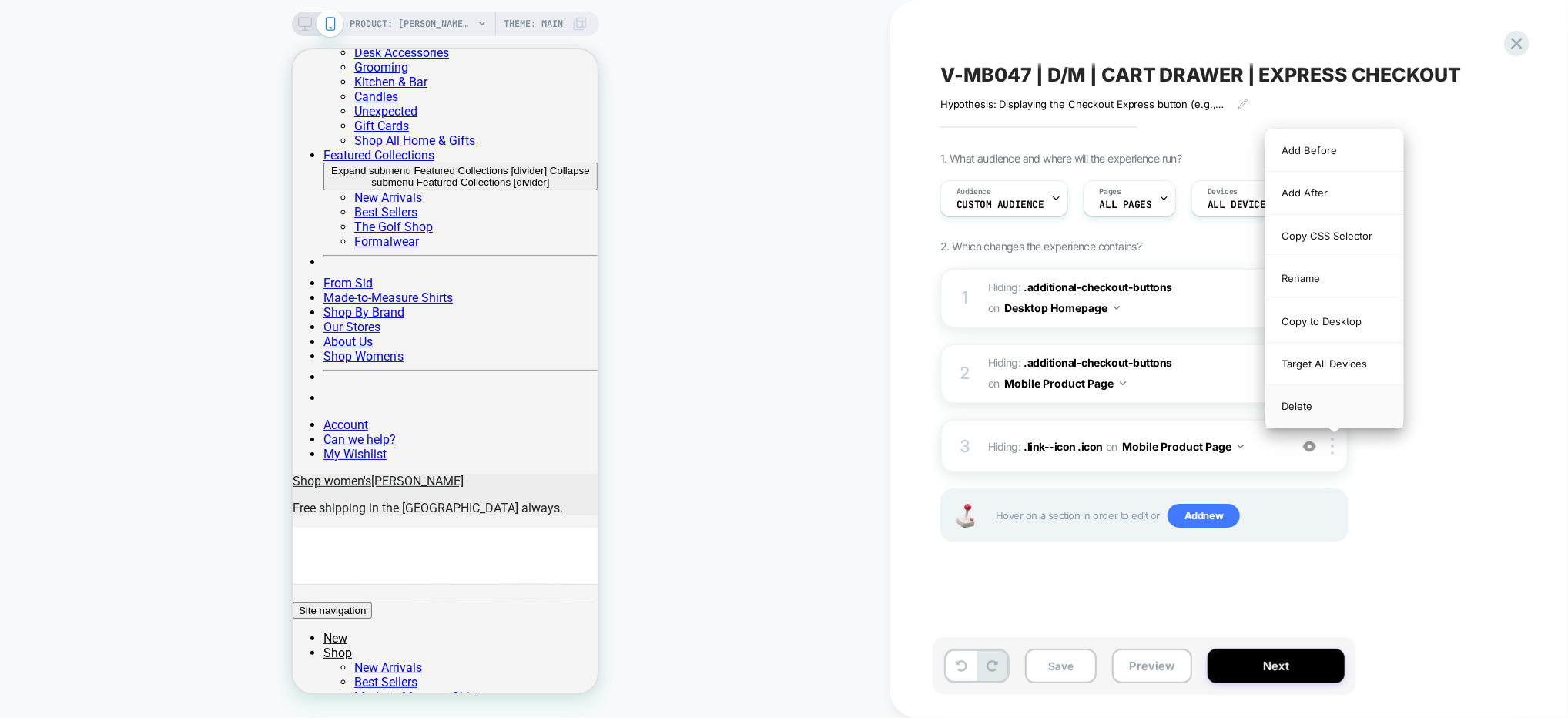
click at [1296, 408] on div "Delete" at bounding box center [1335, 405] width 137 height 41
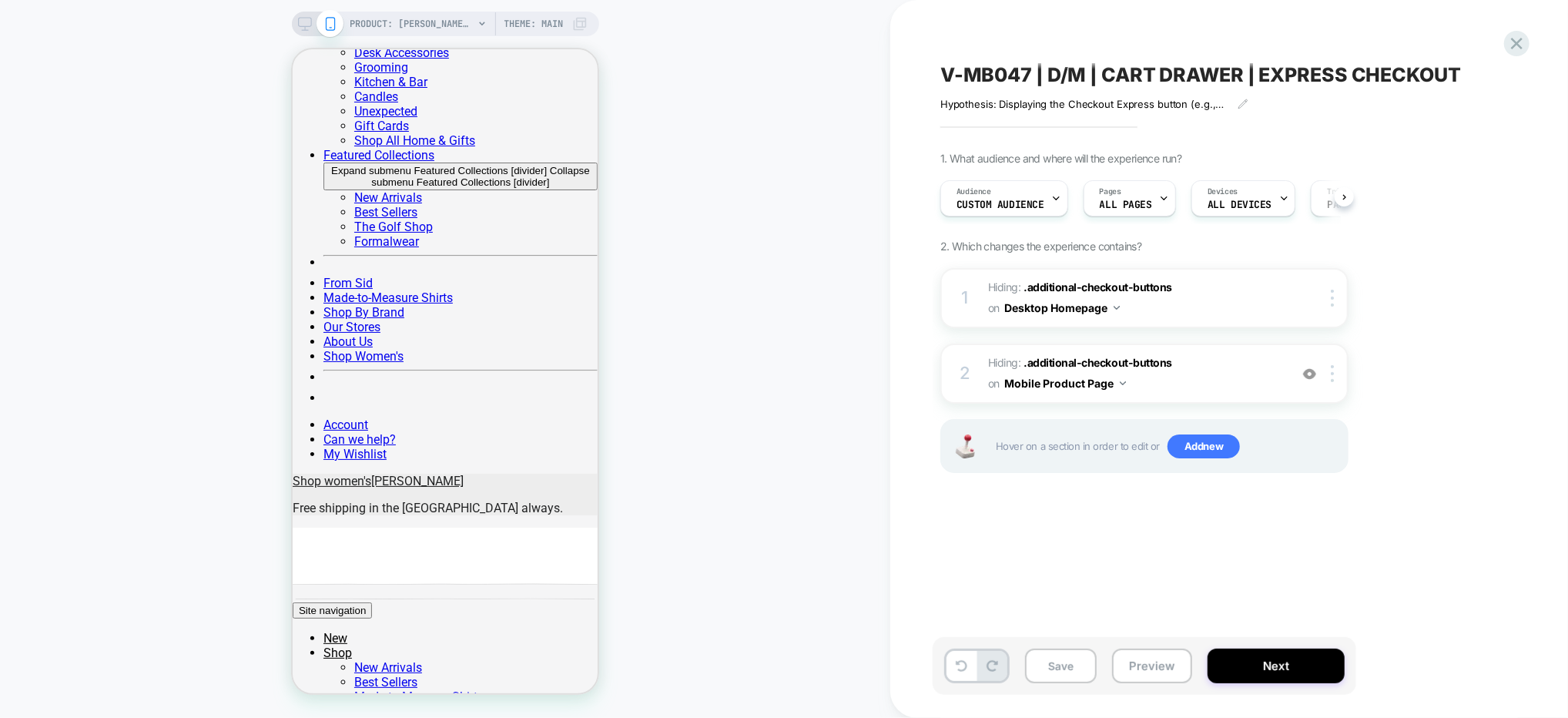
click at [1415, 441] on div "1. What audience and where will the experience run? Audience Custom Audience Pa…" at bounding box center [1221, 331] width 562 height 359
click at [1052, 668] on button "Save" at bounding box center [1061, 666] width 72 height 35
click at [1247, 546] on div "V-MB047 | D/M | CART DRAWER | EXPRESS CHECKOUT Hypothesis: Displaying the Check…" at bounding box center [1221, 359] width 578 height 687
click at [1269, 195] on div "Trigger Page Load" at bounding box center [1245, 198] width 83 height 35
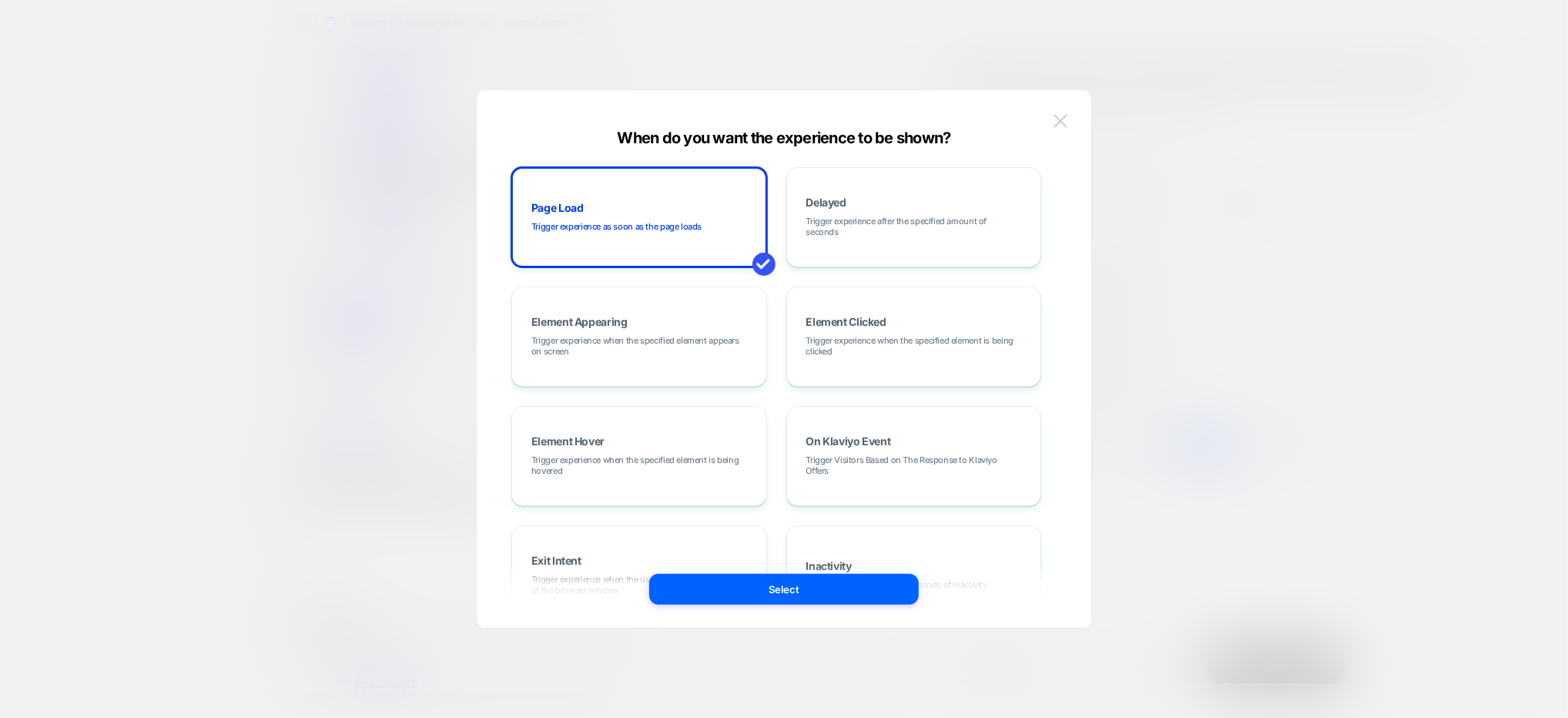
click at [1050, 117] on button at bounding box center [1060, 120] width 23 height 23
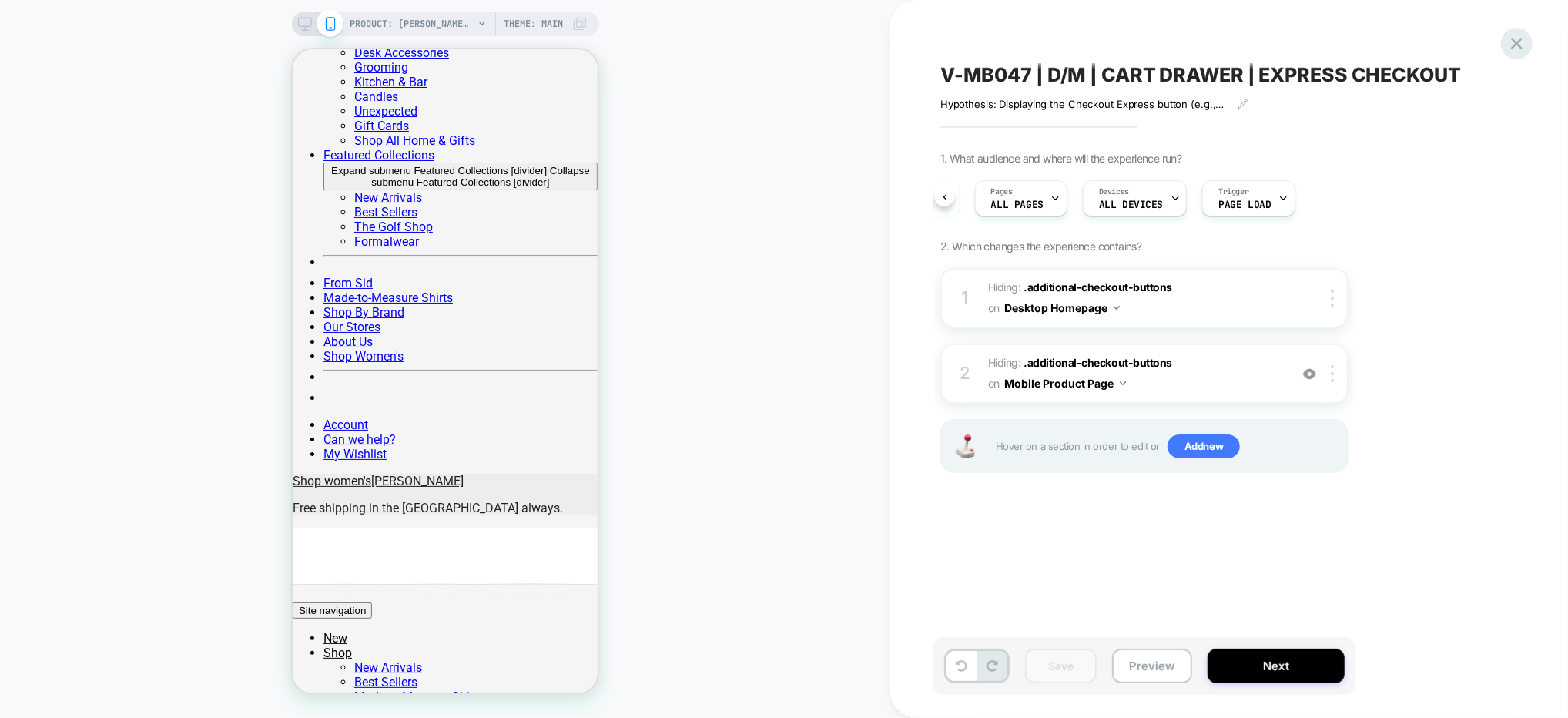
click at [1515, 43] on icon at bounding box center [1516, 43] width 21 height 21
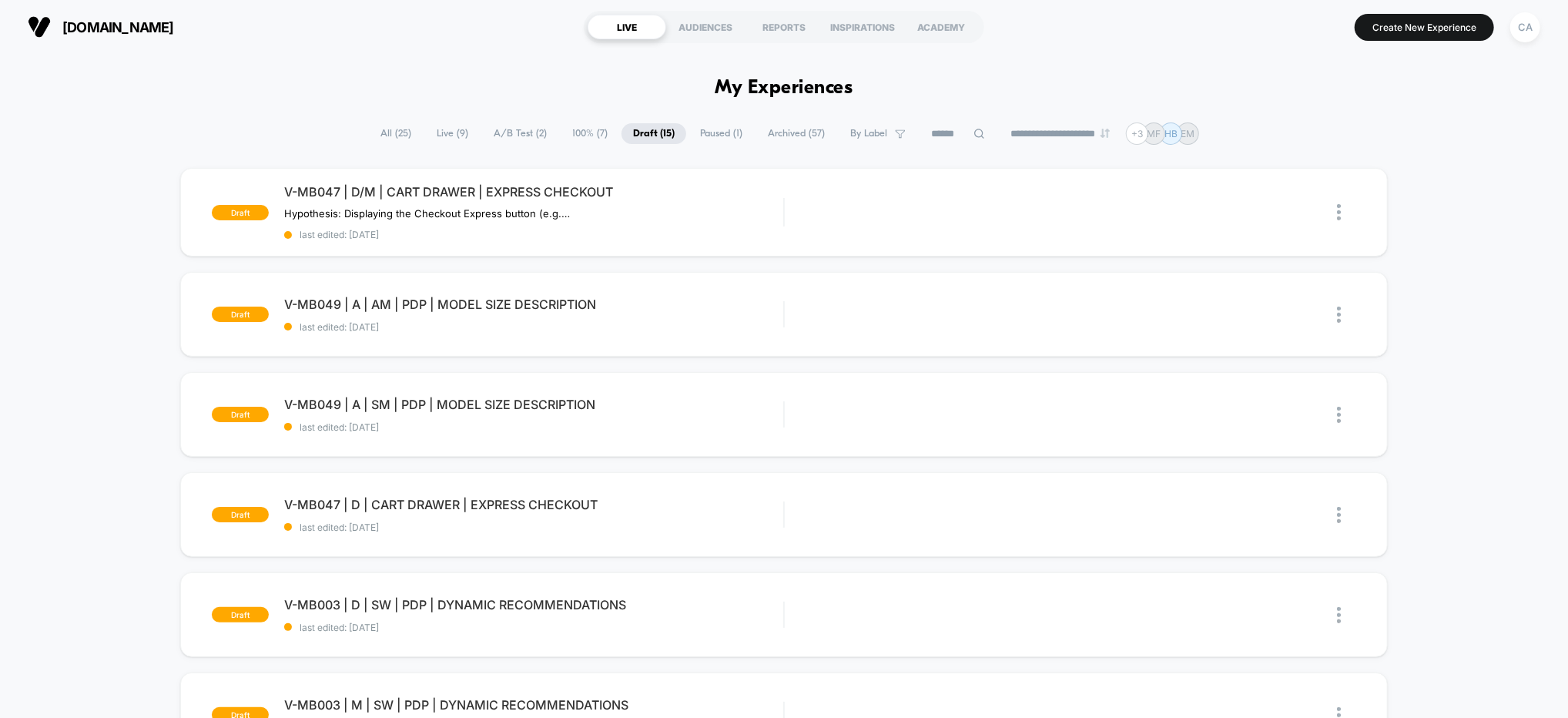
click at [501, 133] on span "A/B Test ( 2 )" at bounding box center [520, 134] width 76 height 21
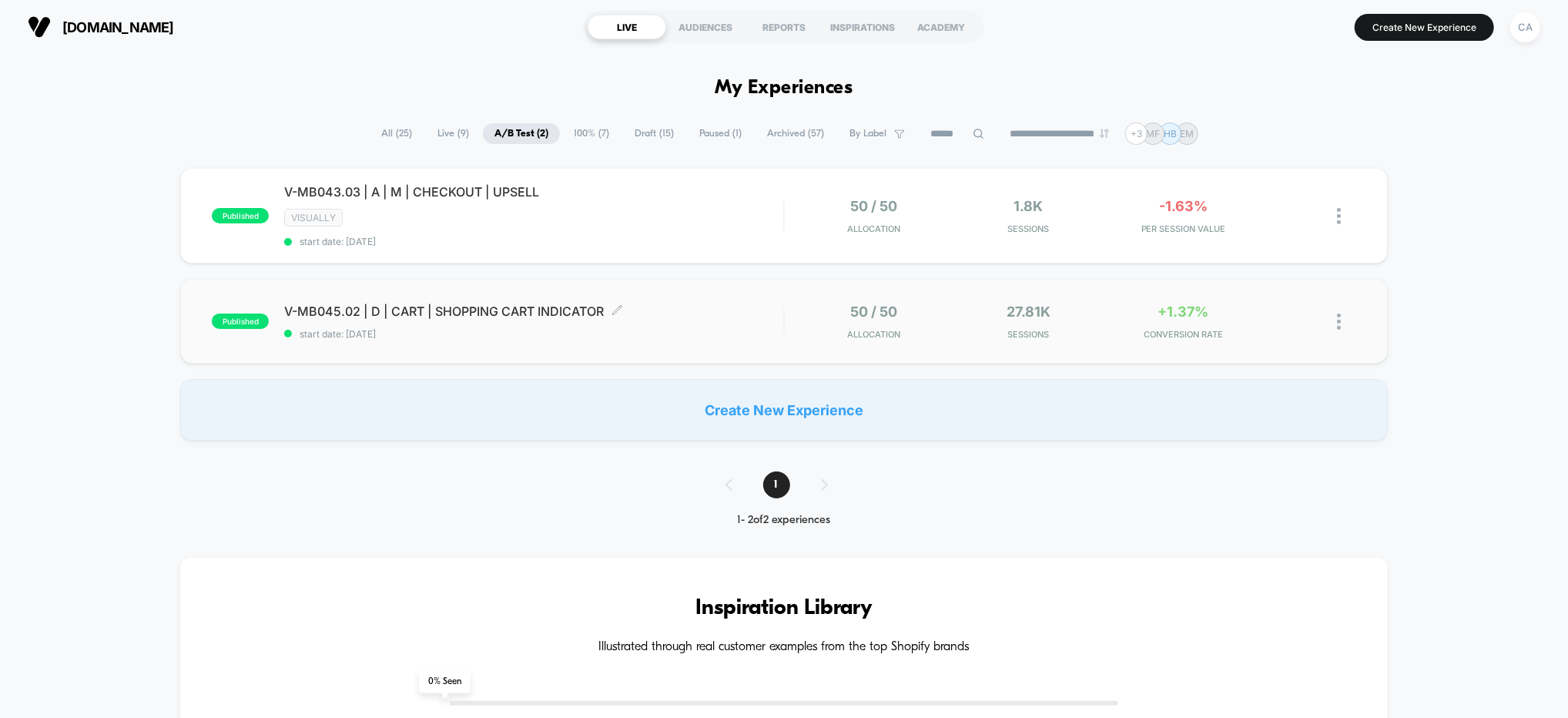
click at [660, 308] on span "V-MB045.02 | D | CART | SHOPPING CART INDICATOR Click to edit experience details" at bounding box center [534, 311] width 499 height 15
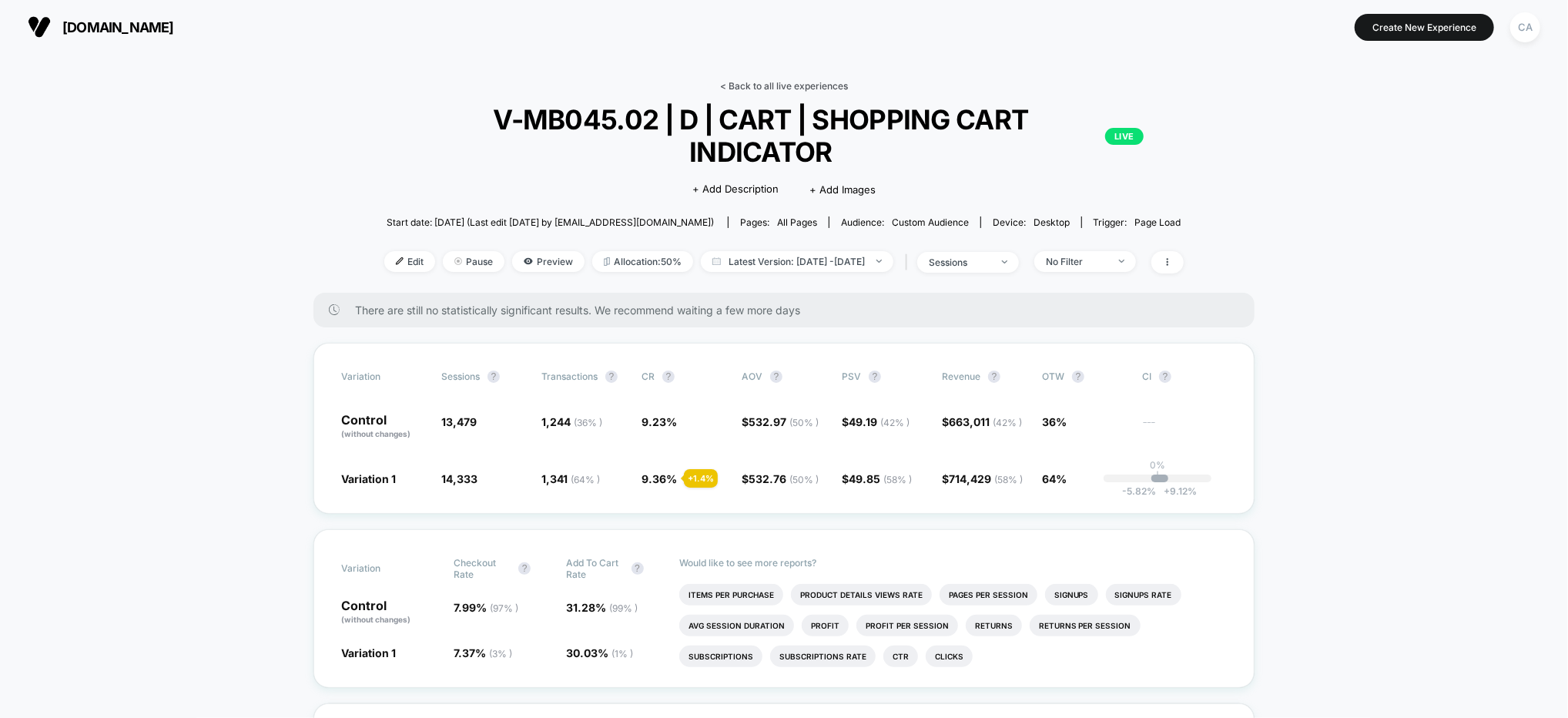
click at [753, 83] on link "< Back to all live experiences" at bounding box center [784, 86] width 128 height 12
